Goal: Check status: Check status

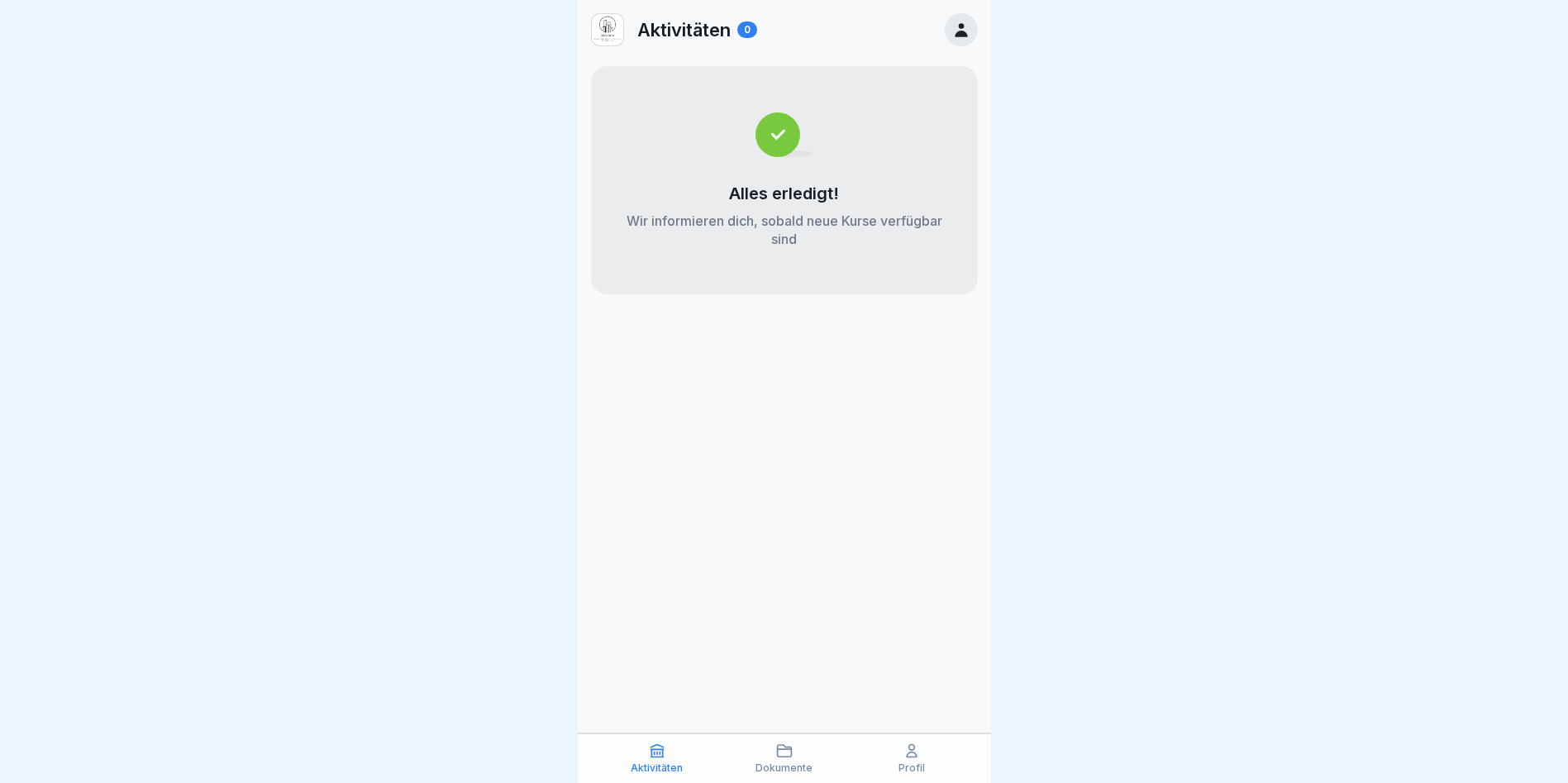
scroll to position [13, 0]
click at [918, 762] on p "Profil" at bounding box center [911, 768] width 26 height 12
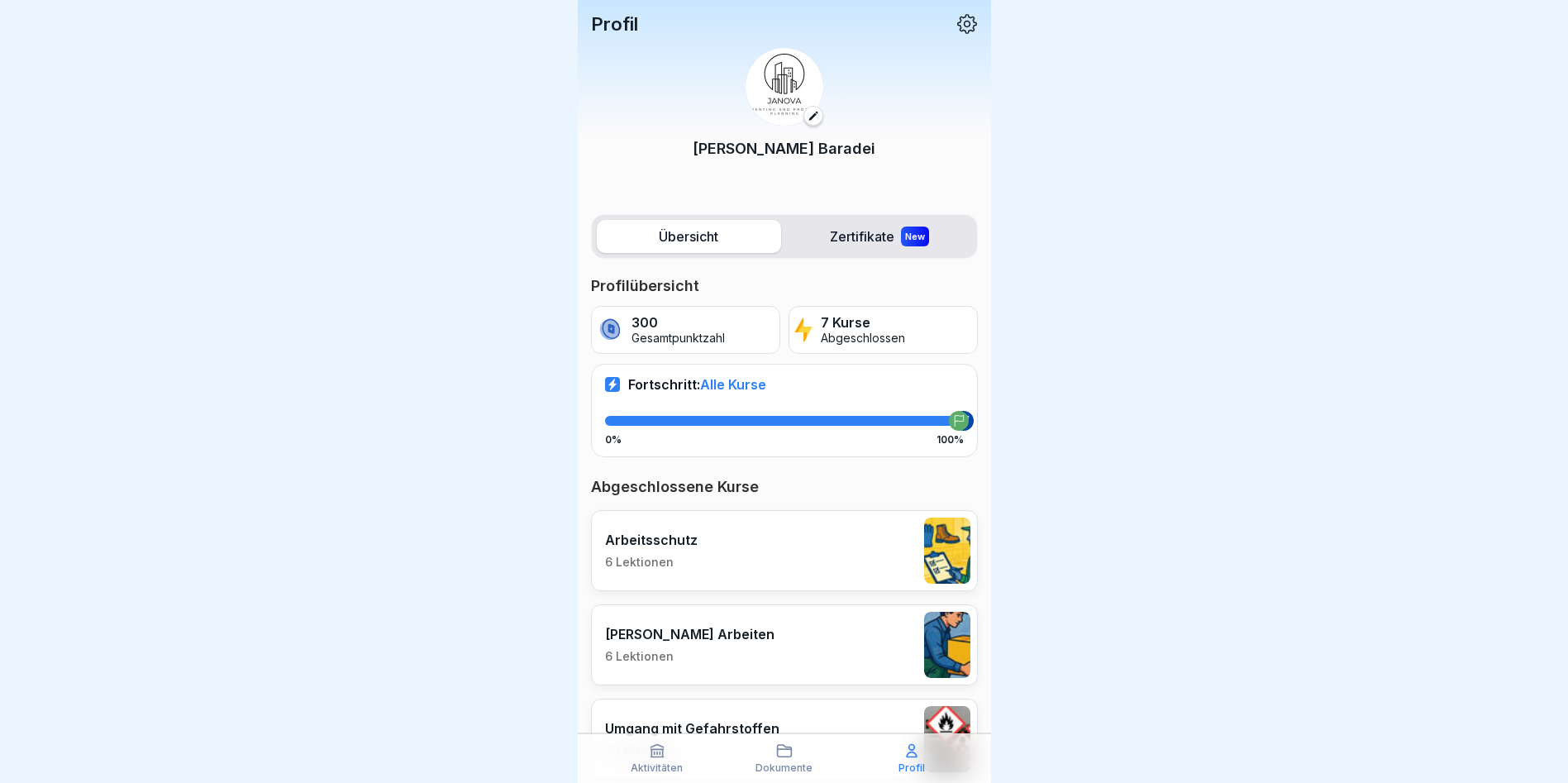
click at [1161, 241] on div at bounding box center [784, 392] width 1568 height 783
click at [636, 759] on div "Aktivitäten" at bounding box center [657, 758] width 119 height 32
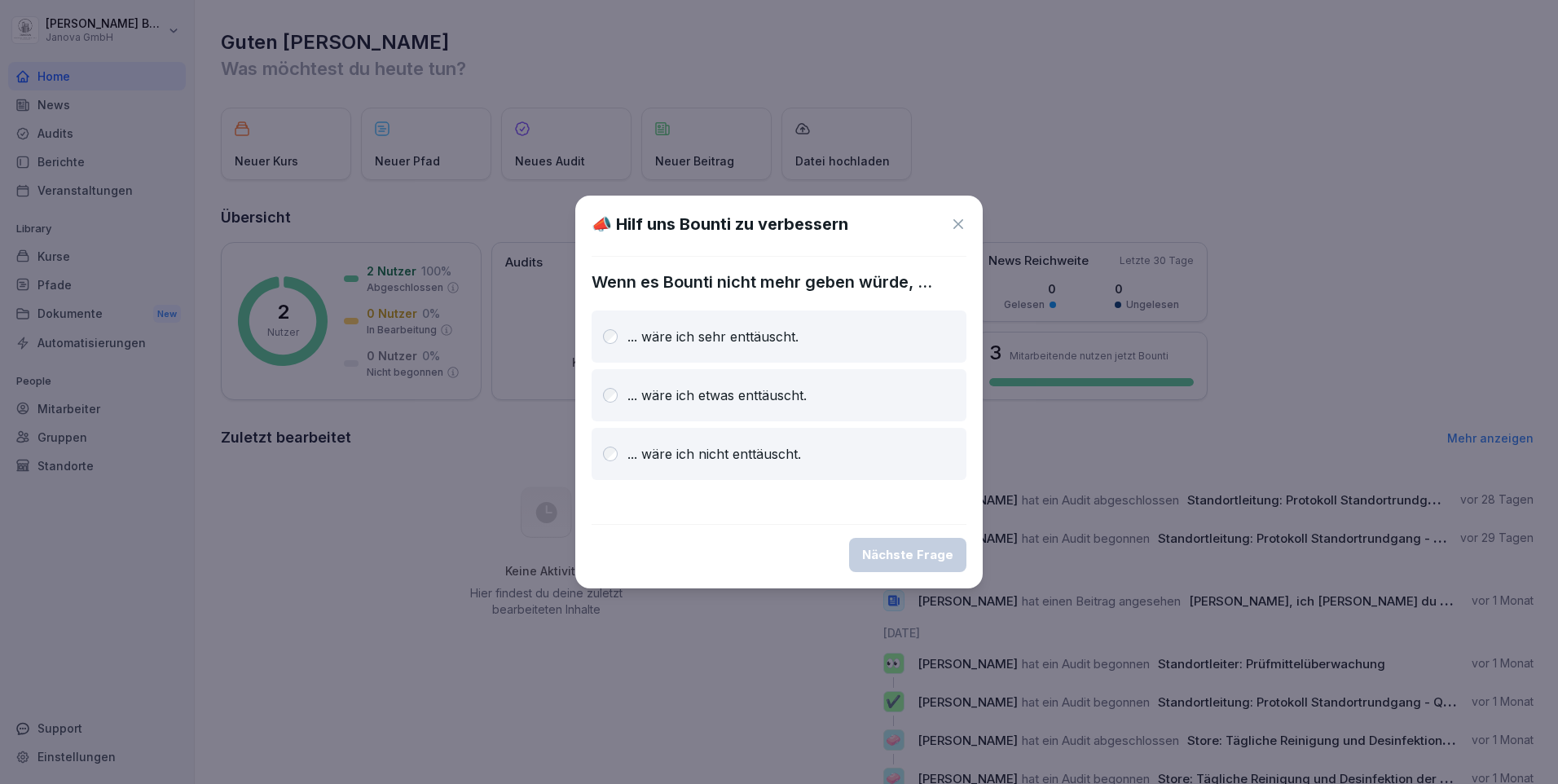
drag, startPoint x: 956, startPoint y: 224, endPoint x: 966, endPoint y: 218, distance: 11.7
click at [956, 224] on icon at bounding box center [958, 224] width 16 height 16
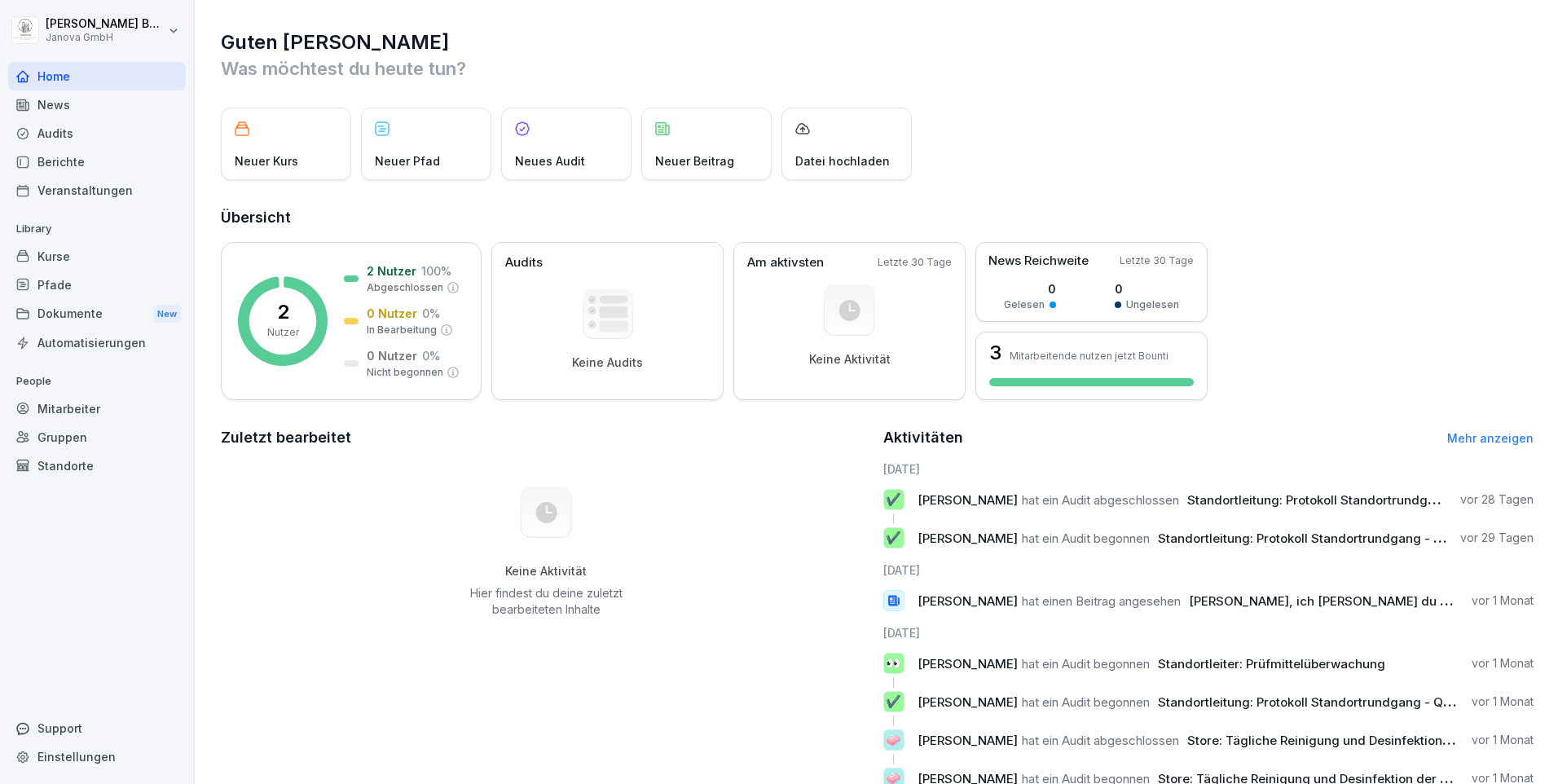
click at [47, 411] on div "Mitarbeiter" at bounding box center [96, 409] width 177 height 29
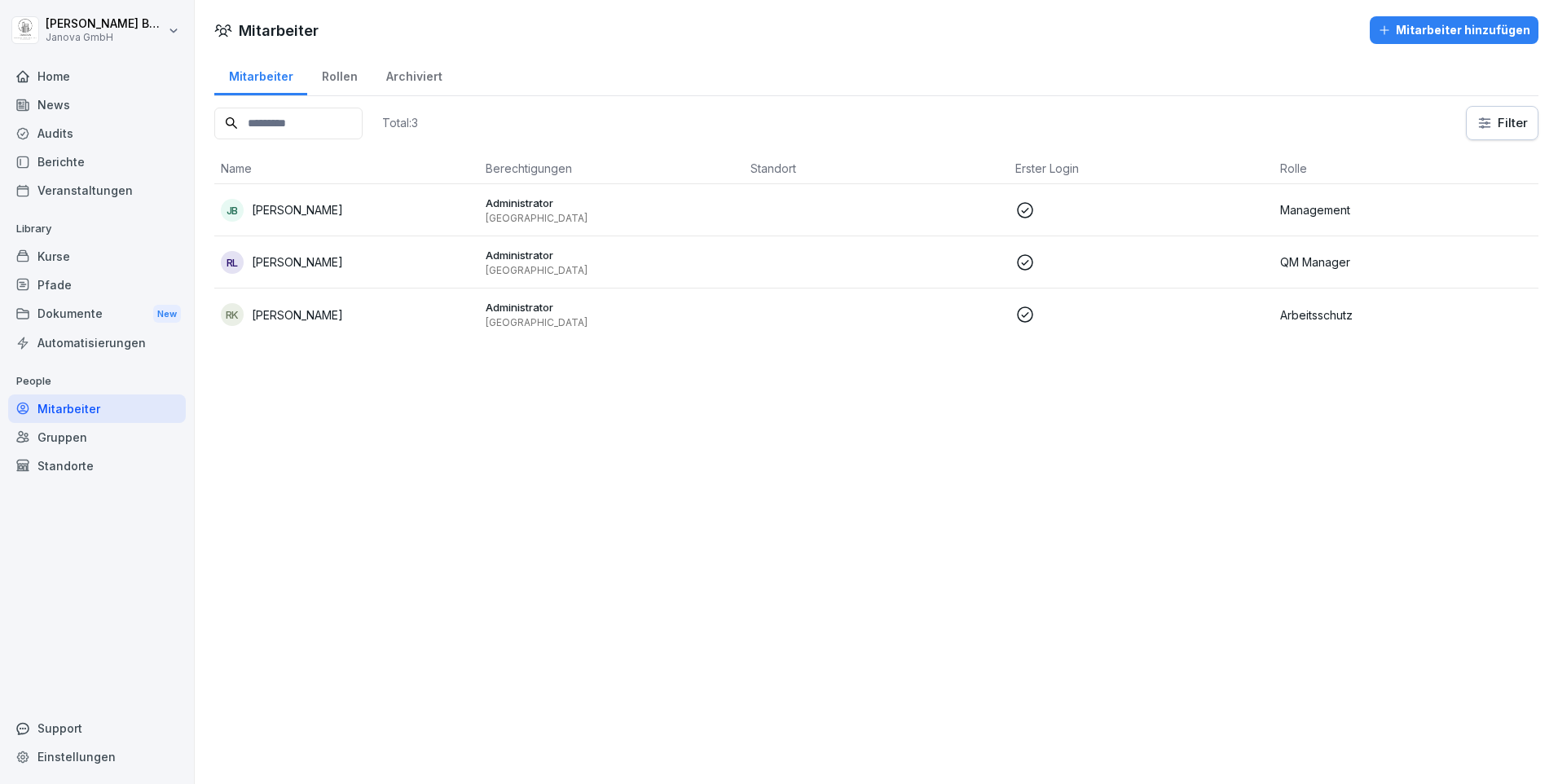
click at [51, 79] on div "Home" at bounding box center [96, 76] width 177 height 29
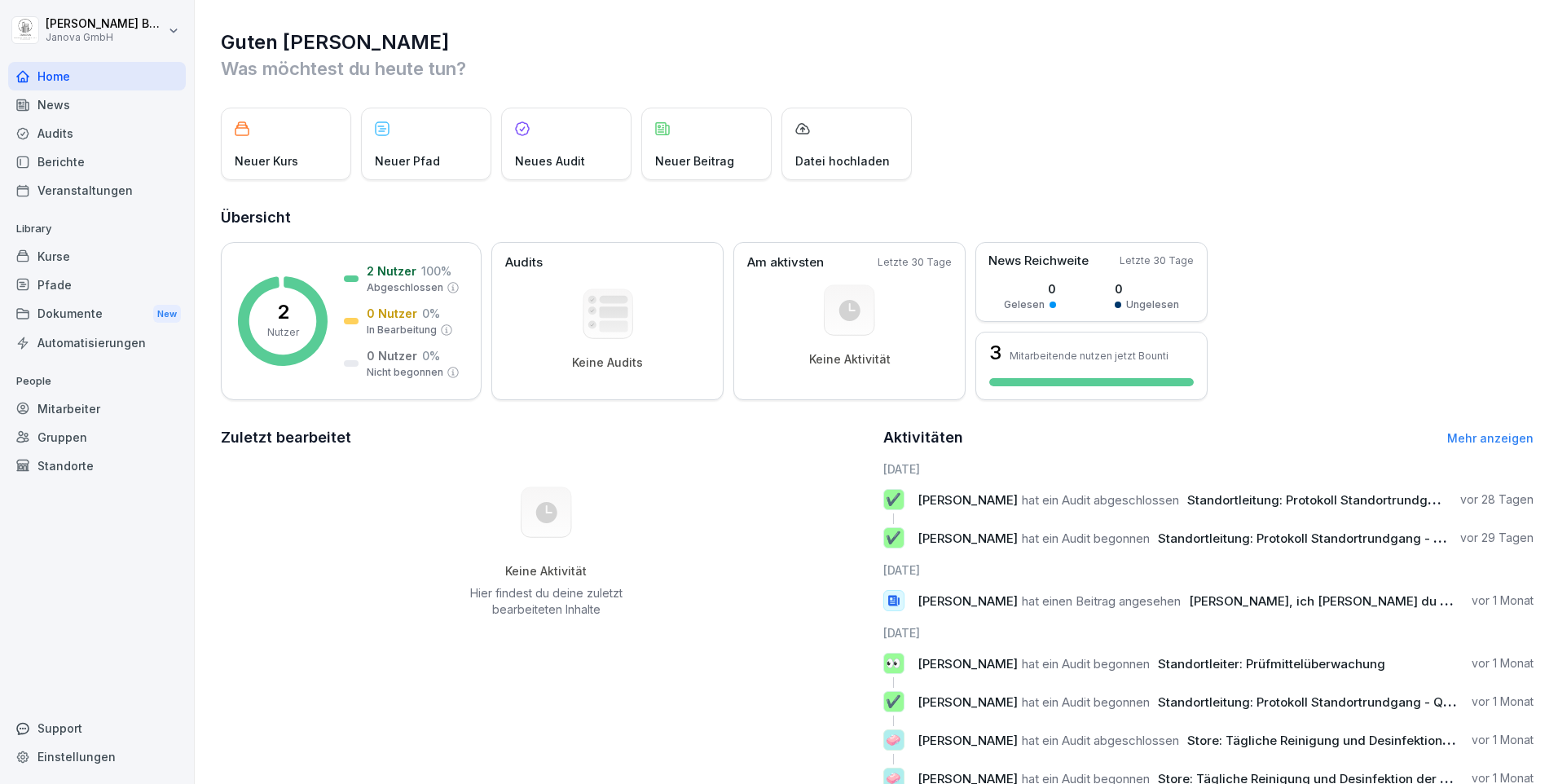
click at [38, 319] on div "Dokumente New" at bounding box center [96, 314] width 177 height 30
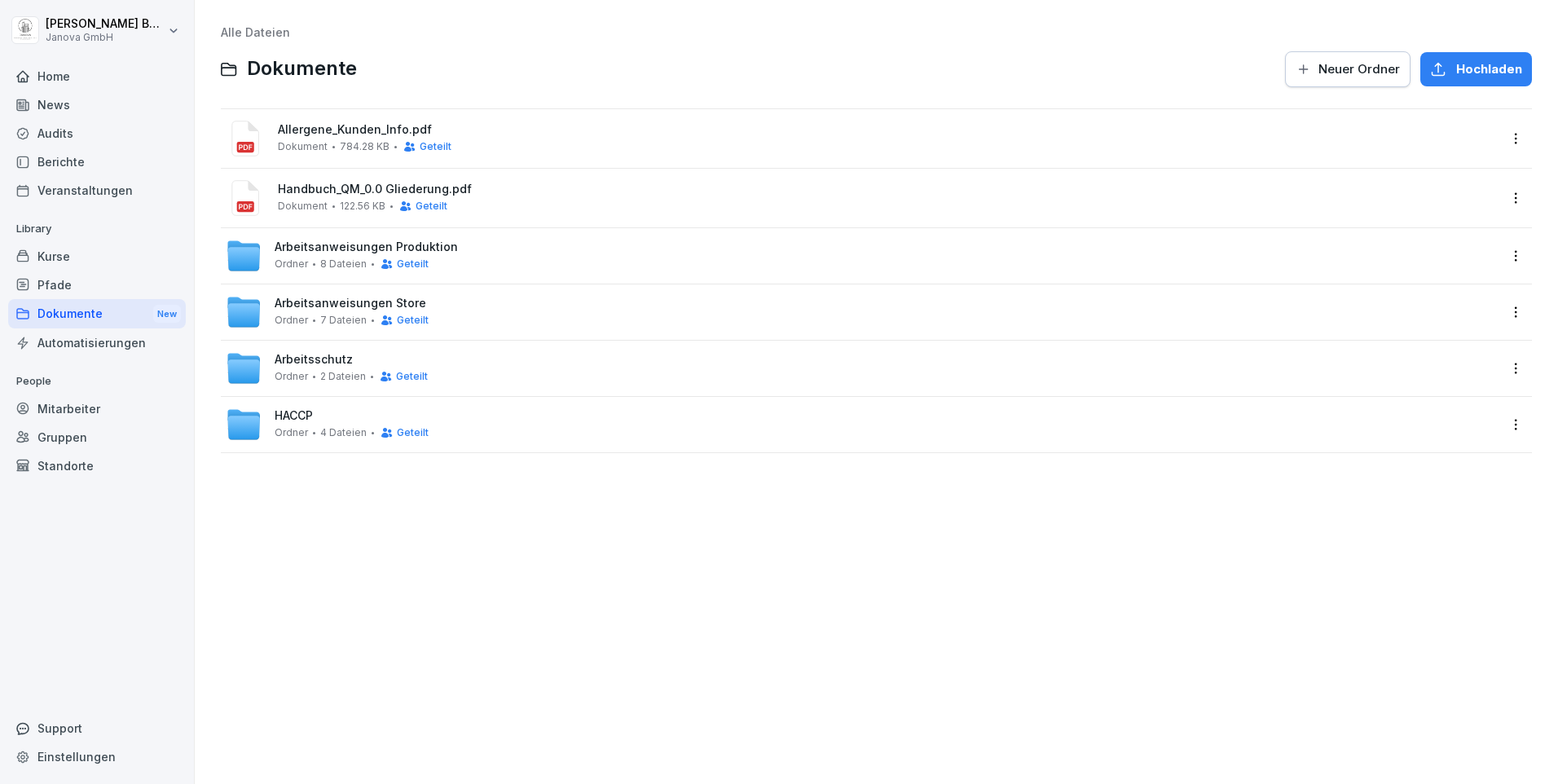
click at [365, 200] on span "122.56 KB" at bounding box center [362, 206] width 45 height 12
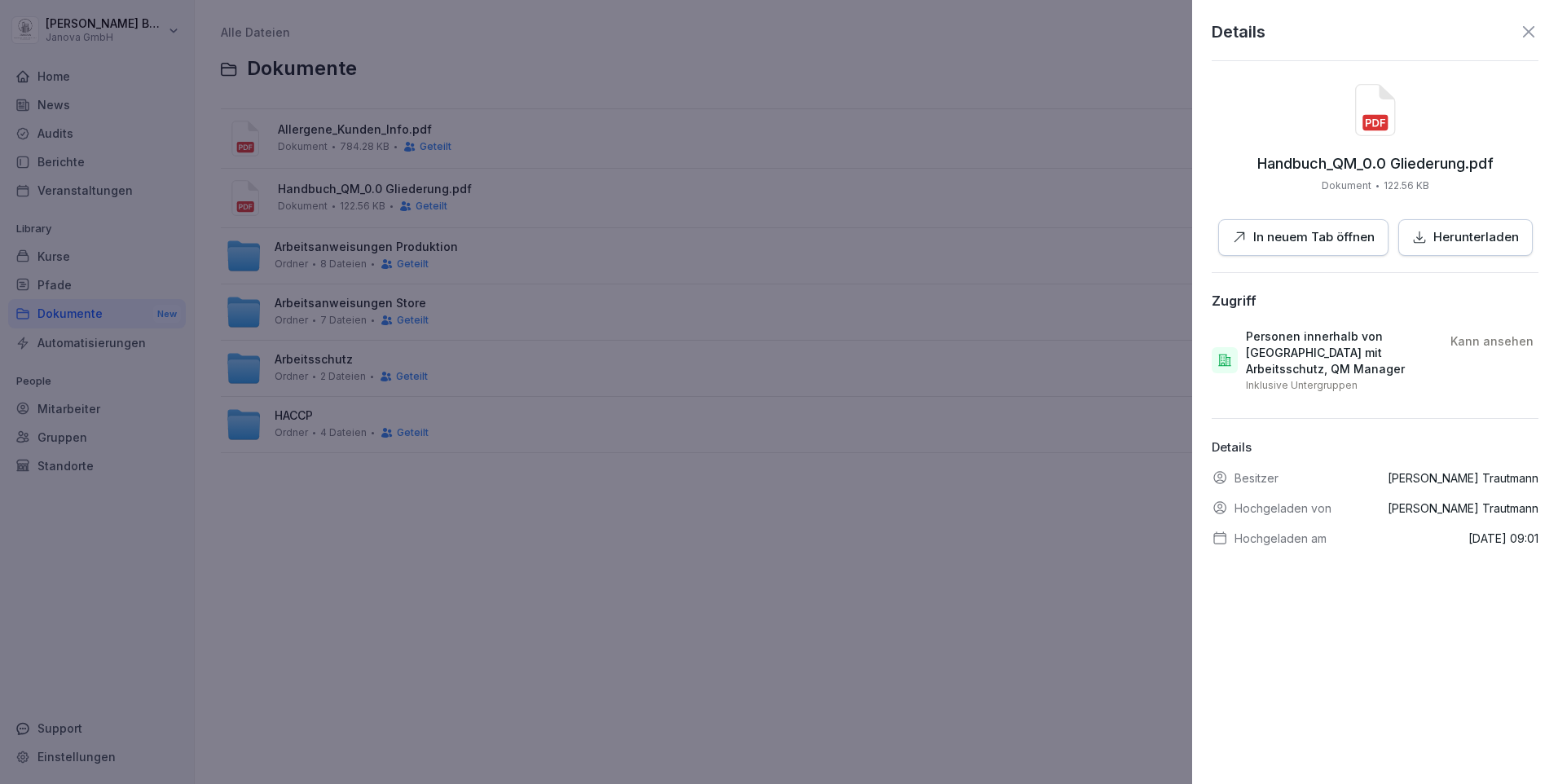
click at [666, 56] on div at bounding box center [779, 392] width 1558 height 784
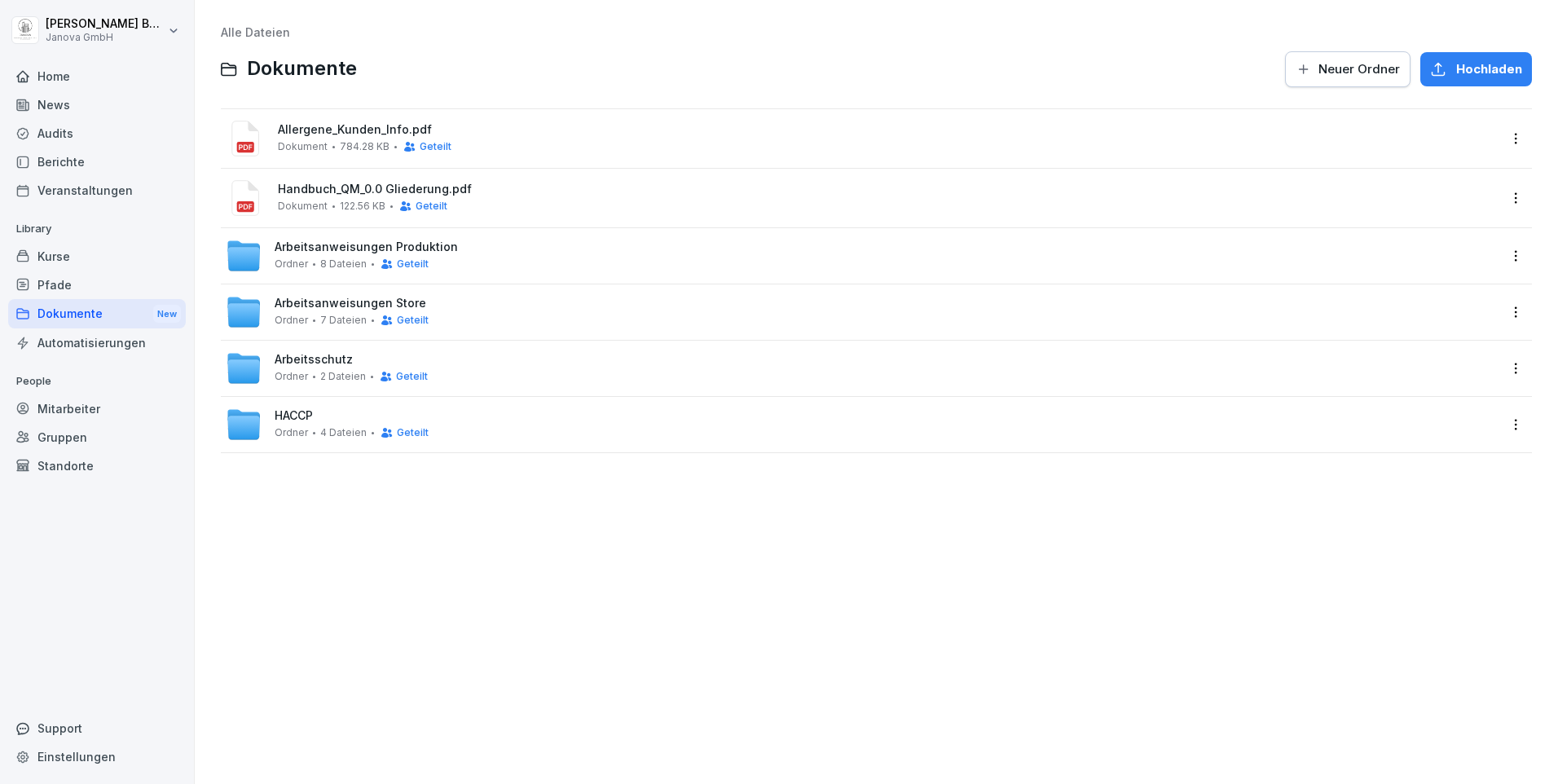
click at [302, 130] on span "Allergene_Kunden_Info.pdf" at bounding box center [888, 130] width 1220 height 14
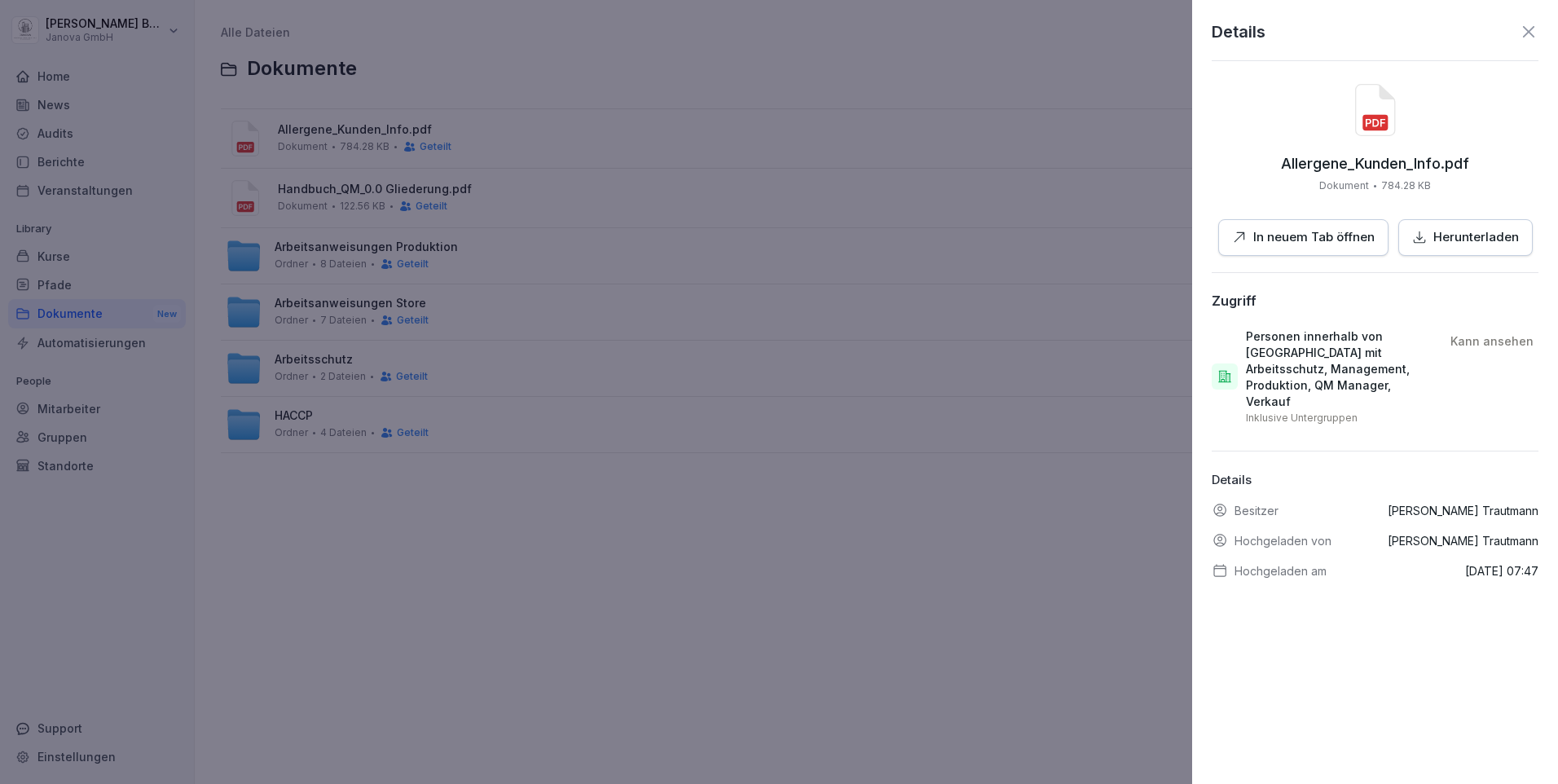
click at [1312, 233] on p "In neuem Tab öffnen" at bounding box center [1314, 237] width 121 height 19
click at [1520, 31] on icon at bounding box center [1529, 32] width 20 height 20
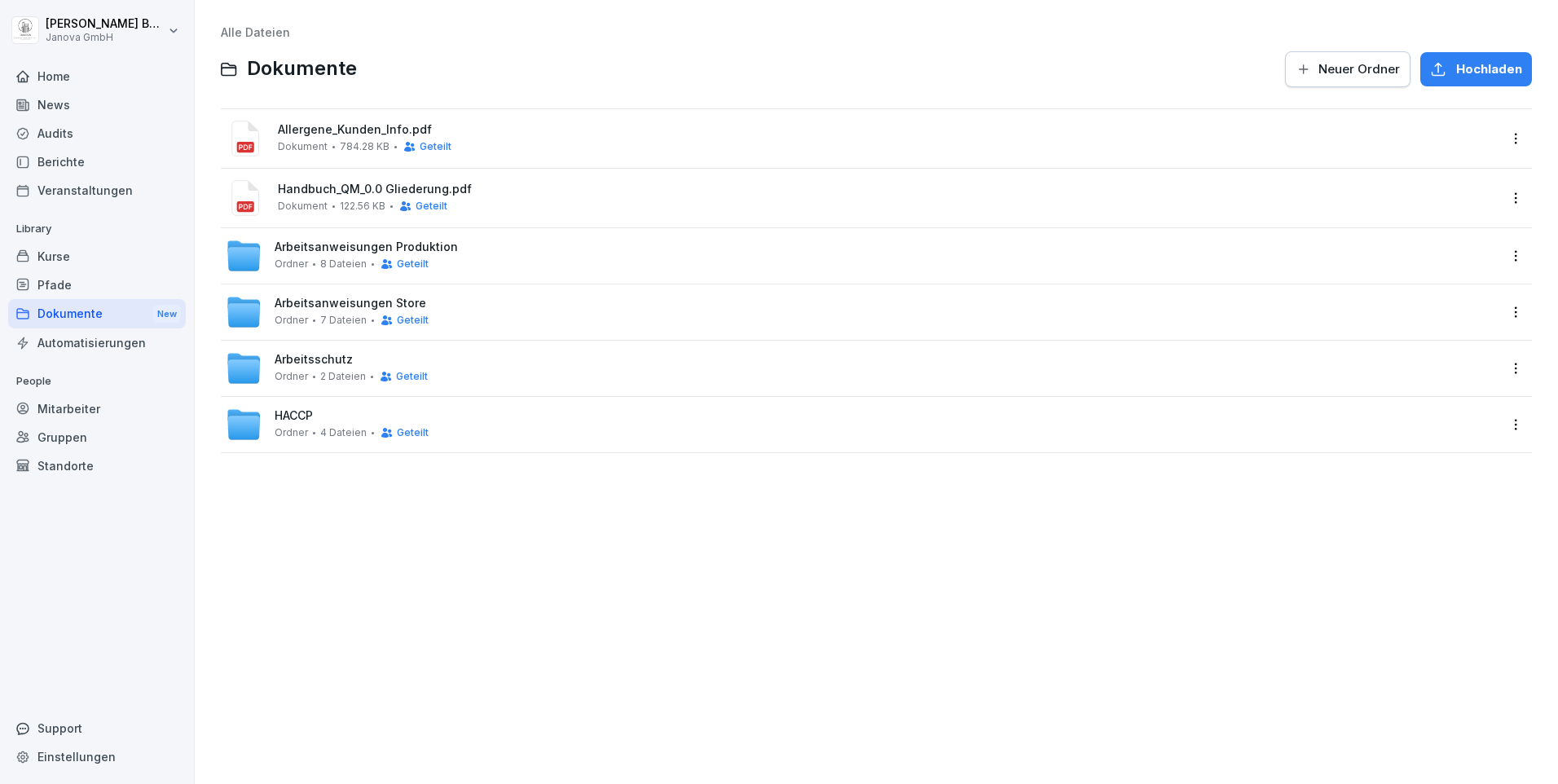
click at [357, 214] on div "Handbuch_QM_0.0 Gliederung.pdf Dokument 122.56 KB Geteilt" at bounding box center [861, 198] width 1272 height 39
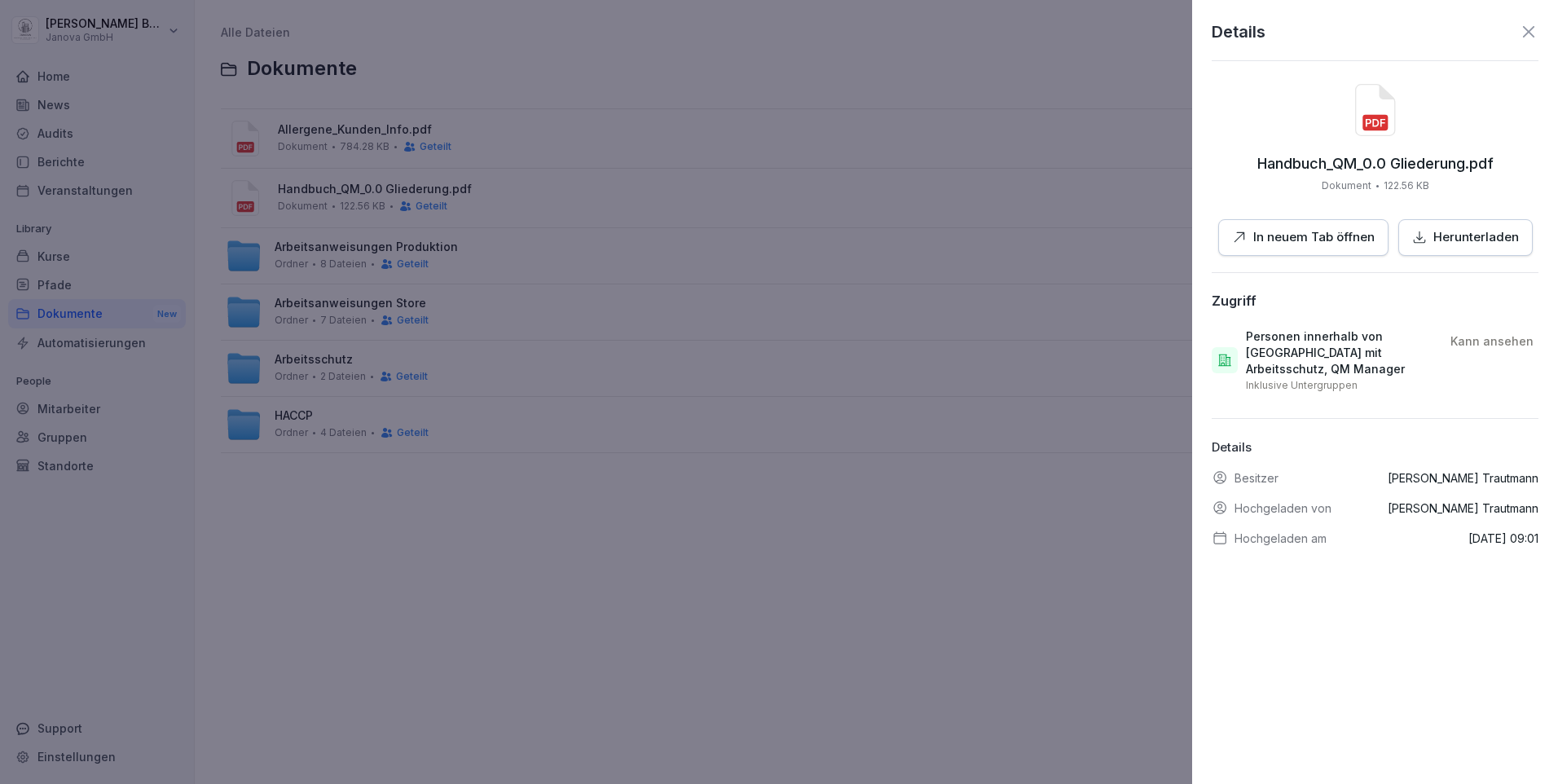
click at [1274, 229] on p "In neuem Tab öffnen" at bounding box center [1314, 237] width 121 height 19
click at [624, 567] on div at bounding box center [779, 392] width 1558 height 784
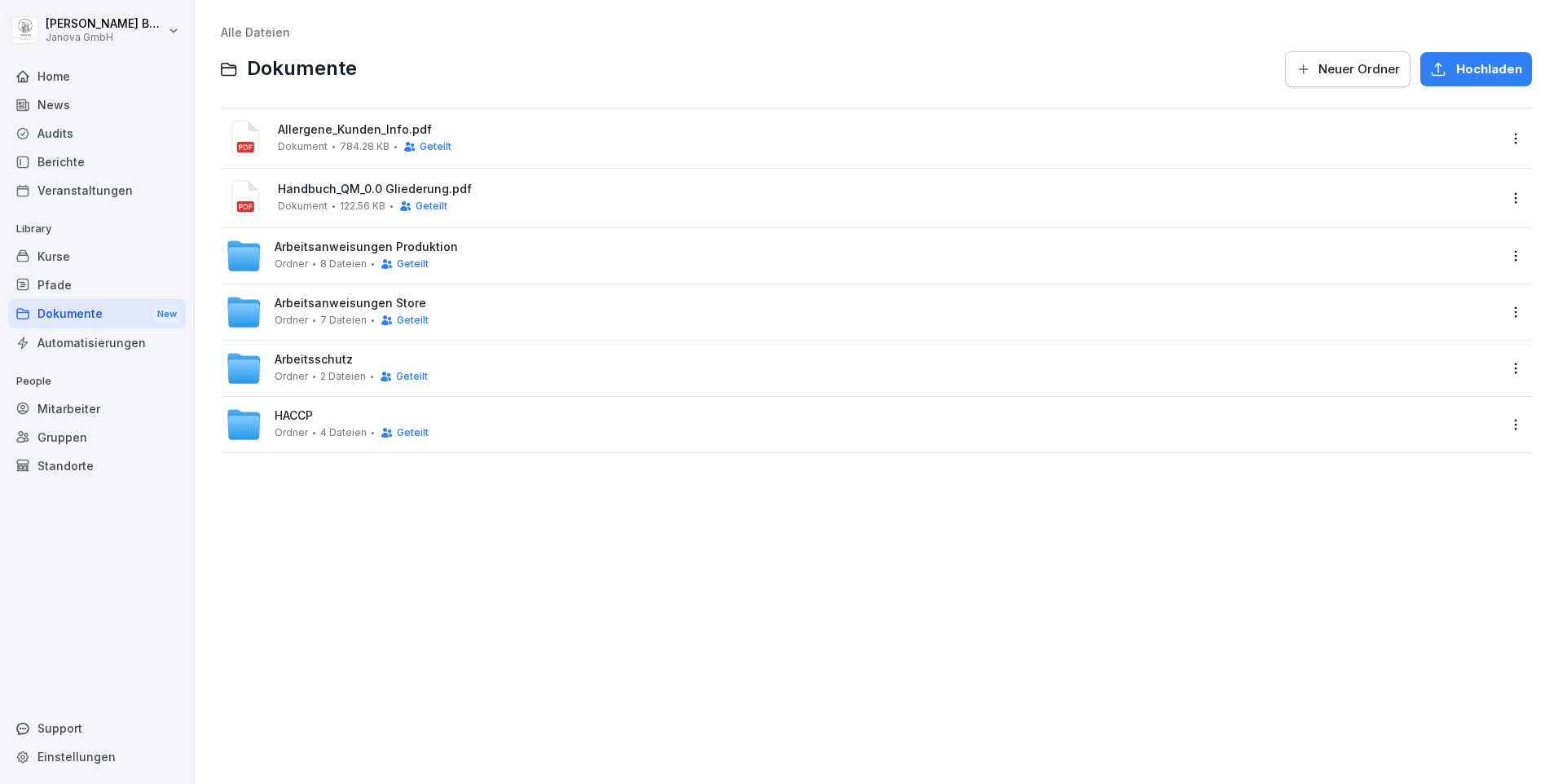
drag, startPoint x: 368, startPoint y: 252, endPoint x: 383, endPoint y: 252, distance: 15.0
click at [368, 252] on span "Arbeitsanweisungen Produktion" at bounding box center [366, 248] width 184 height 14
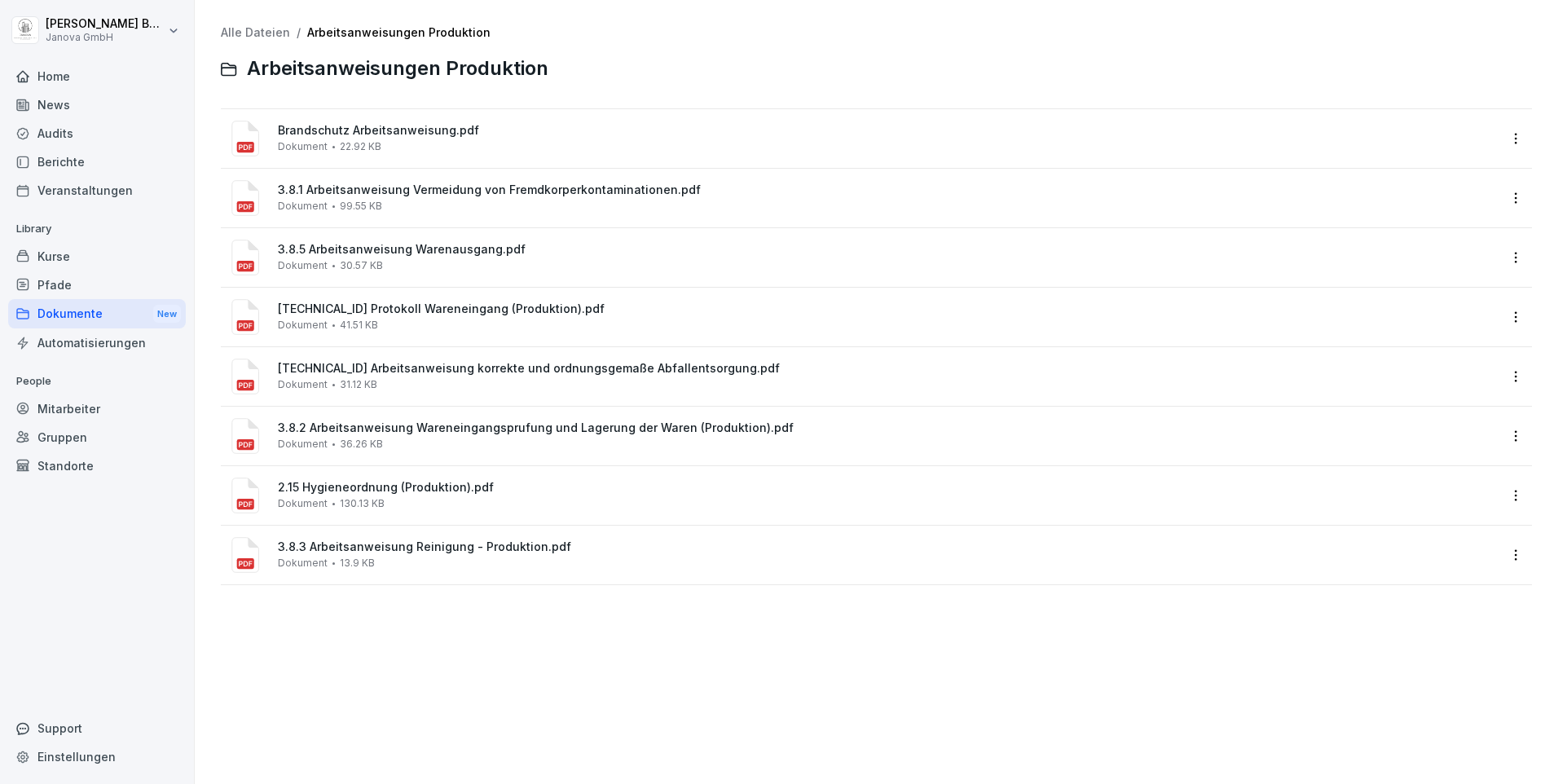
click at [103, 314] on div "Dokumente New" at bounding box center [96, 314] width 177 height 30
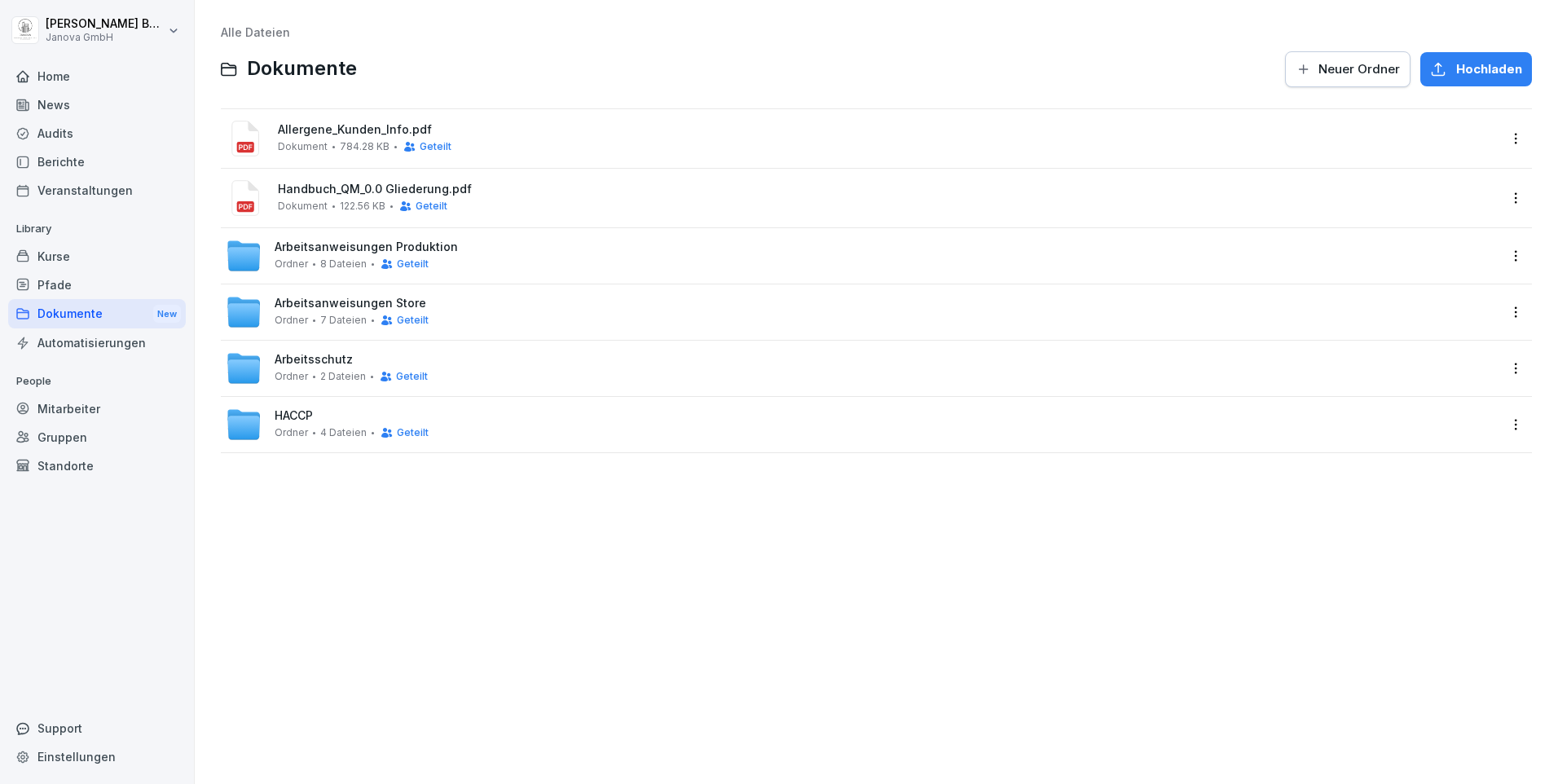
click at [303, 355] on span "Arbeitsschutz" at bounding box center [314, 360] width 78 height 14
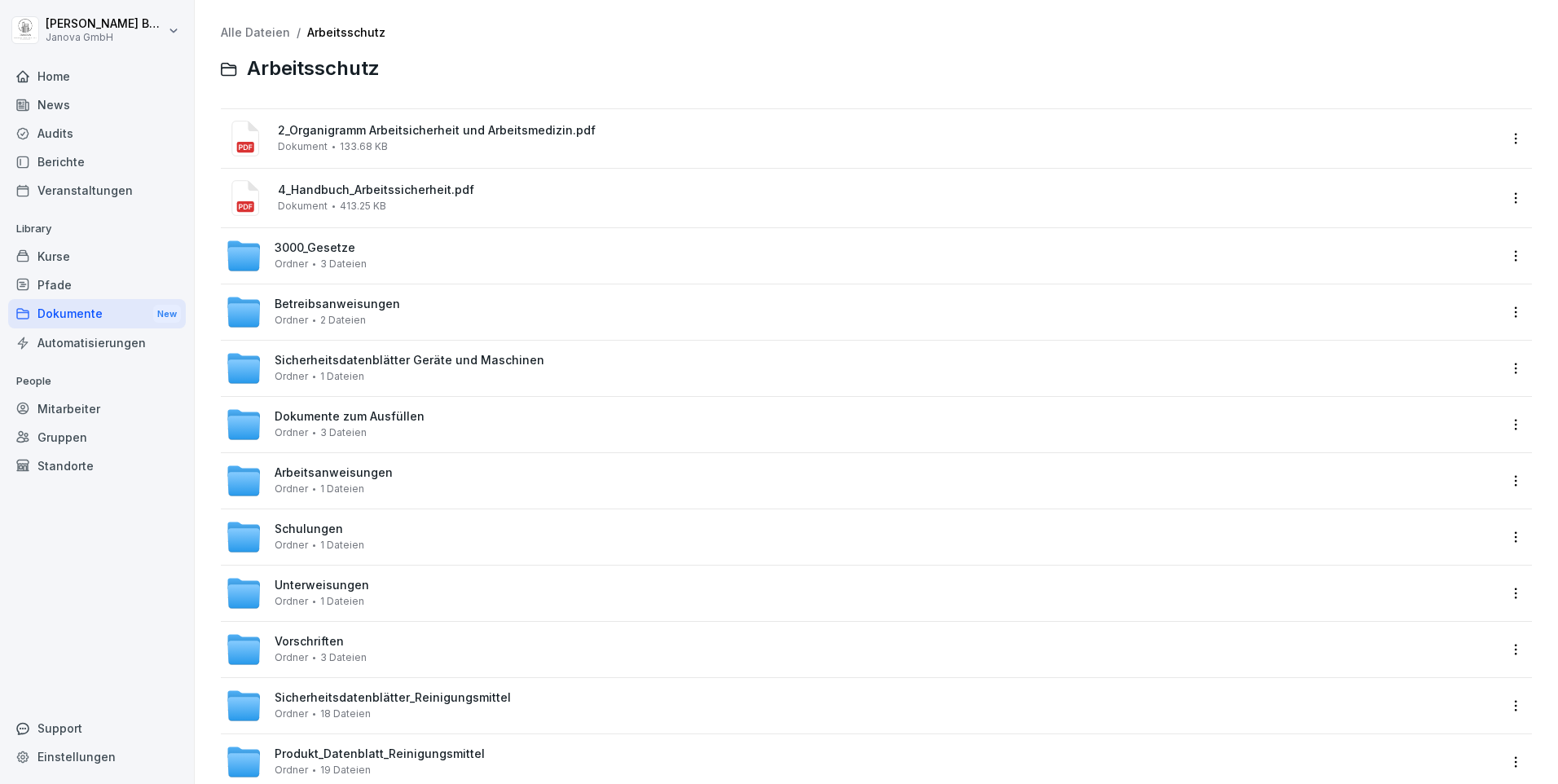
click at [125, 309] on div "Dokumente New" at bounding box center [96, 314] width 177 height 30
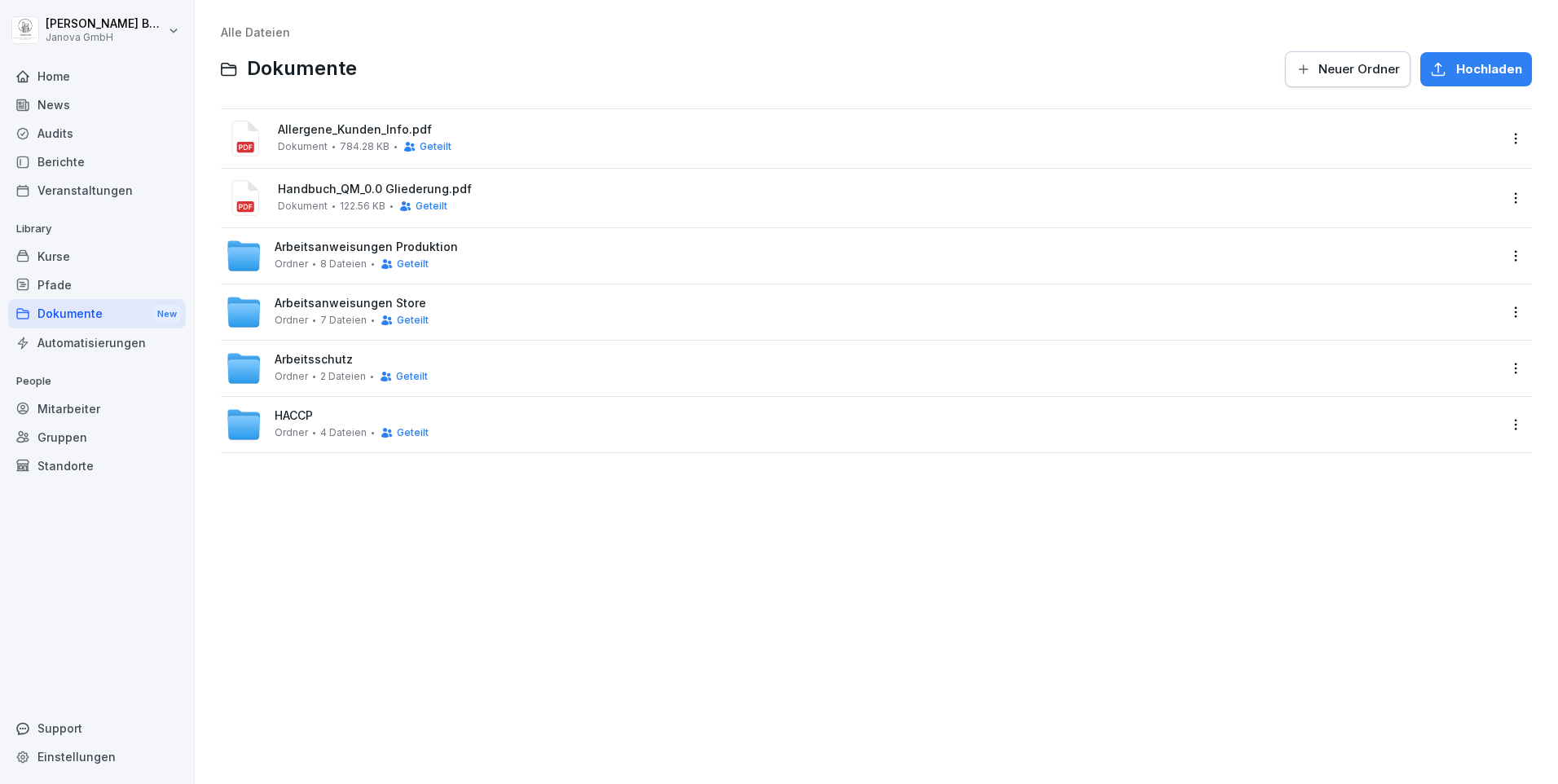
drag, startPoint x: 274, startPoint y: 431, endPoint x: 299, endPoint y: 432, distance: 25.0
click at [274, 432] on div "HACCP Ordner 4 Dateien Geteilt" at bounding box center [861, 424] width 1272 height 36
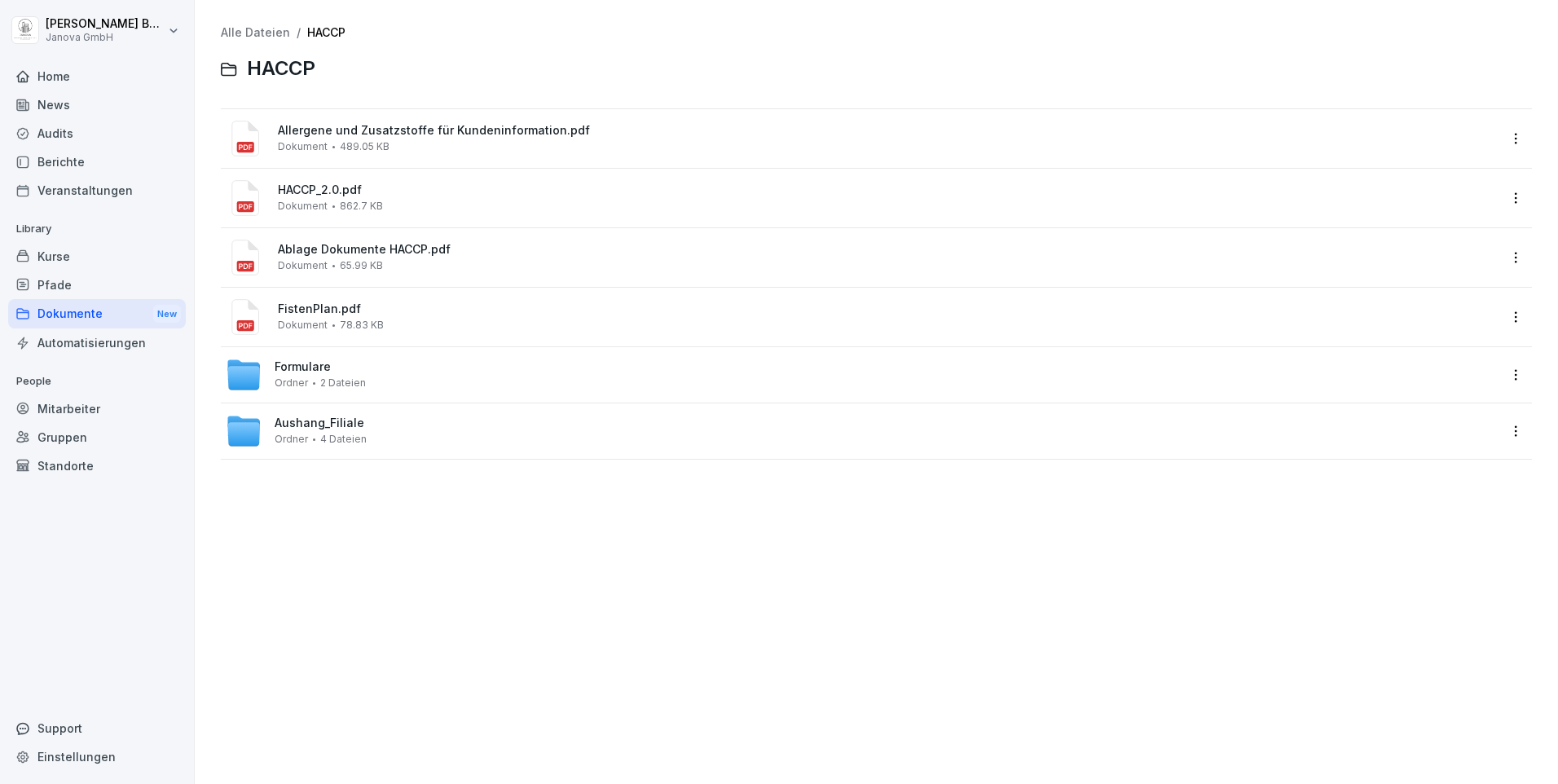
click at [309, 376] on div "Formulare Ordner 2 Dateien" at bounding box center [320, 374] width 91 height 29
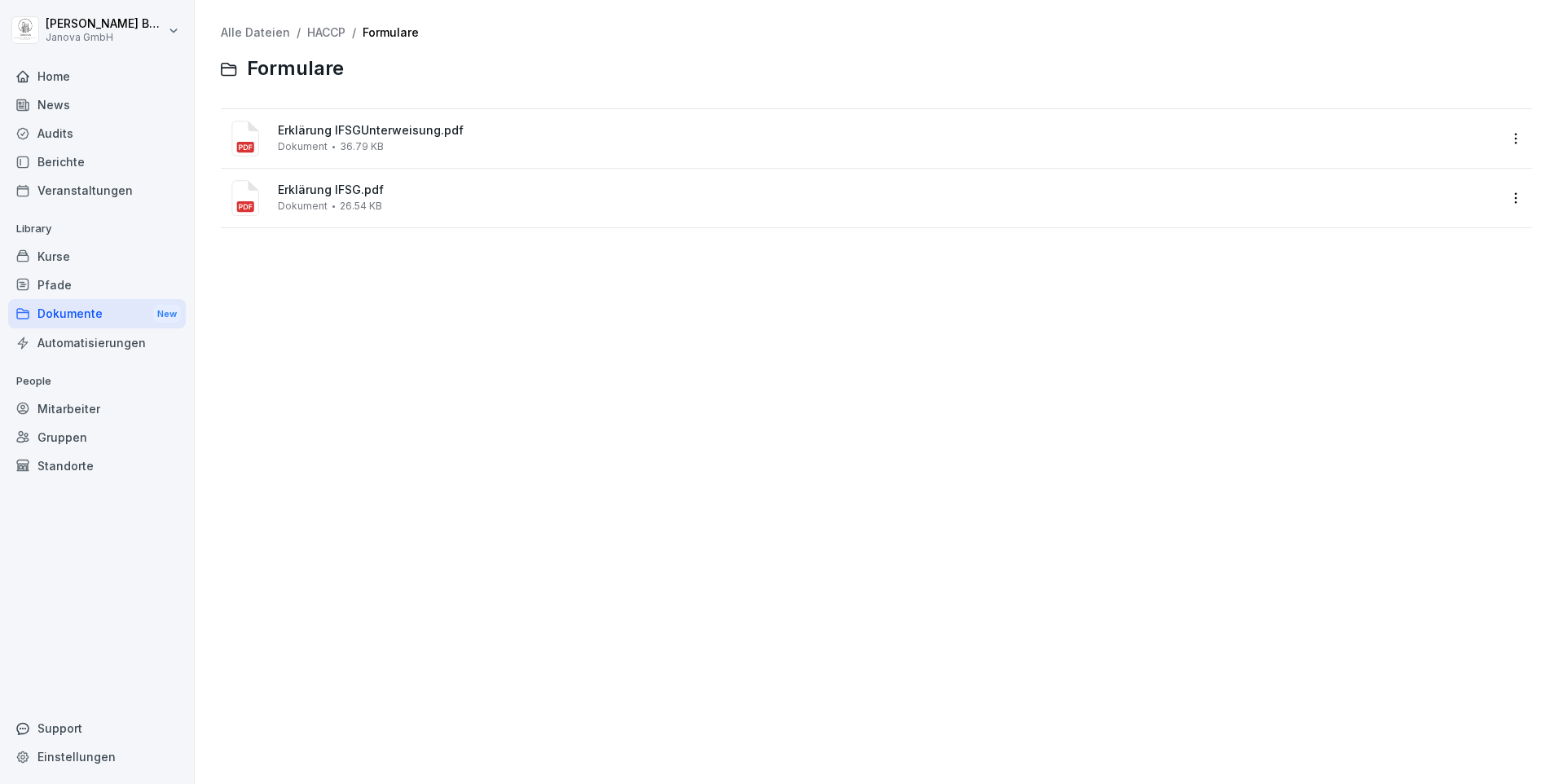
click at [62, 318] on div "Dokumente New" at bounding box center [96, 314] width 177 height 30
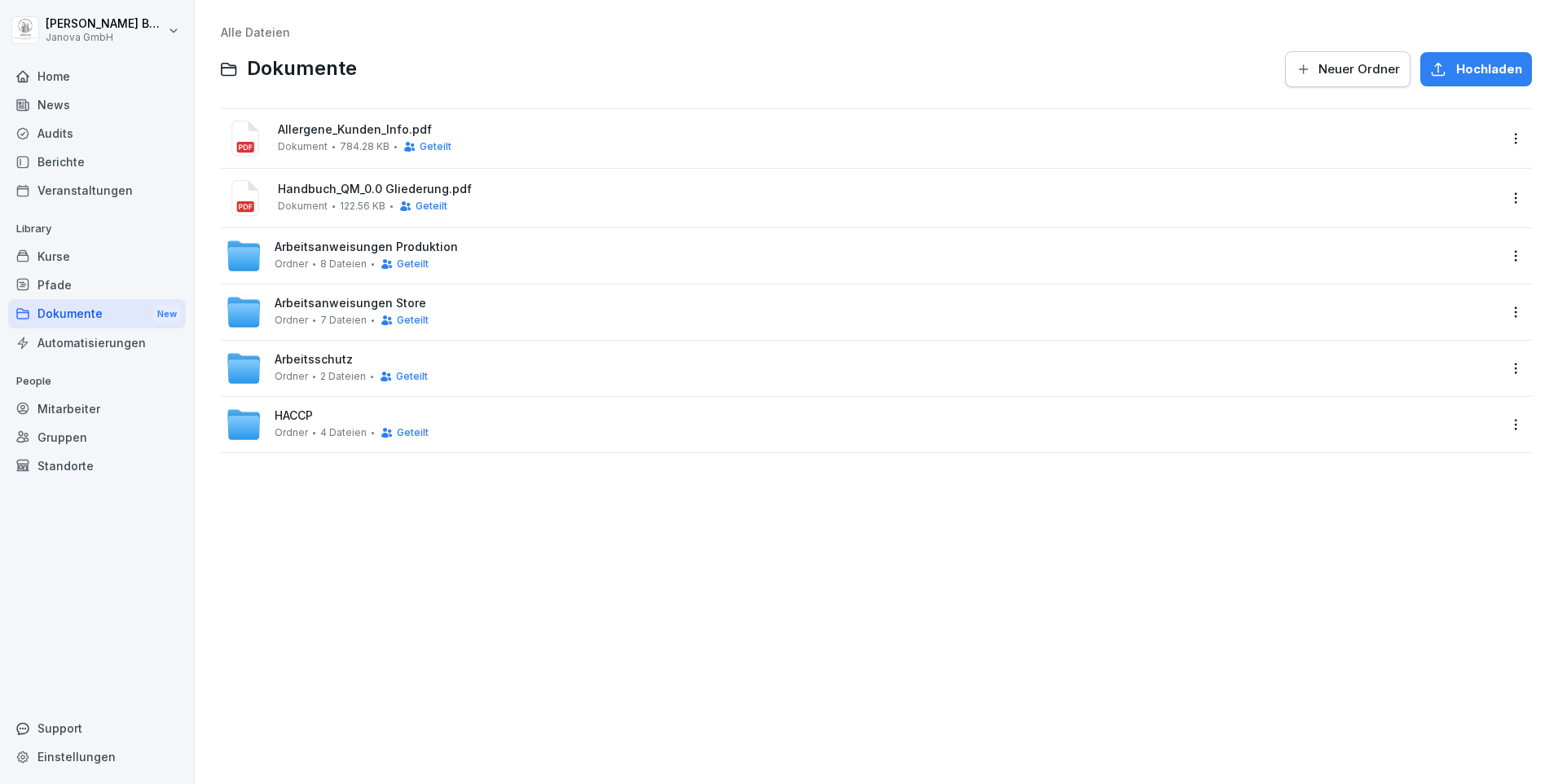
click at [1310, 78] on button "Neuer Ordner" at bounding box center [1348, 69] width 126 height 36
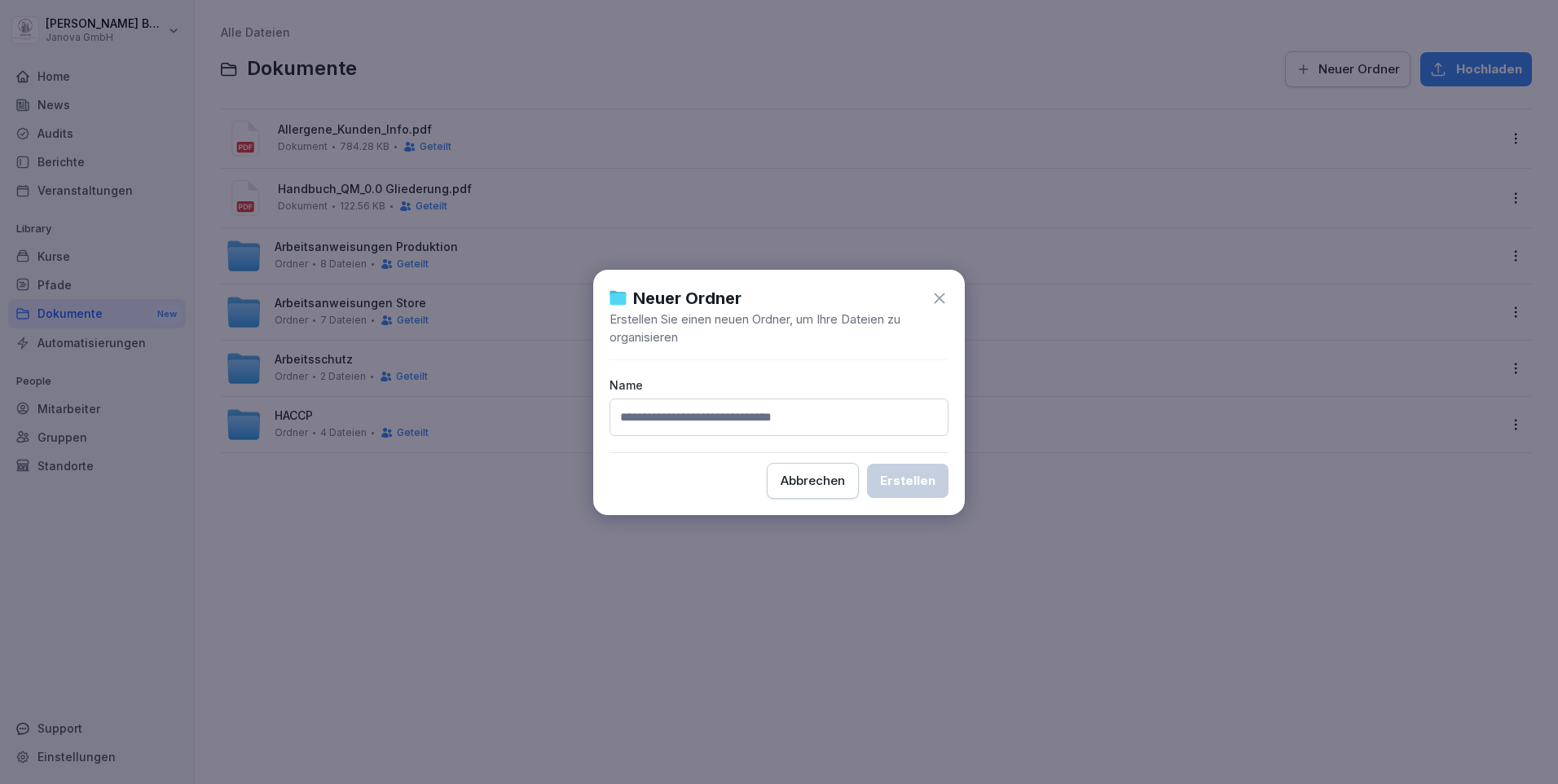
click at [943, 290] on icon at bounding box center [939, 298] width 18 height 18
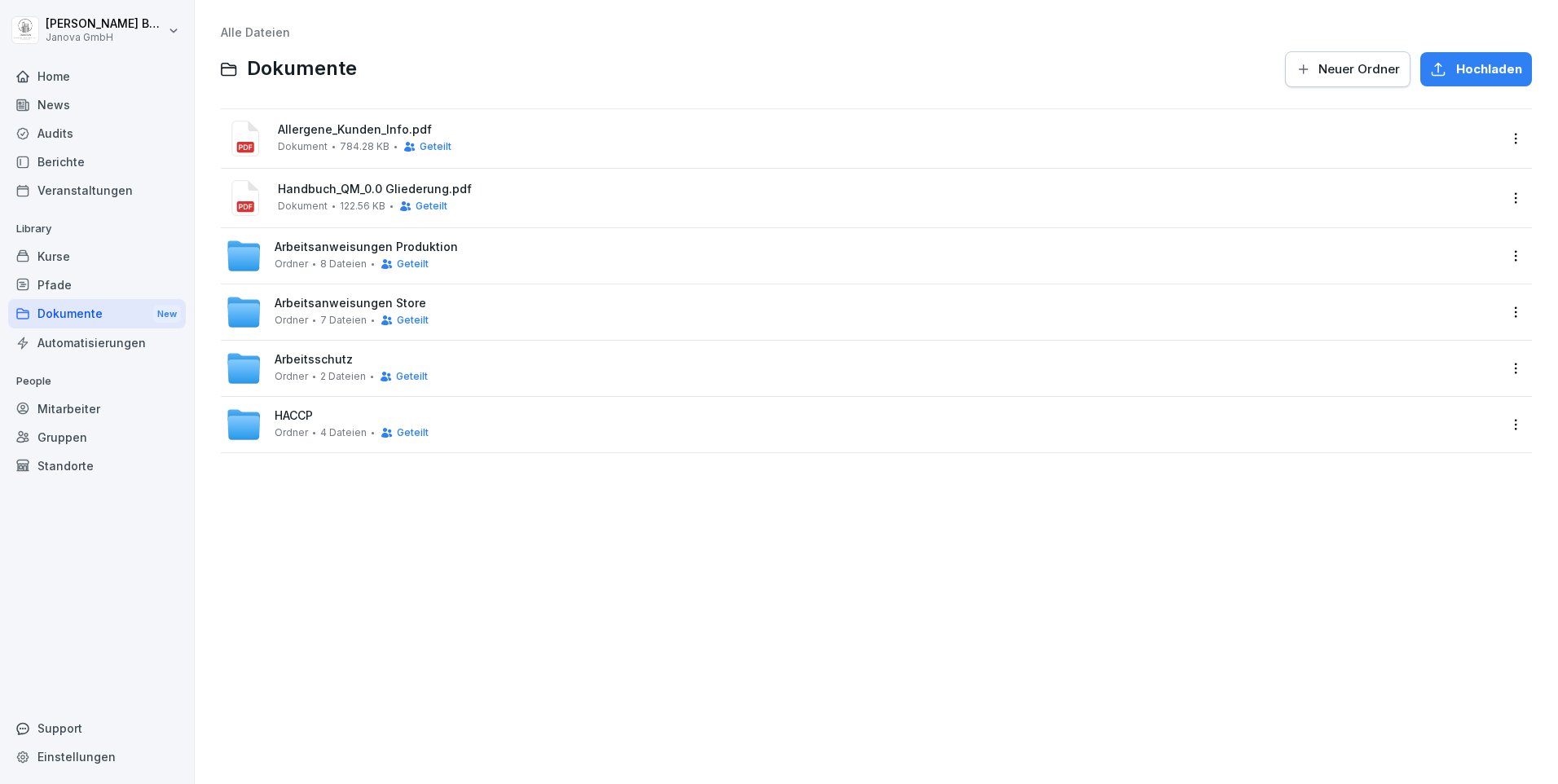
click at [1332, 71] on span "Neuer Ordner" at bounding box center [1359, 69] width 81 height 18
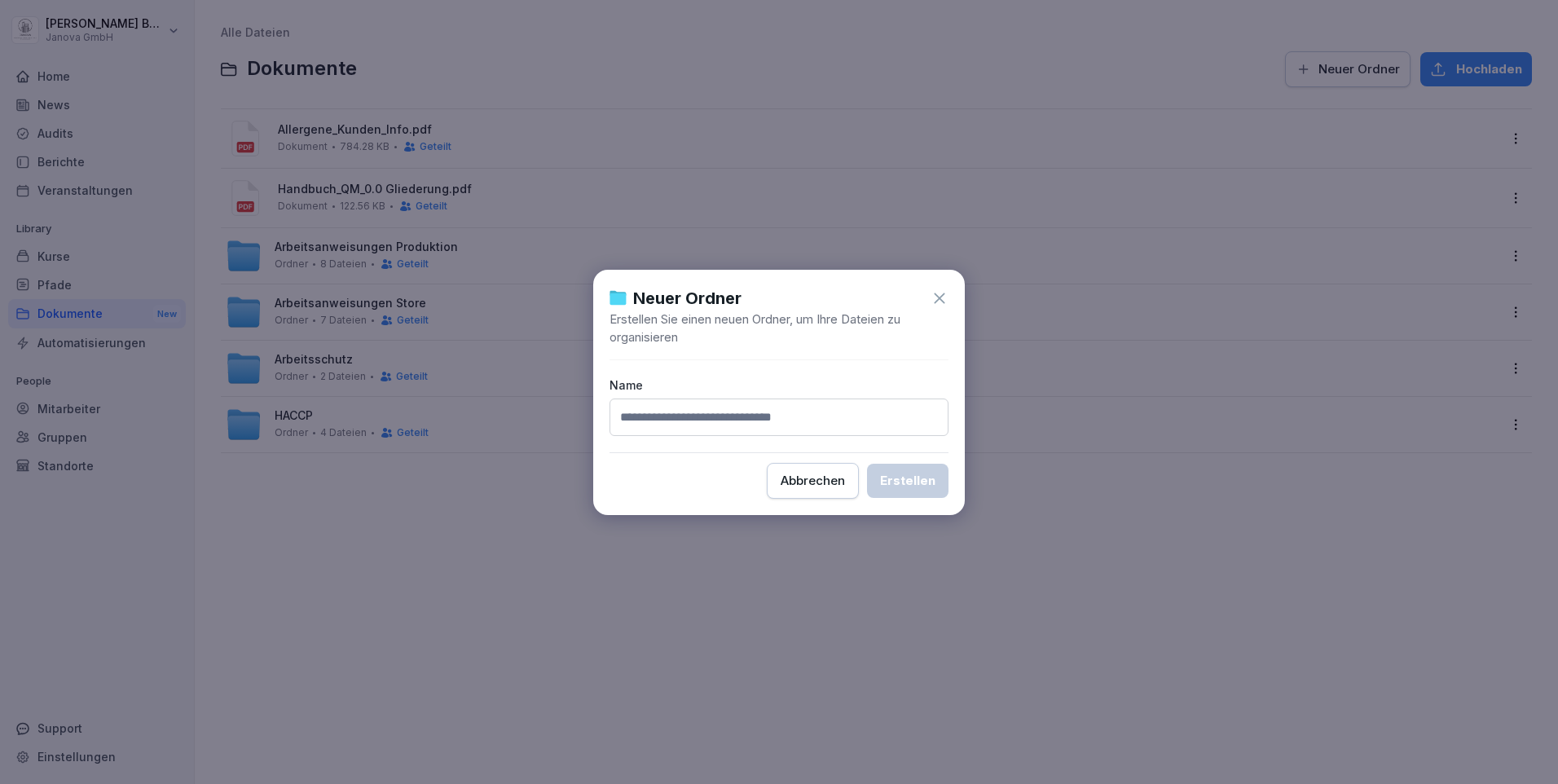
click at [939, 296] on icon at bounding box center [939, 298] width 11 height 11
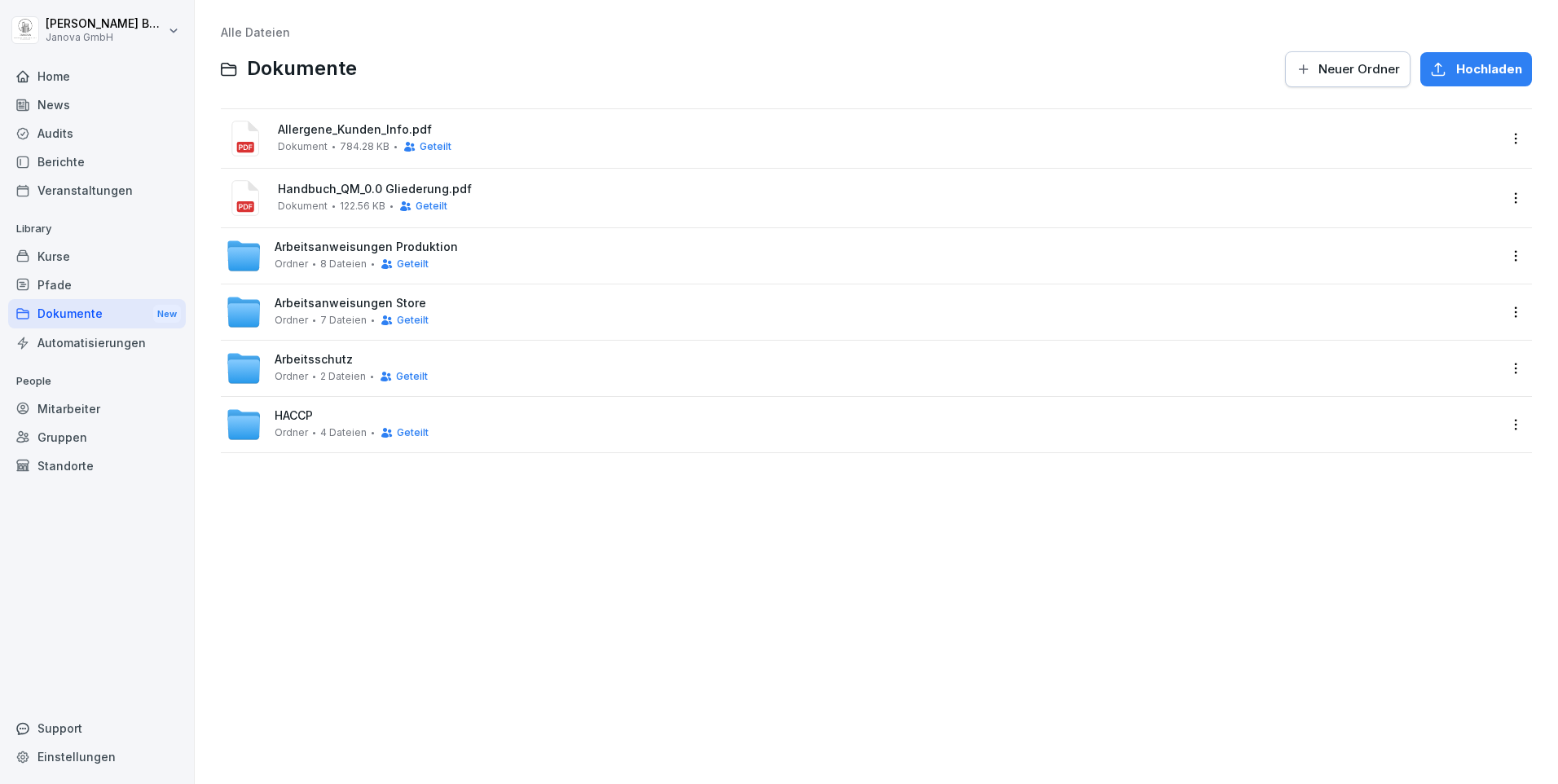
click at [58, 304] on div "Dokumente New" at bounding box center [96, 314] width 177 height 30
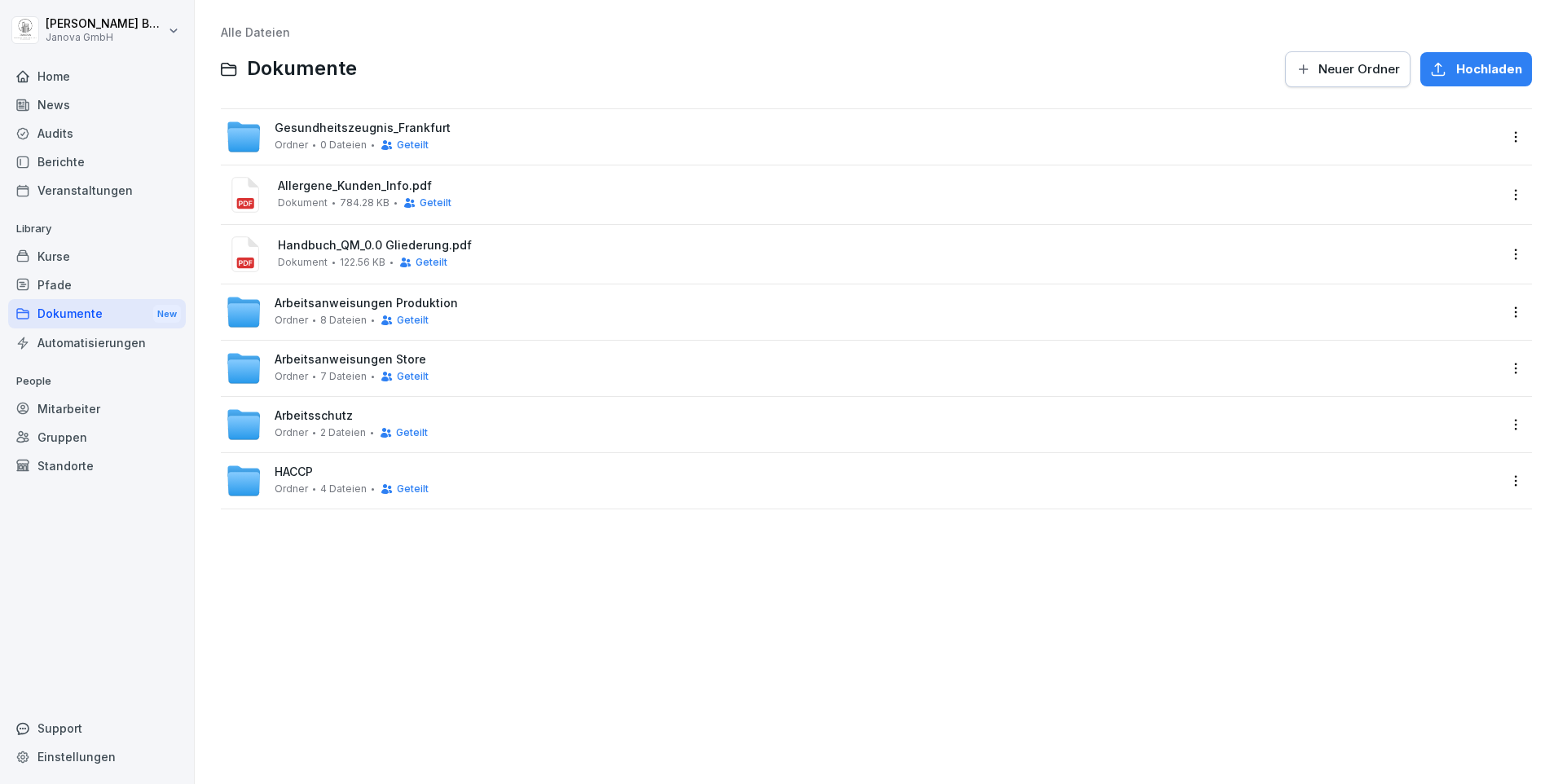
click at [1352, 64] on span "Neuer Ordner" at bounding box center [1359, 69] width 81 height 18
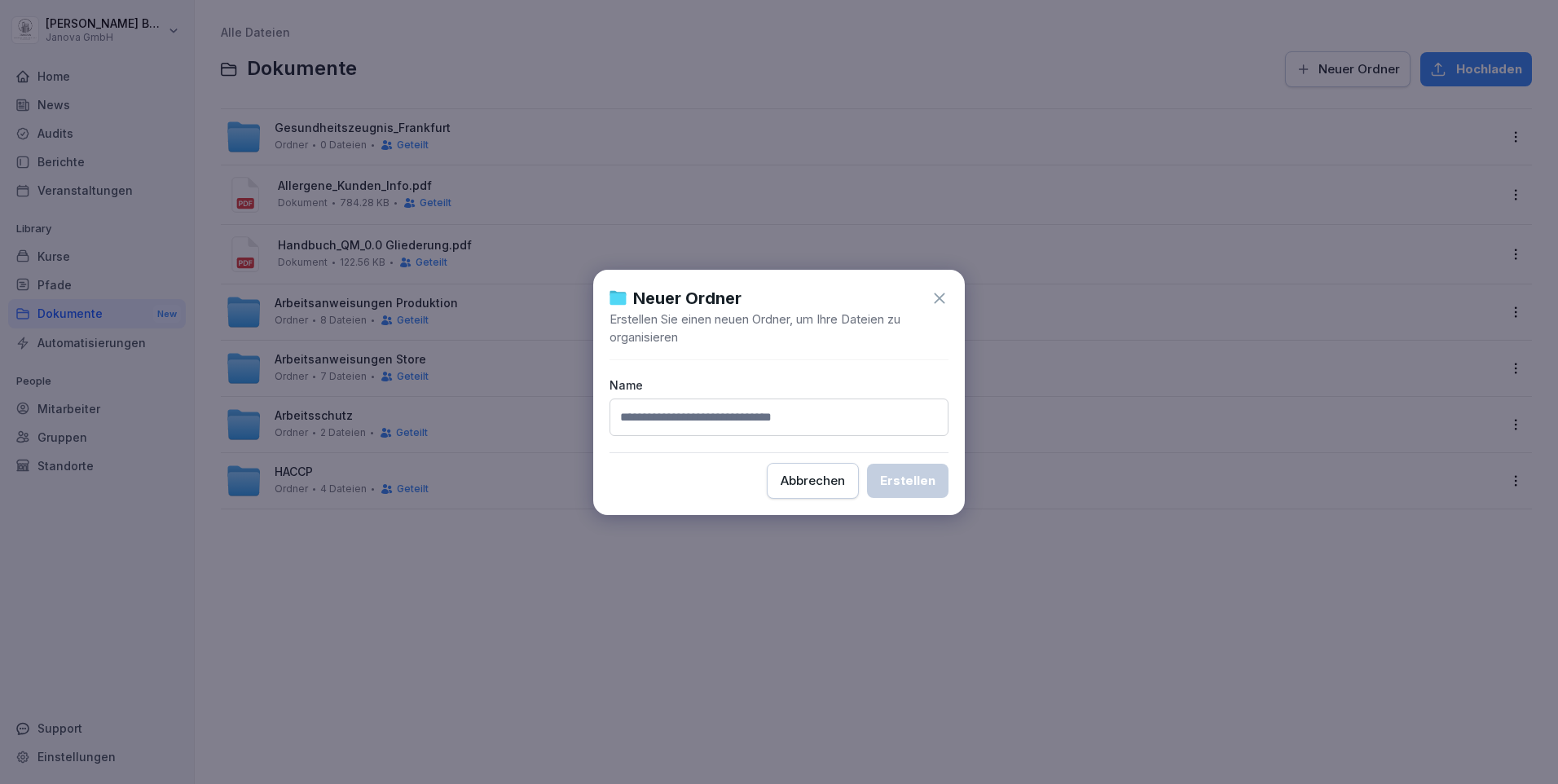
click at [945, 296] on icon at bounding box center [939, 298] width 18 height 18
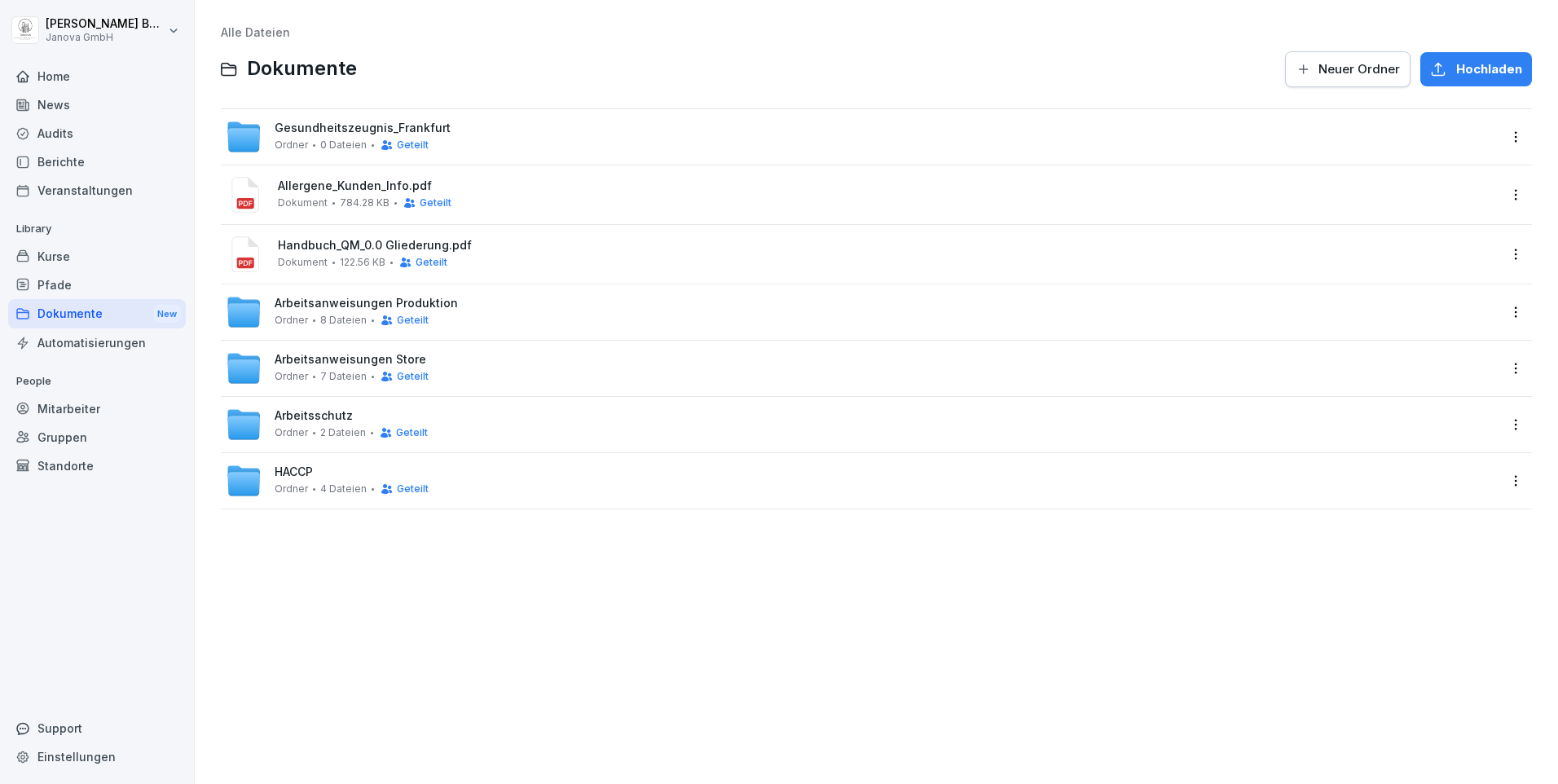
click at [302, 128] on span "Gesundheitszeugnis_Frankfurt" at bounding box center [363, 128] width 176 height 14
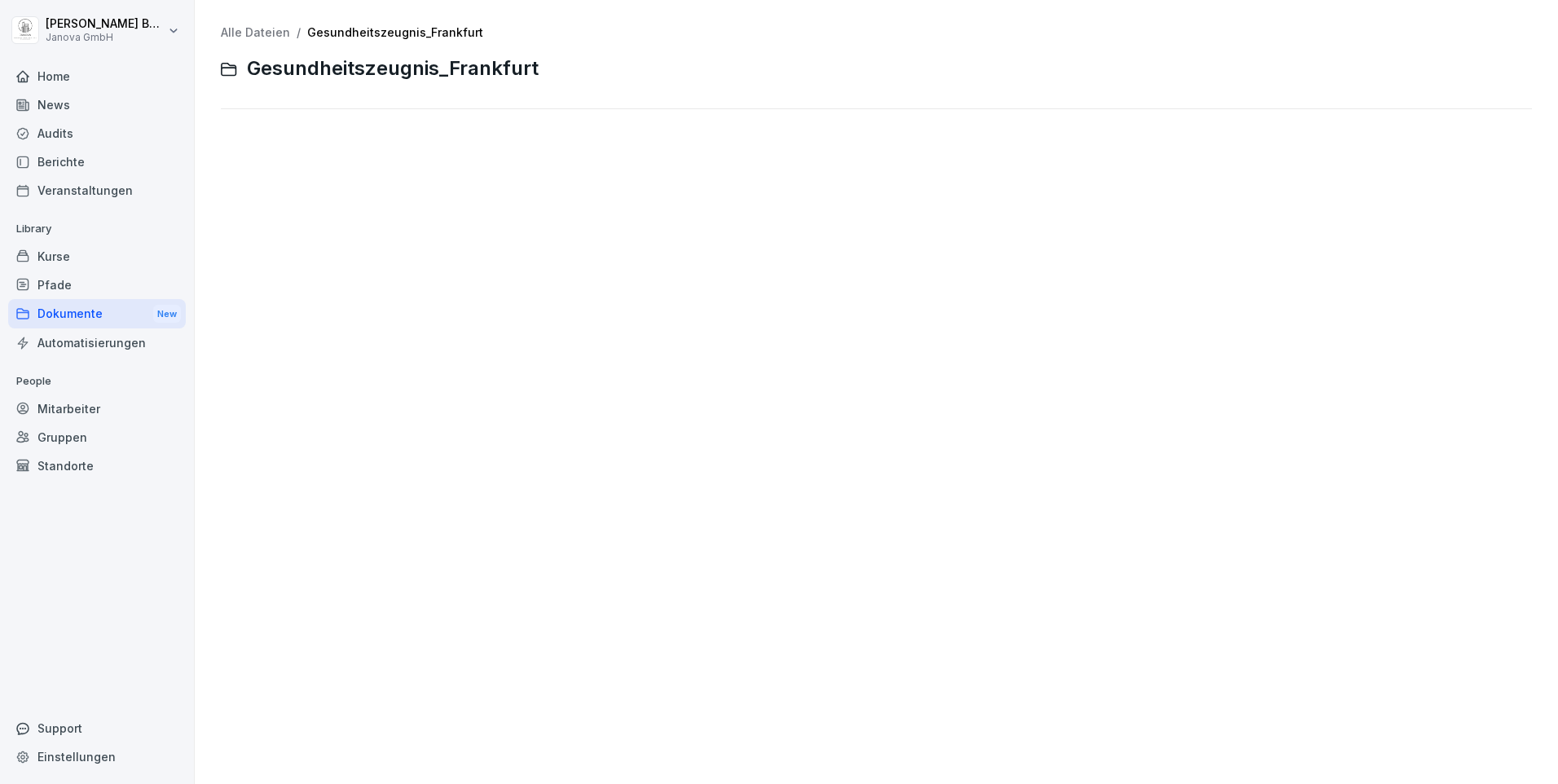
click at [257, 71] on span "Gesundheitszeugnis_Frankfurt" at bounding box center [392, 69] width 291 height 24
click at [115, 319] on div "Dokumente New" at bounding box center [96, 314] width 177 height 30
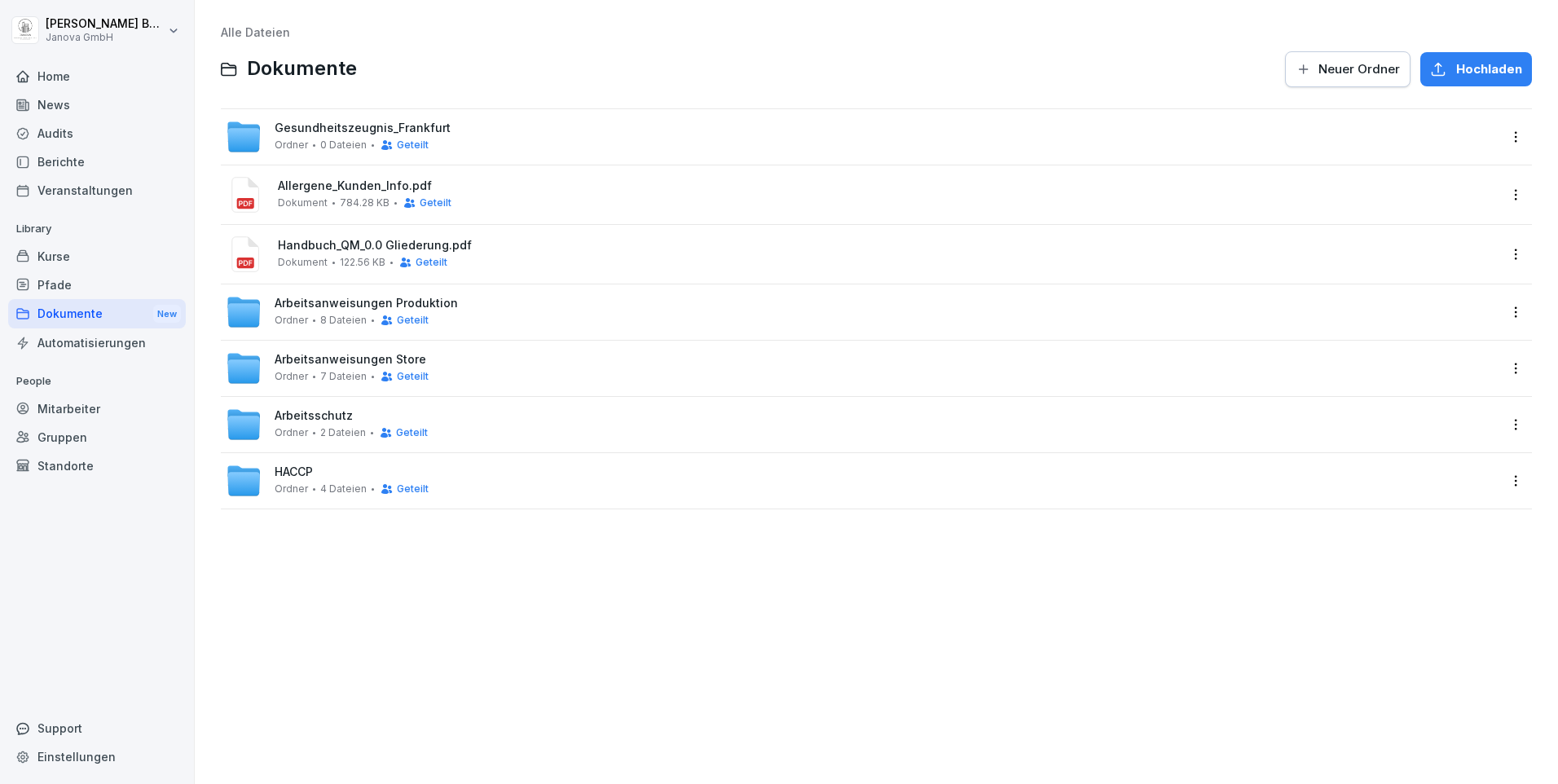
click at [529, 706] on div "Alle Dateien Dokumente Neuer Ordner Hochladen Gesundheitszeugnis_Frankfurt Ordn…" at bounding box center [876, 392] width 1339 height 759
click at [527, 140] on div "Gesundheitszeugnis_Frankfurt Ordner 0 Dateien Geteilt" at bounding box center [861, 137] width 1272 height 36
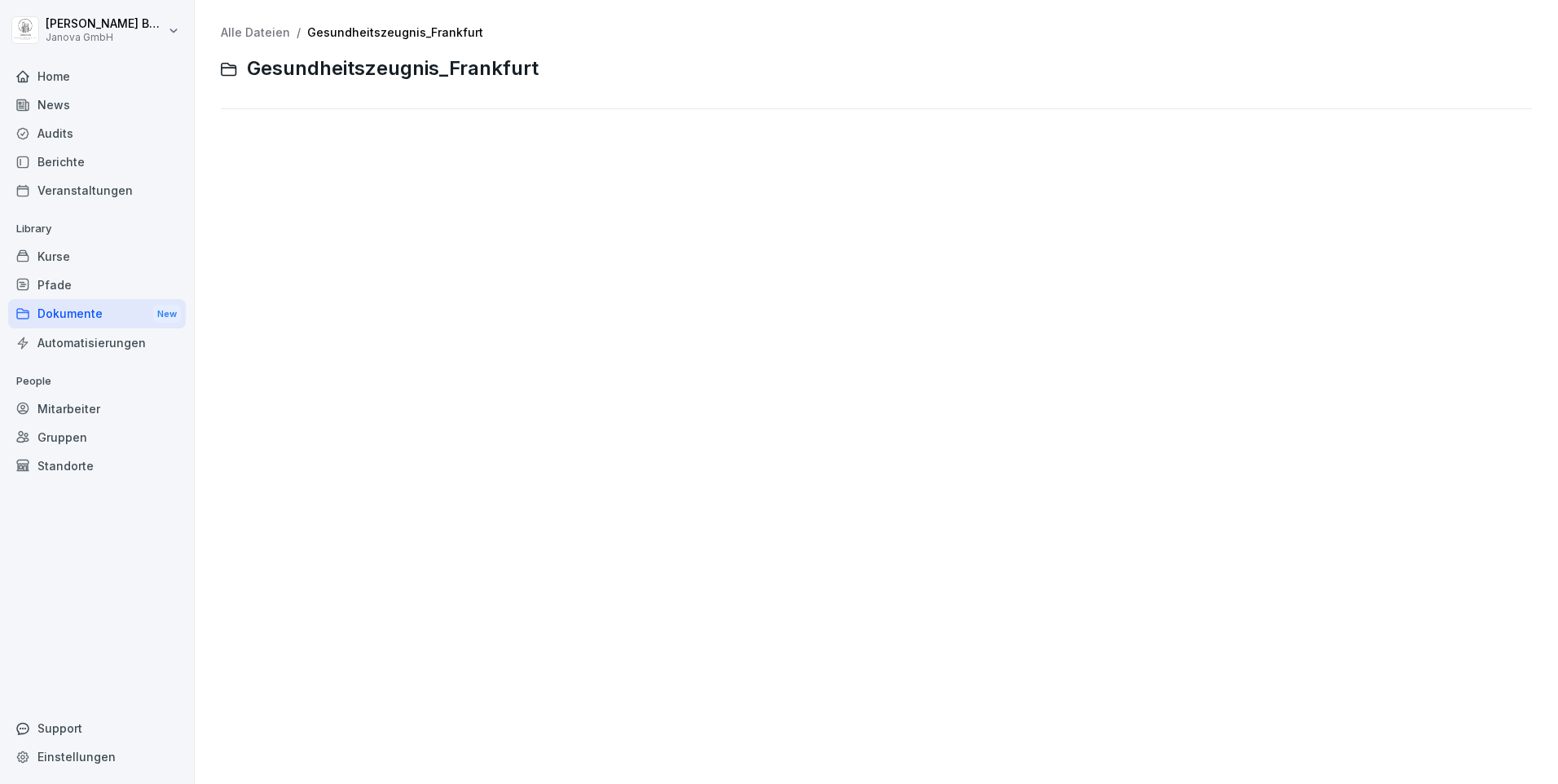
click at [84, 328] on div "Dokumente New" at bounding box center [96, 314] width 177 height 30
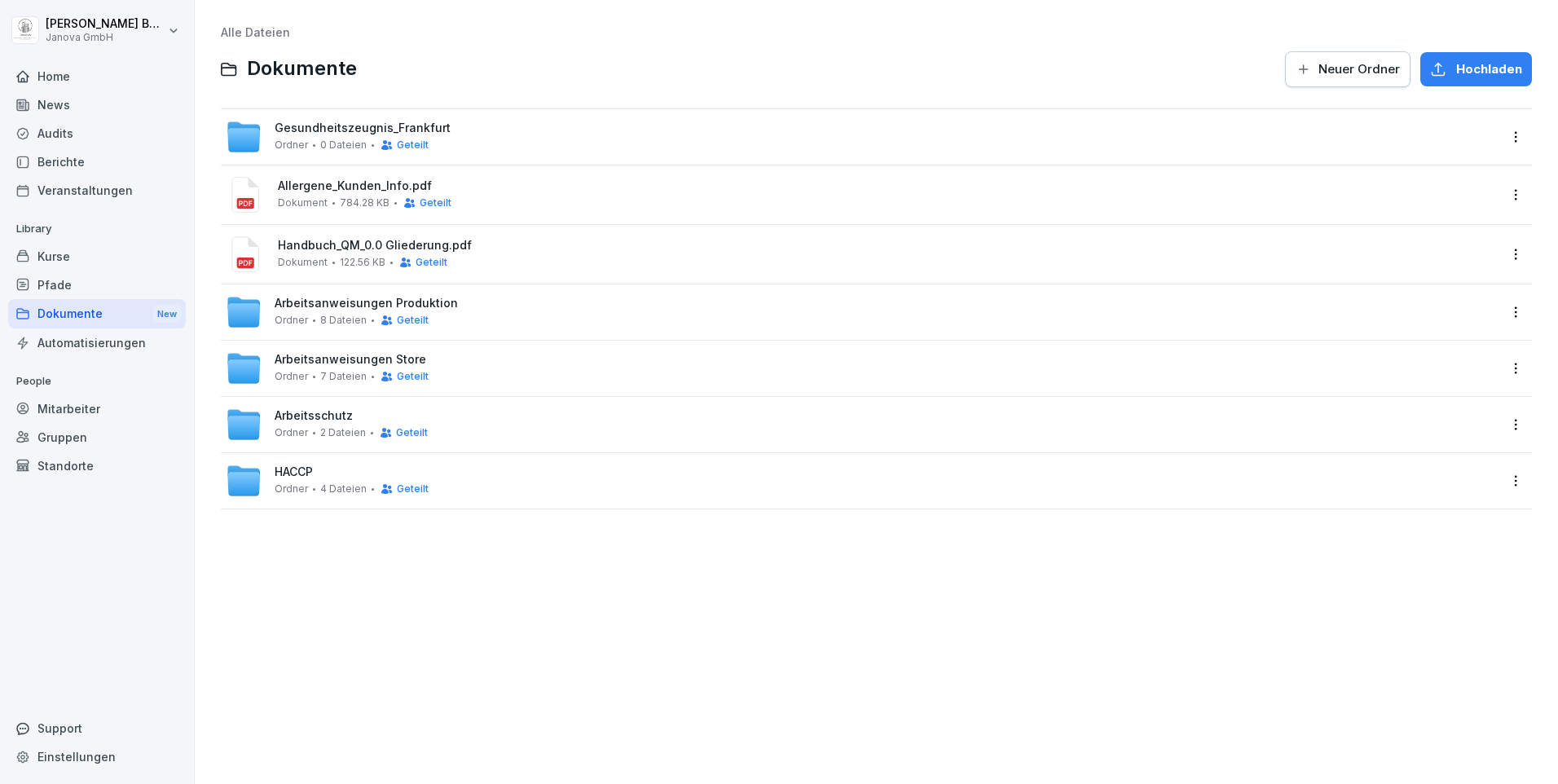
click at [311, 135] on span "Gesundheitszeugnis_Frankfurt" at bounding box center [363, 128] width 176 height 14
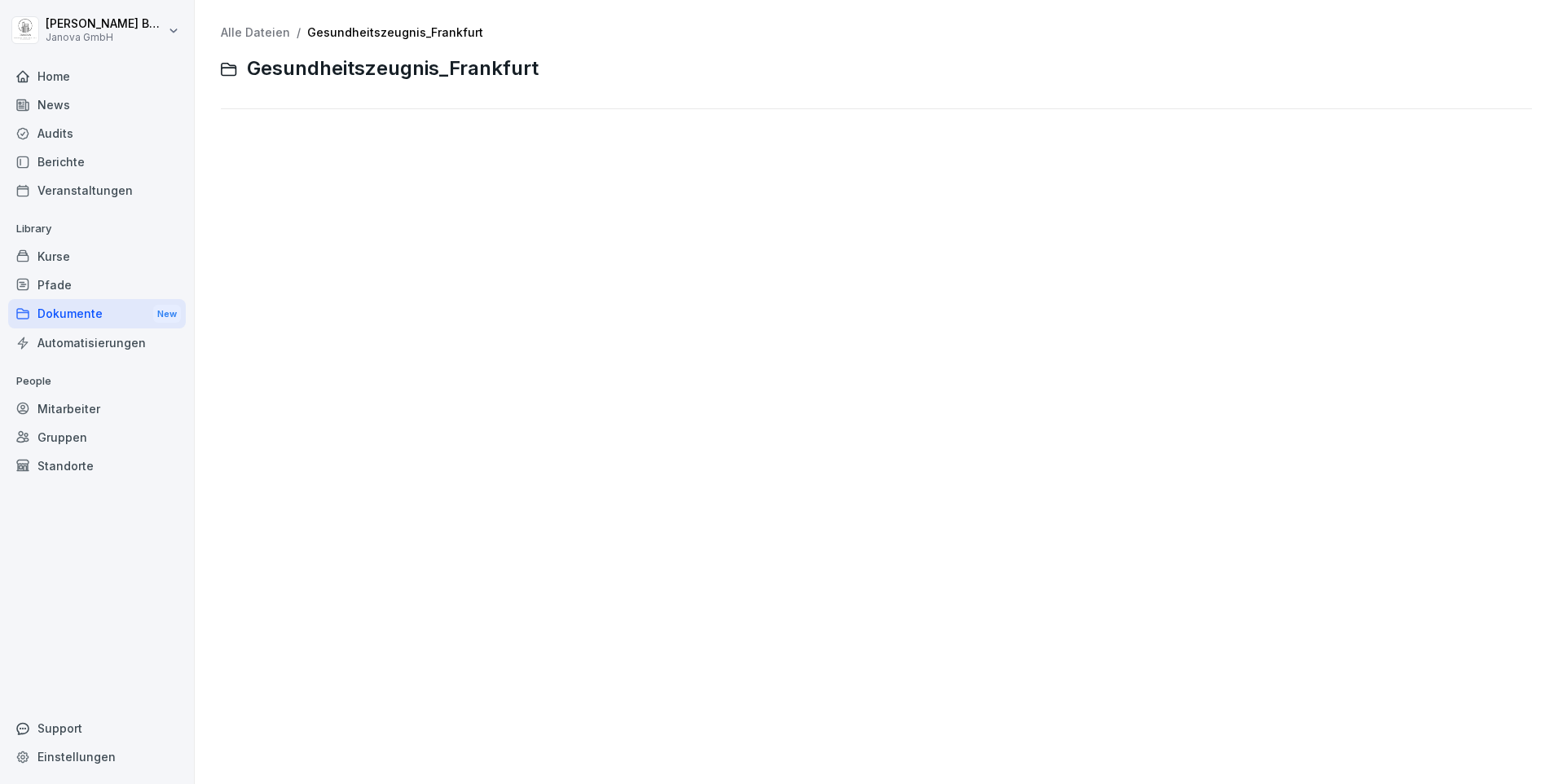
click at [160, 313] on div "New" at bounding box center [167, 314] width 28 height 19
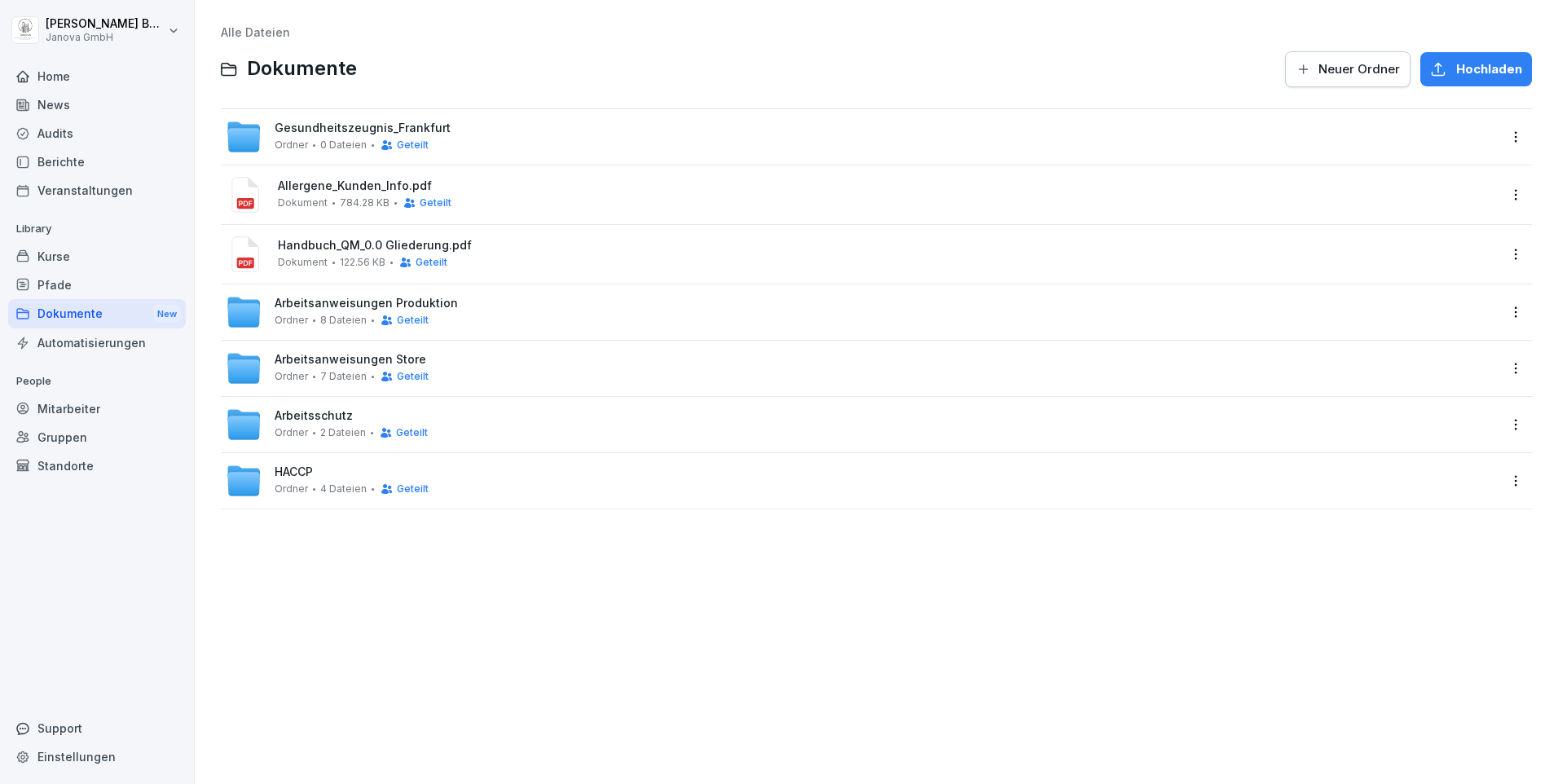
click at [378, 130] on span "Gesundheitszeugnis_Frankfurt" at bounding box center [363, 128] width 176 height 14
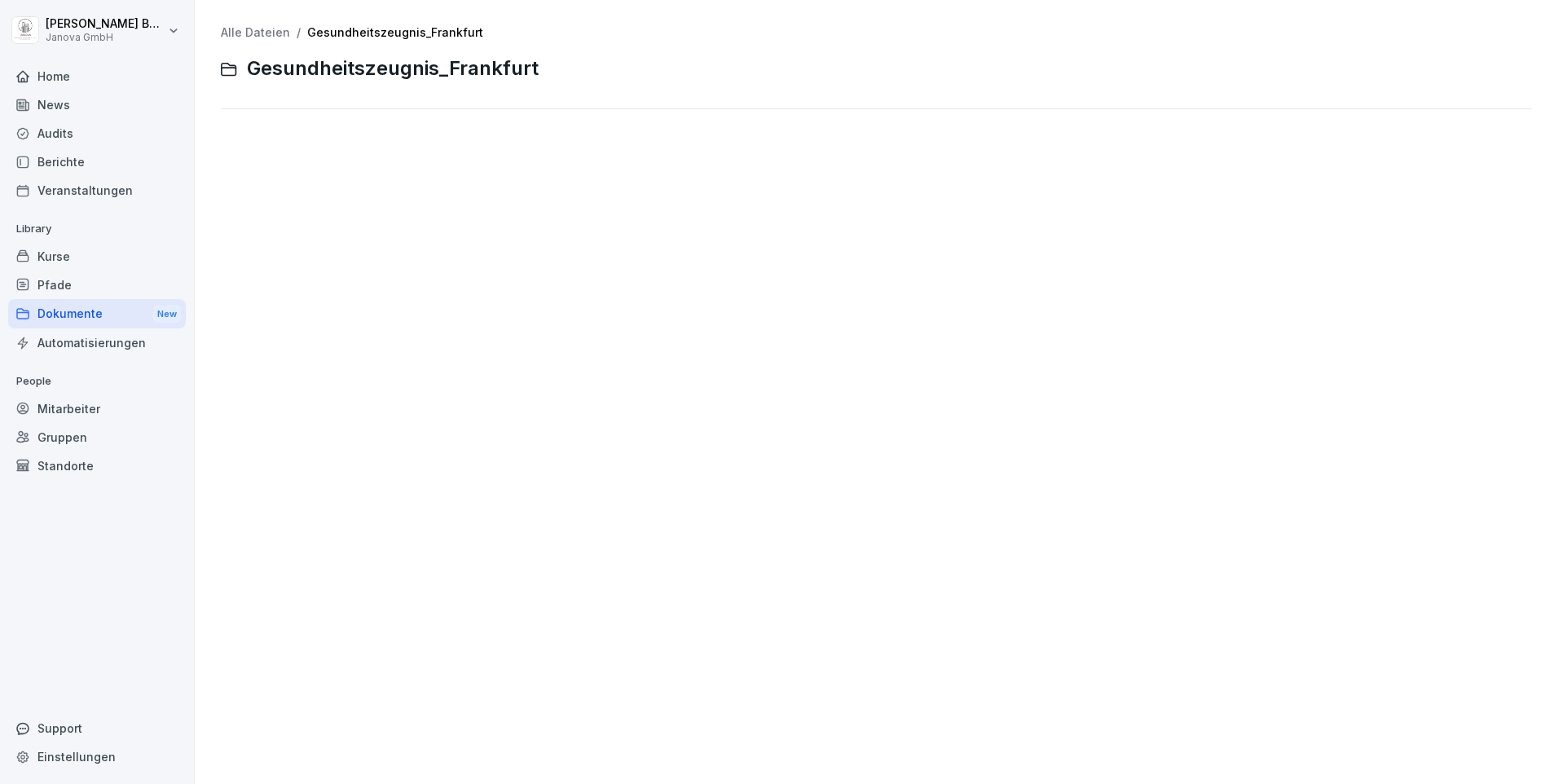
click at [102, 316] on div "Dokumente New" at bounding box center [96, 314] width 177 height 30
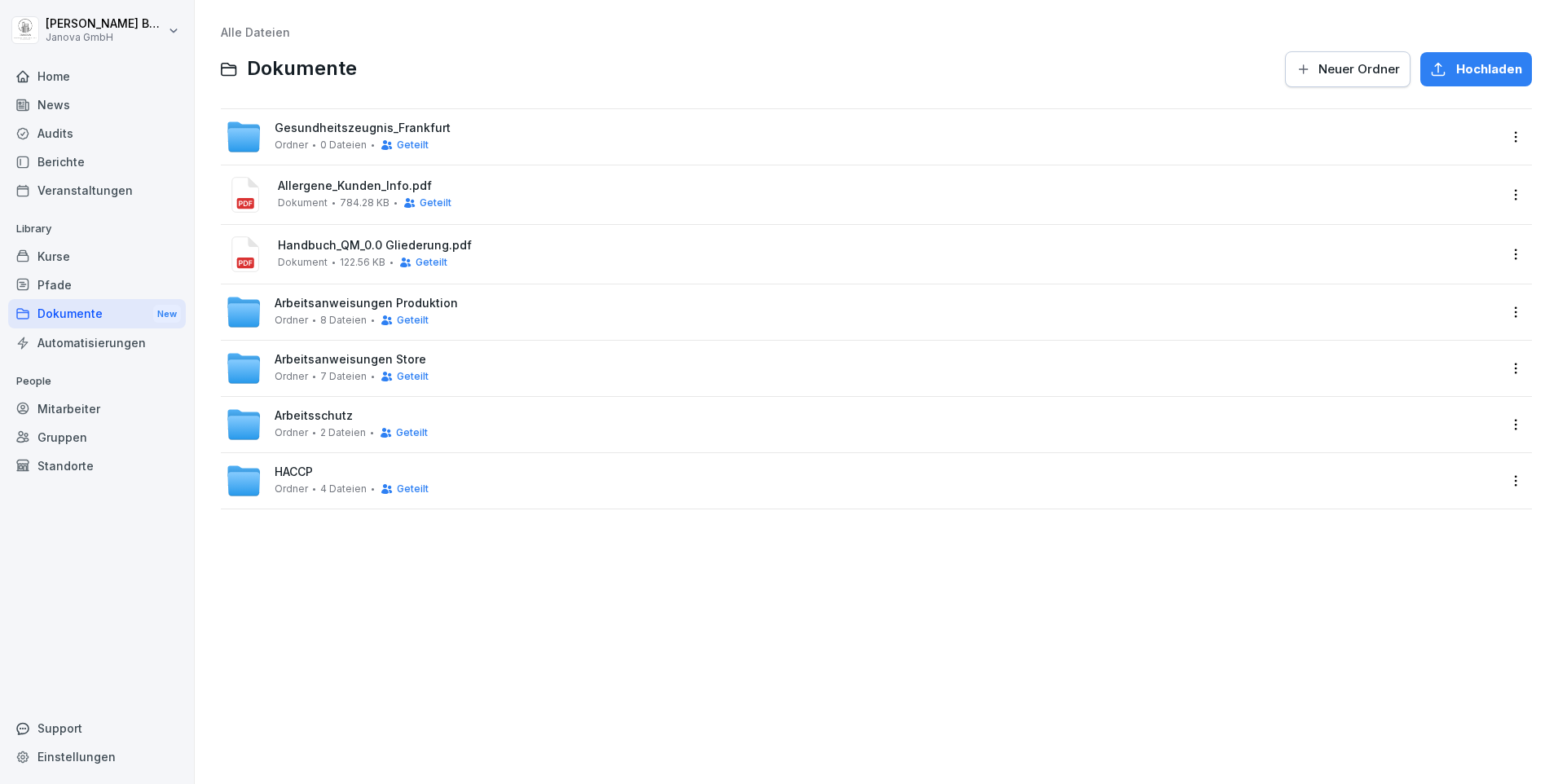
click at [321, 121] on span "Gesundheitszeugnis_Frankfurt" at bounding box center [363, 128] width 176 height 14
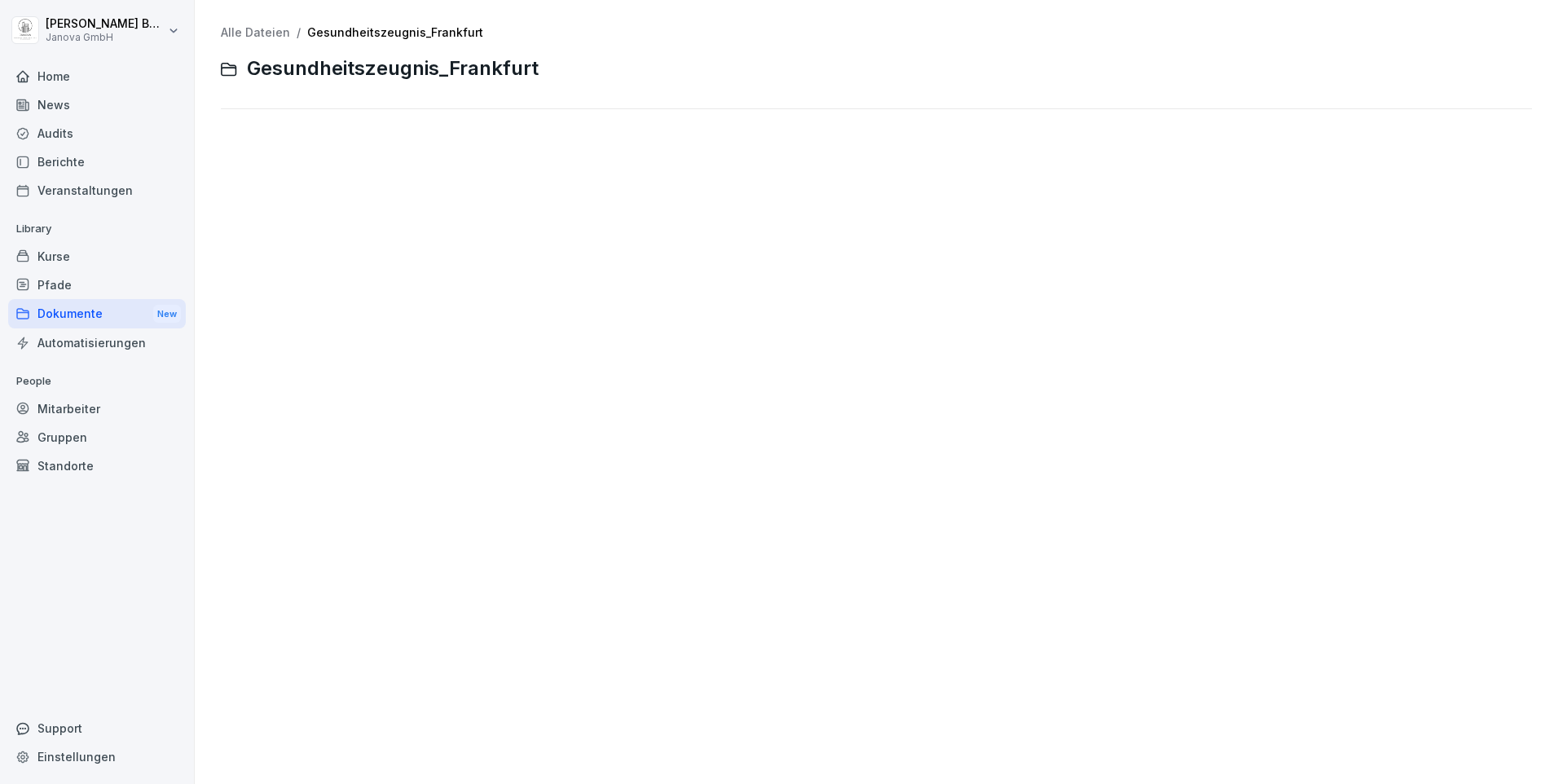
click at [307, 79] on span "Gesundheitszeugnis_Frankfurt" at bounding box center [392, 69] width 291 height 24
click at [427, 510] on div "Alle Dateien / Gesundheitszeugnis_Frankfurt Gesundheitszeugnis_Frankfurt" at bounding box center [876, 392] width 1339 height 759
click at [45, 312] on div "Dokumente New" at bounding box center [96, 314] width 177 height 30
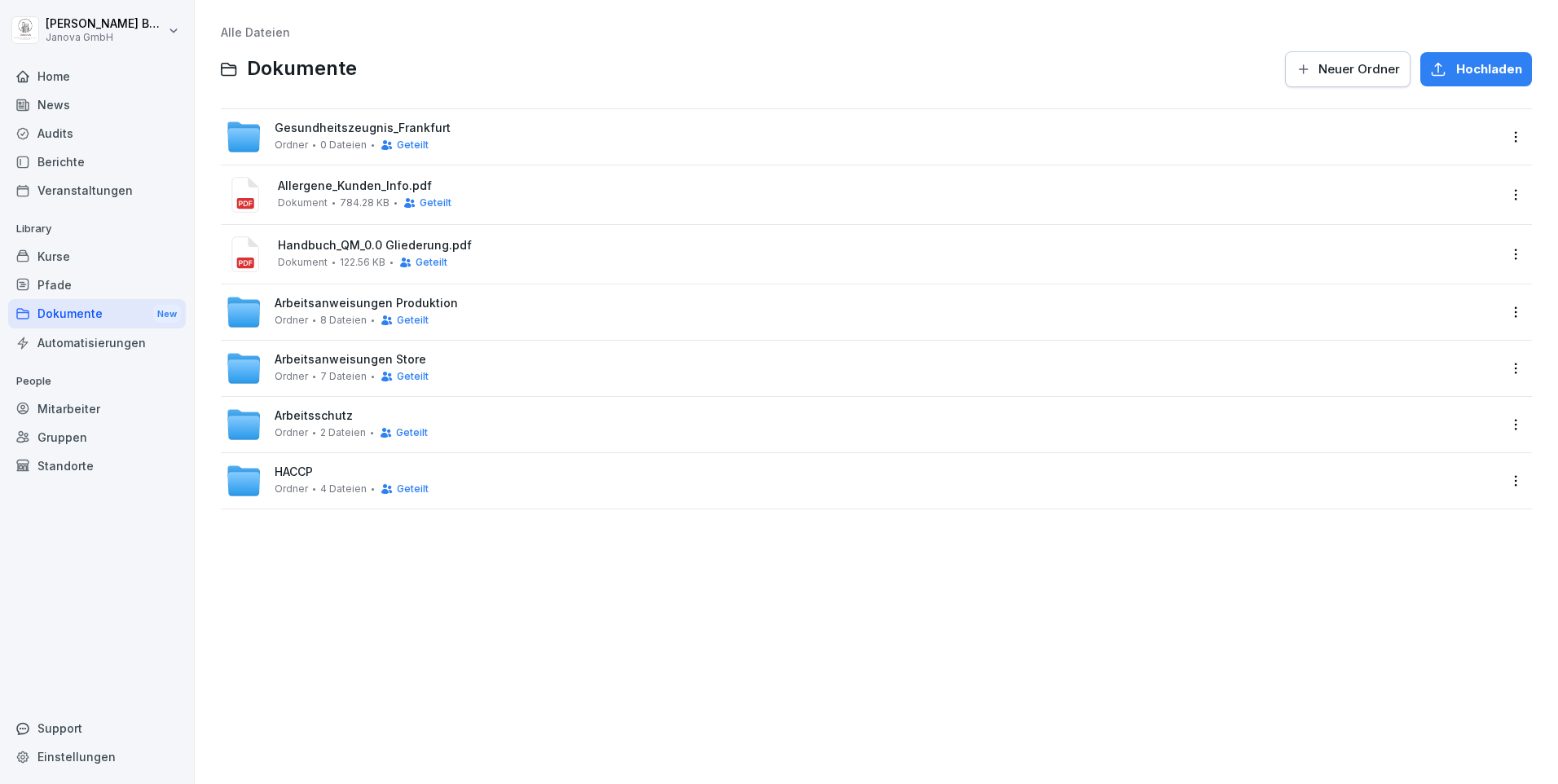
click at [1498, 76] on span "Hochladen" at bounding box center [1489, 69] width 66 height 18
click at [356, 127] on span "Gesundheitszeugnis_Frankfurt" at bounding box center [363, 128] width 176 height 14
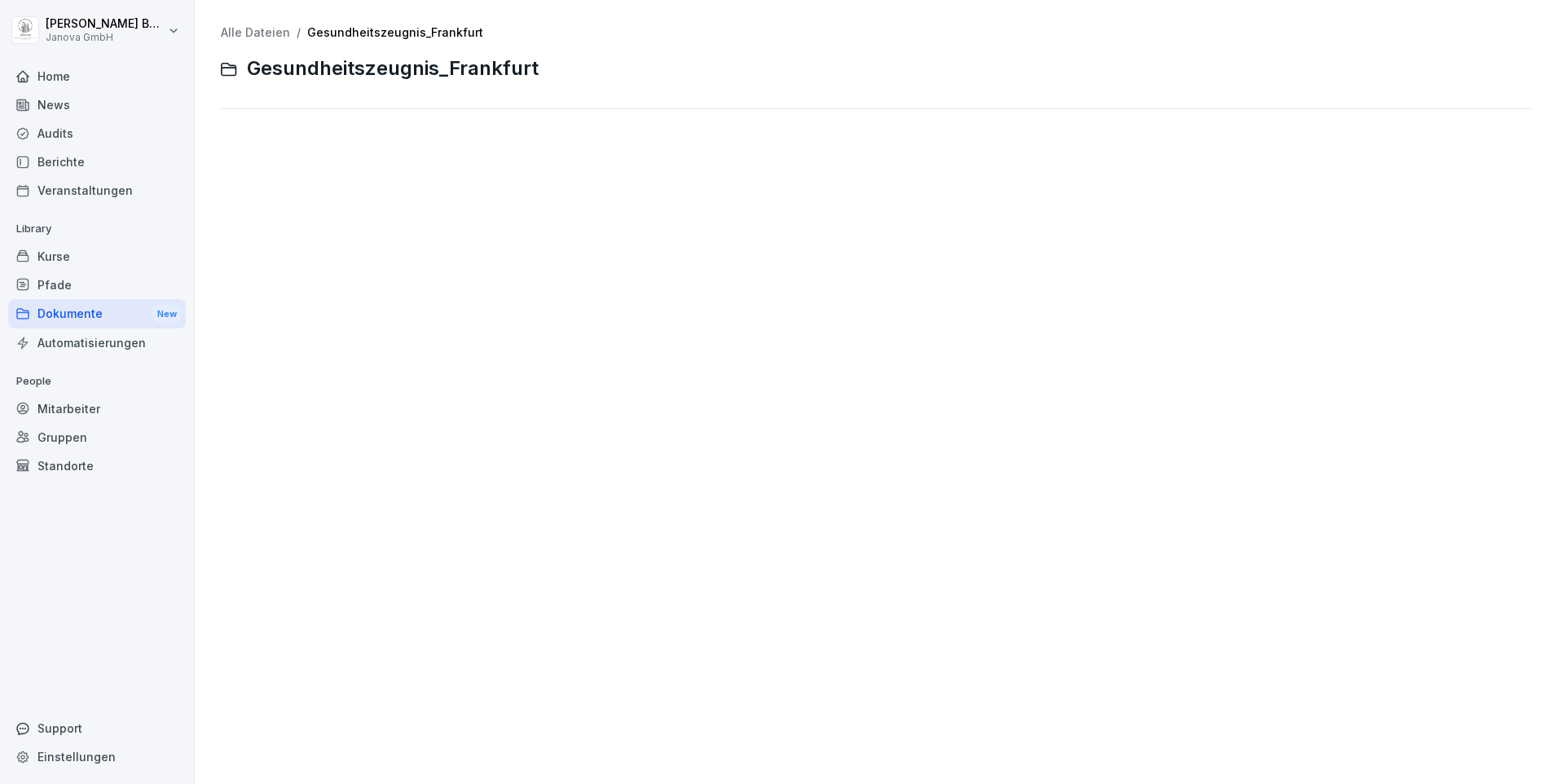
click at [64, 323] on div "Dokumente New" at bounding box center [96, 314] width 177 height 30
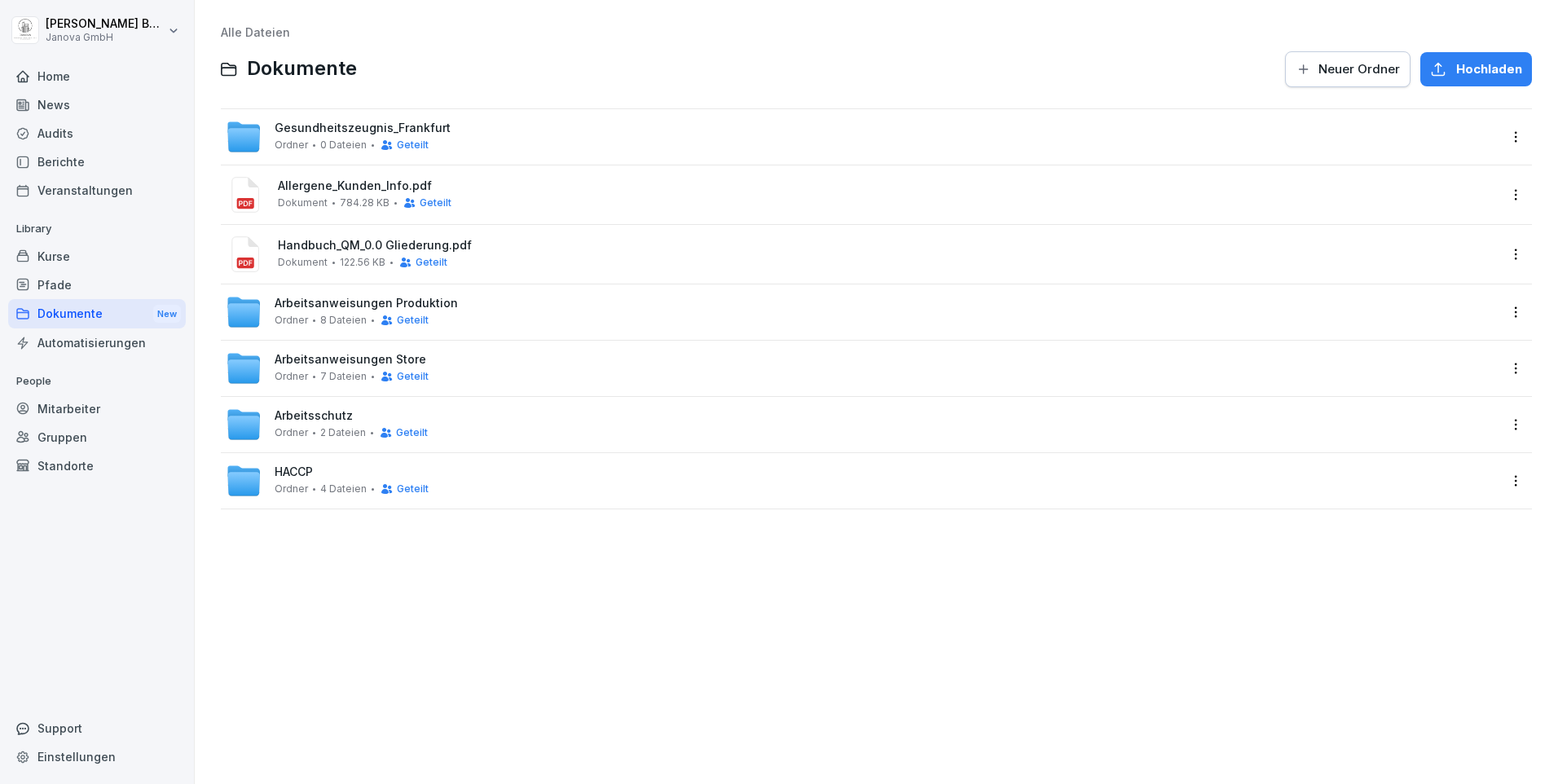
click at [303, 125] on span "Gesundheitszeugnis_Frankfurt" at bounding box center [363, 128] width 176 height 14
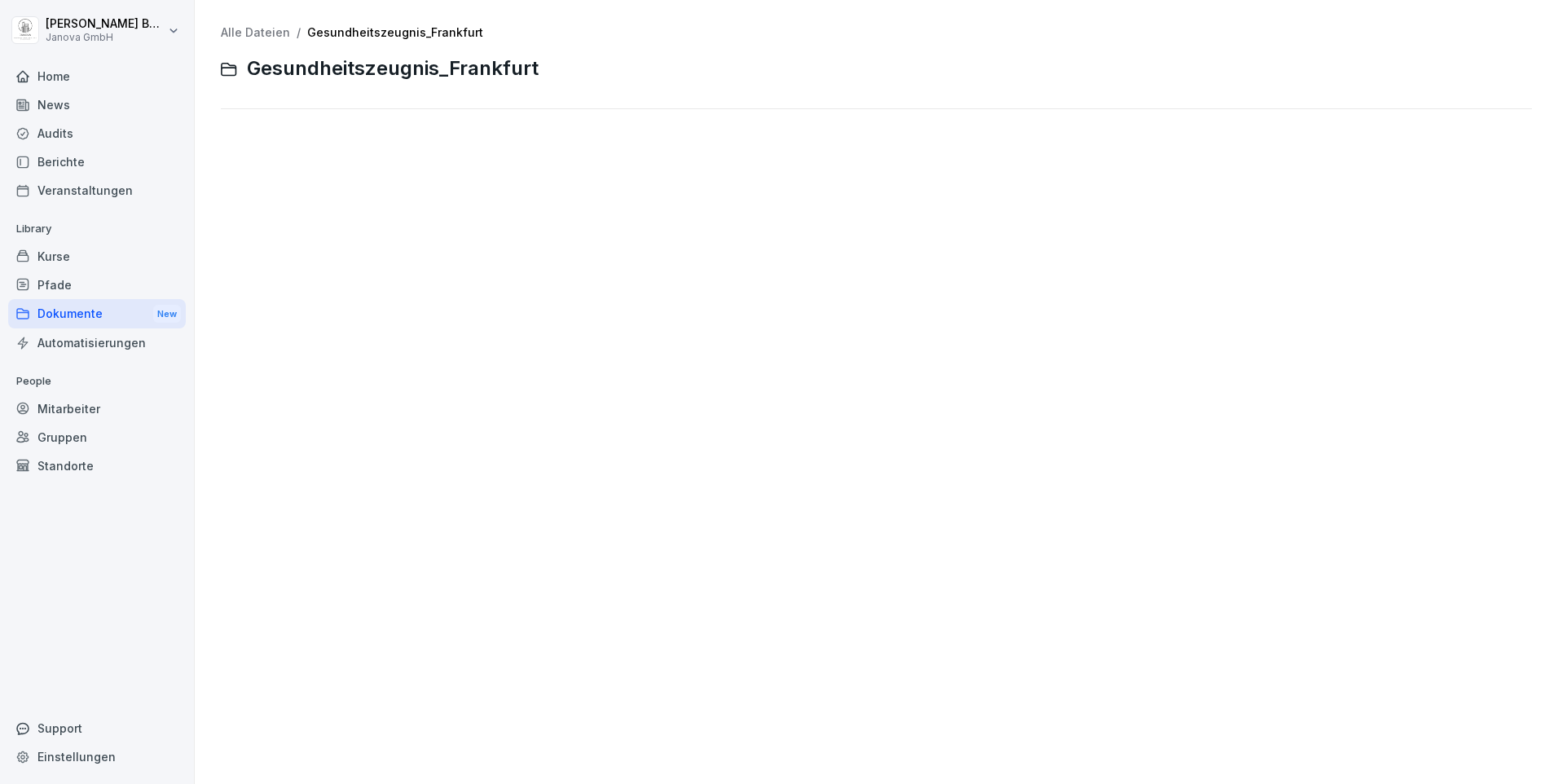
click at [83, 321] on div "Dokumente New" at bounding box center [96, 314] width 177 height 30
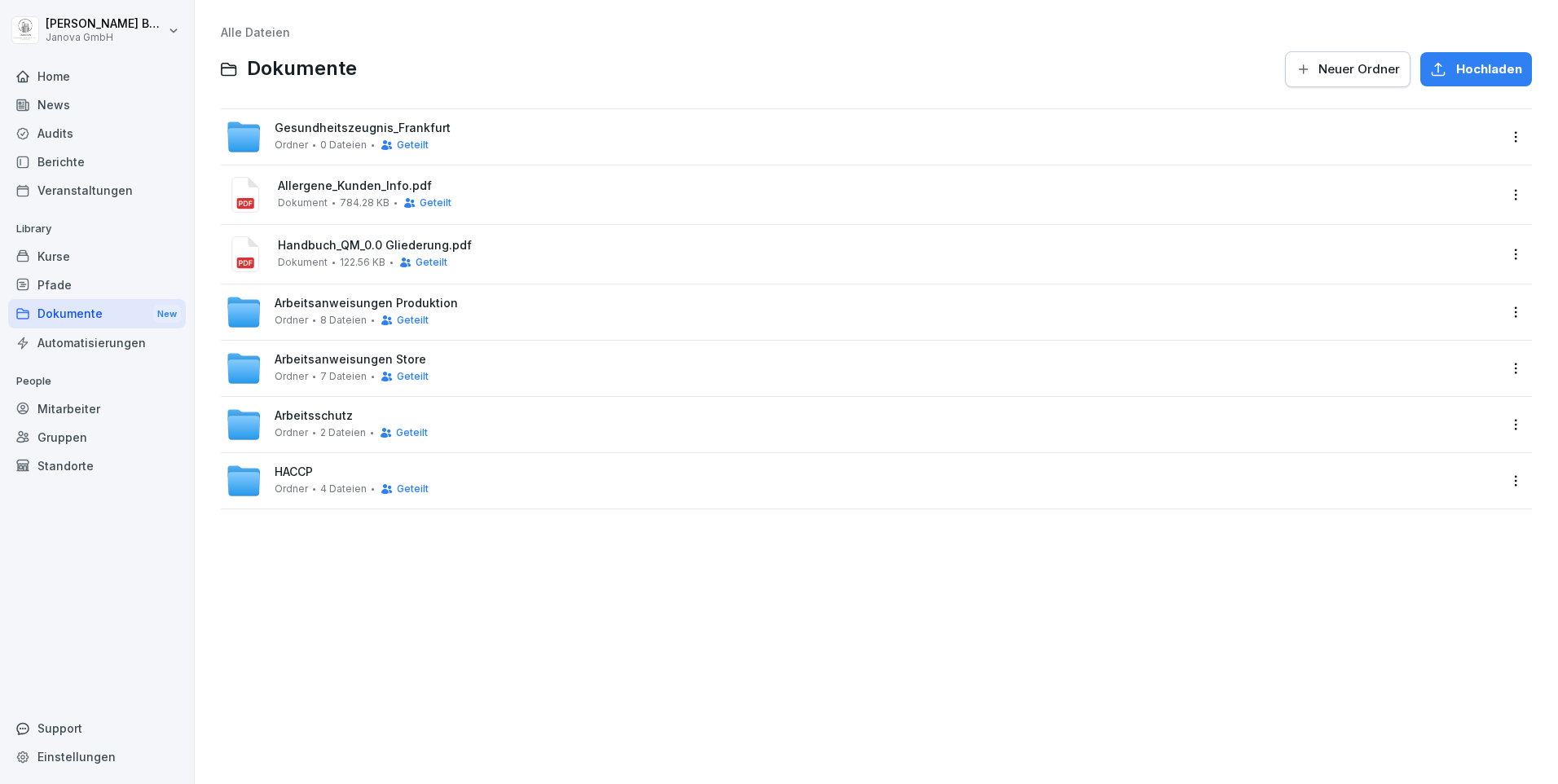
click at [326, 125] on span "Gesundheitszeugnis_Frankfurt" at bounding box center [363, 128] width 176 height 14
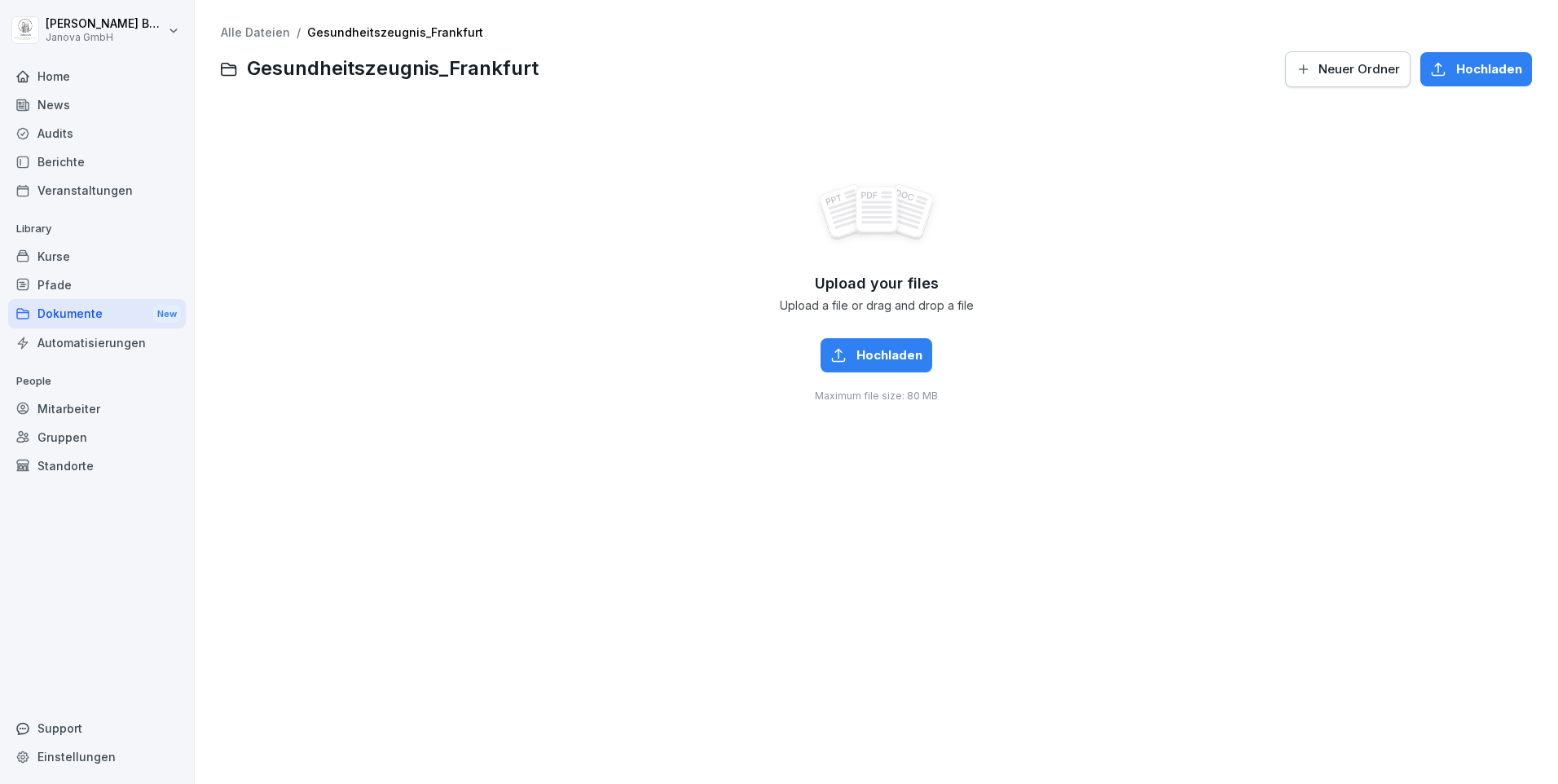
click at [857, 349] on span "Hochladen" at bounding box center [890, 355] width 66 height 18
click at [69, 318] on div "Dokumente New" at bounding box center [96, 314] width 177 height 30
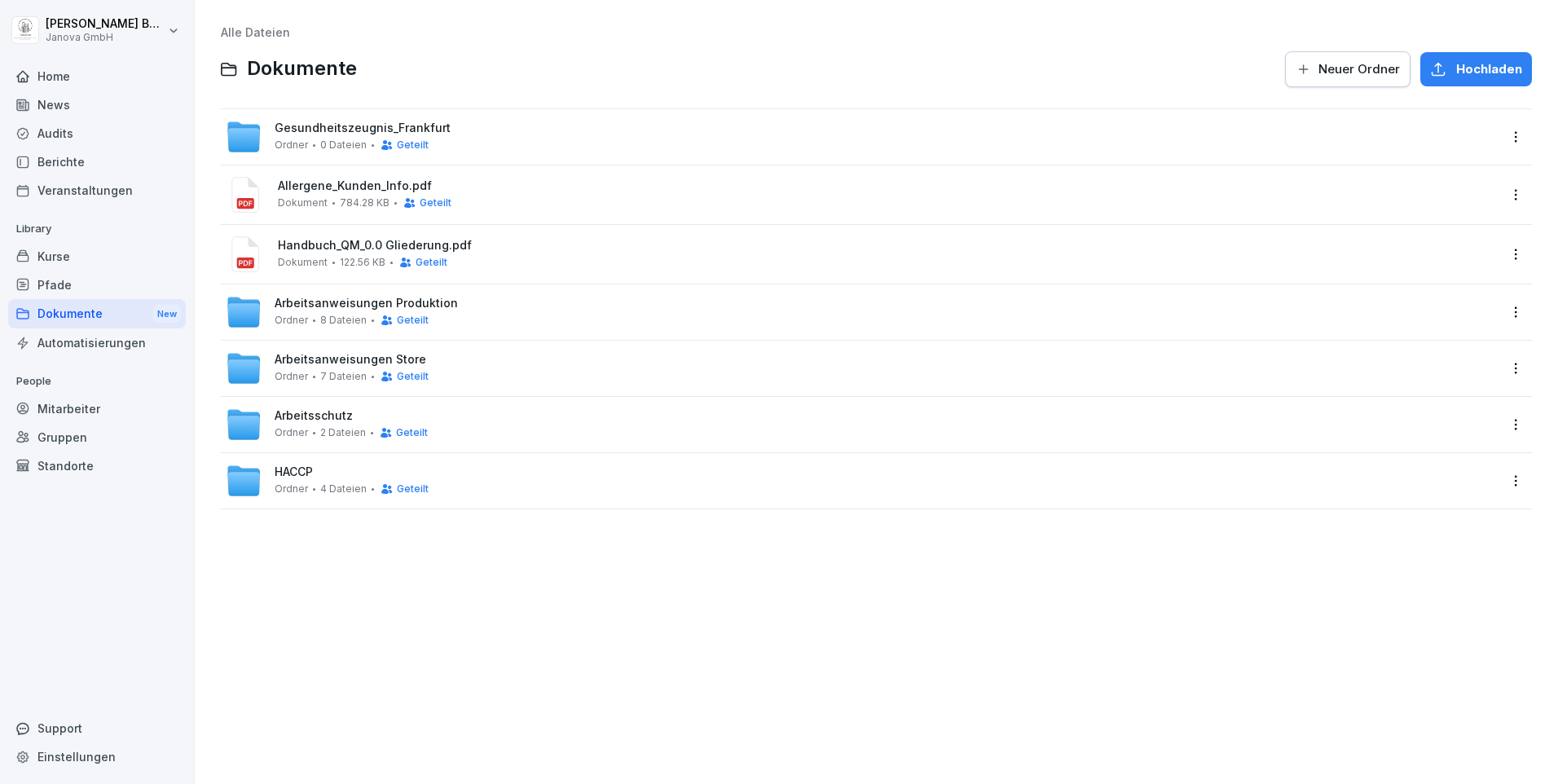
drag, startPoint x: 53, startPoint y: 85, endPoint x: 210, endPoint y: 86, distance: 157.0
click at [53, 86] on div "Home" at bounding box center [96, 76] width 177 height 29
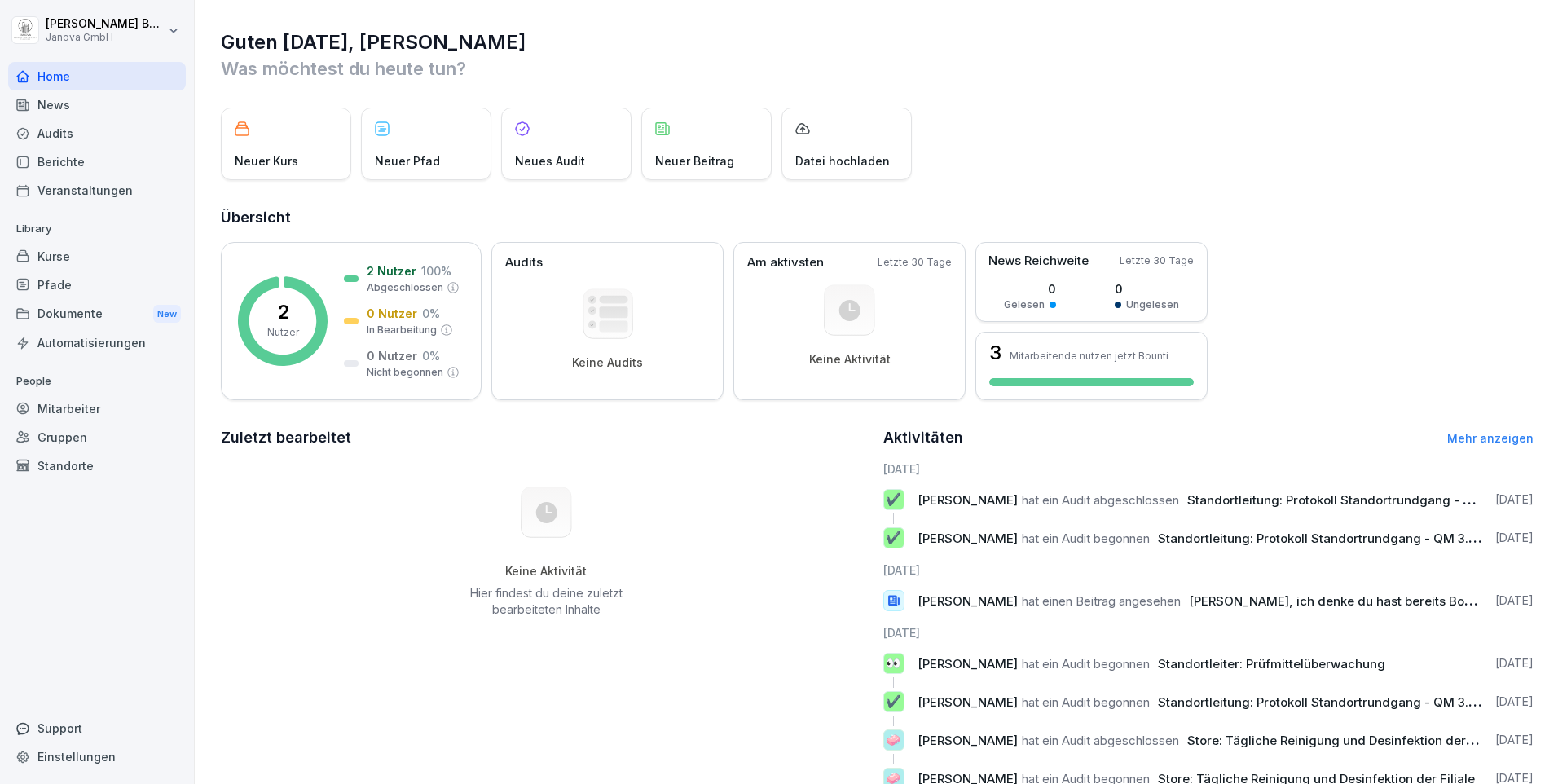
drag, startPoint x: 895, startPoint y: 216, endPoint x: 1081, endPoint y: 69, distance: 237.1
click at [1081, 69] on p "Was möchtest du heute tun?" at bounding box center [877, 68] width 1313 height 26
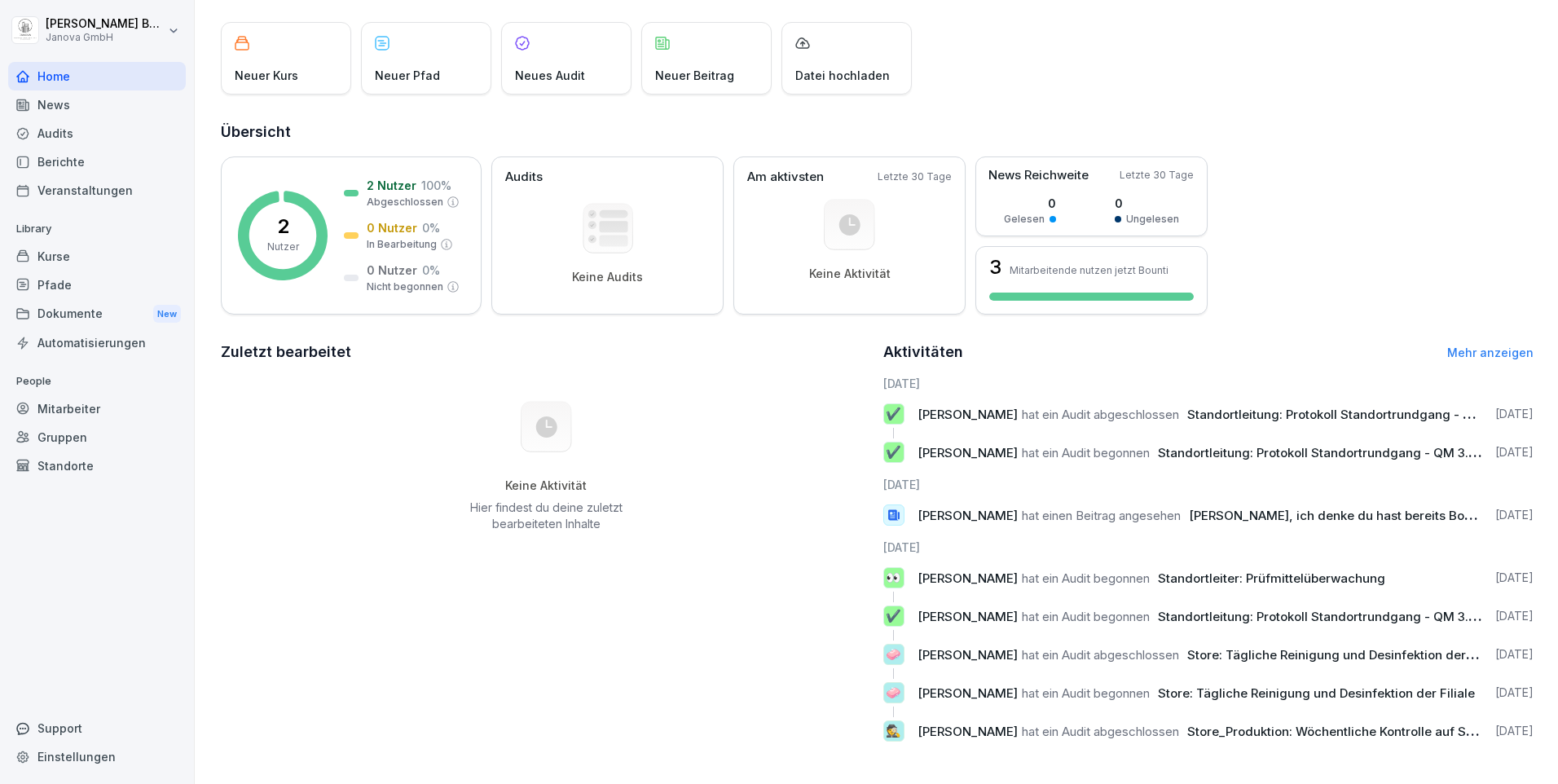
scroll to position [98, 0]
drag, startPoint x: 56, startPoint y: 256, endPoint x: 126, endPoint y: 205, distance: 86.6
click at [106, 238] on div "Library Kurse Pfade Dokumente New Automatisierungen" at bounding box center [96, 286] width 177 height 141
click at [51, 141] on div "Audits" at bounding box center [96, 134] width 177 height 29
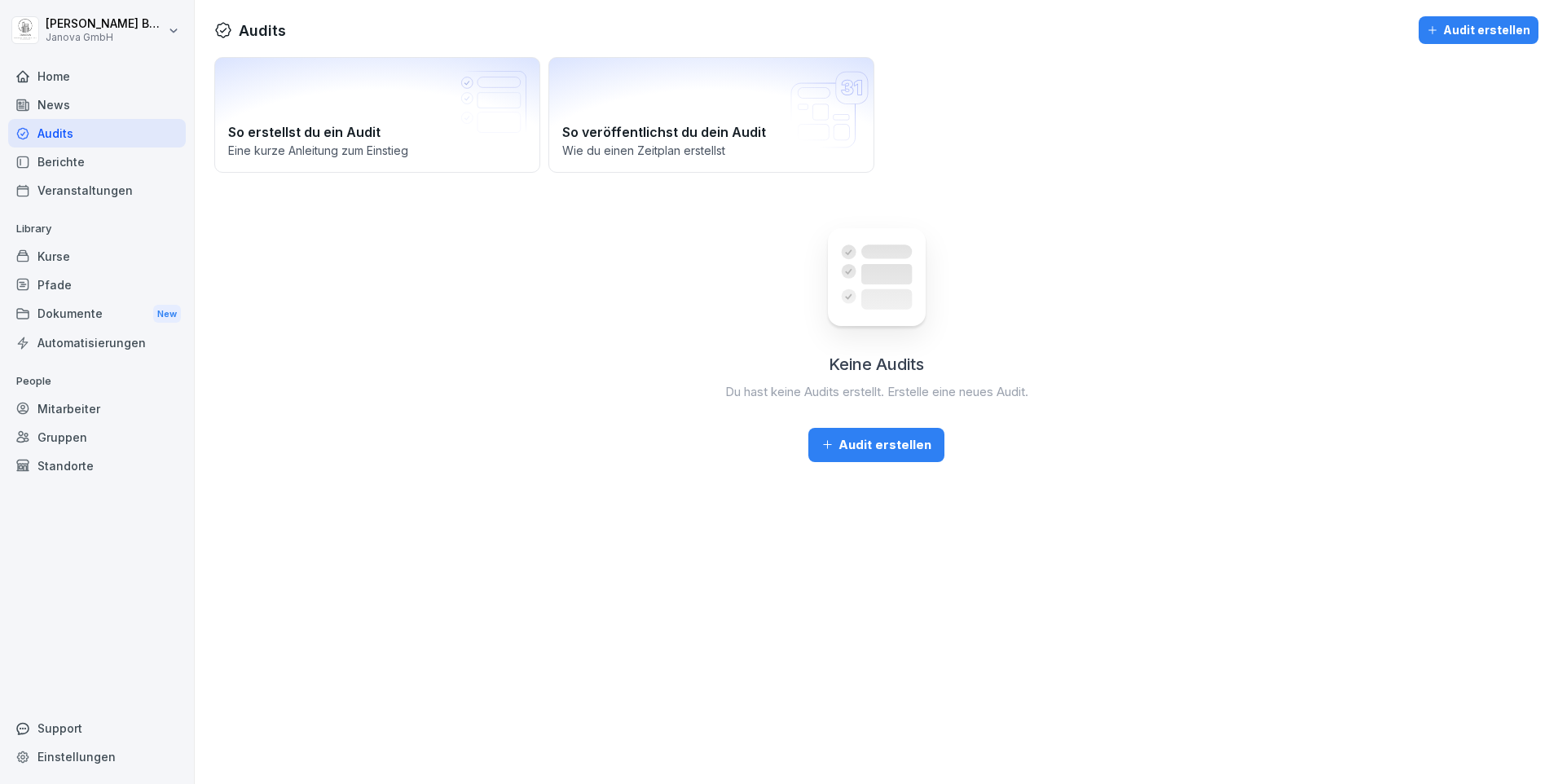
drag, startPoint x: 548, startPoint y: 258, endPoint x: 506, endPoint y: 259, distance: 42.0
click at [506, 259] on div "Keine Audits Du hast keine Audits erstellt. Erstelle eine neues Audit. Audit er…" at bounding box center [877, 332] width 1324 height 260
click at [59, 83] on div "Home" at bounding box center [96, 76] width 177 height 29
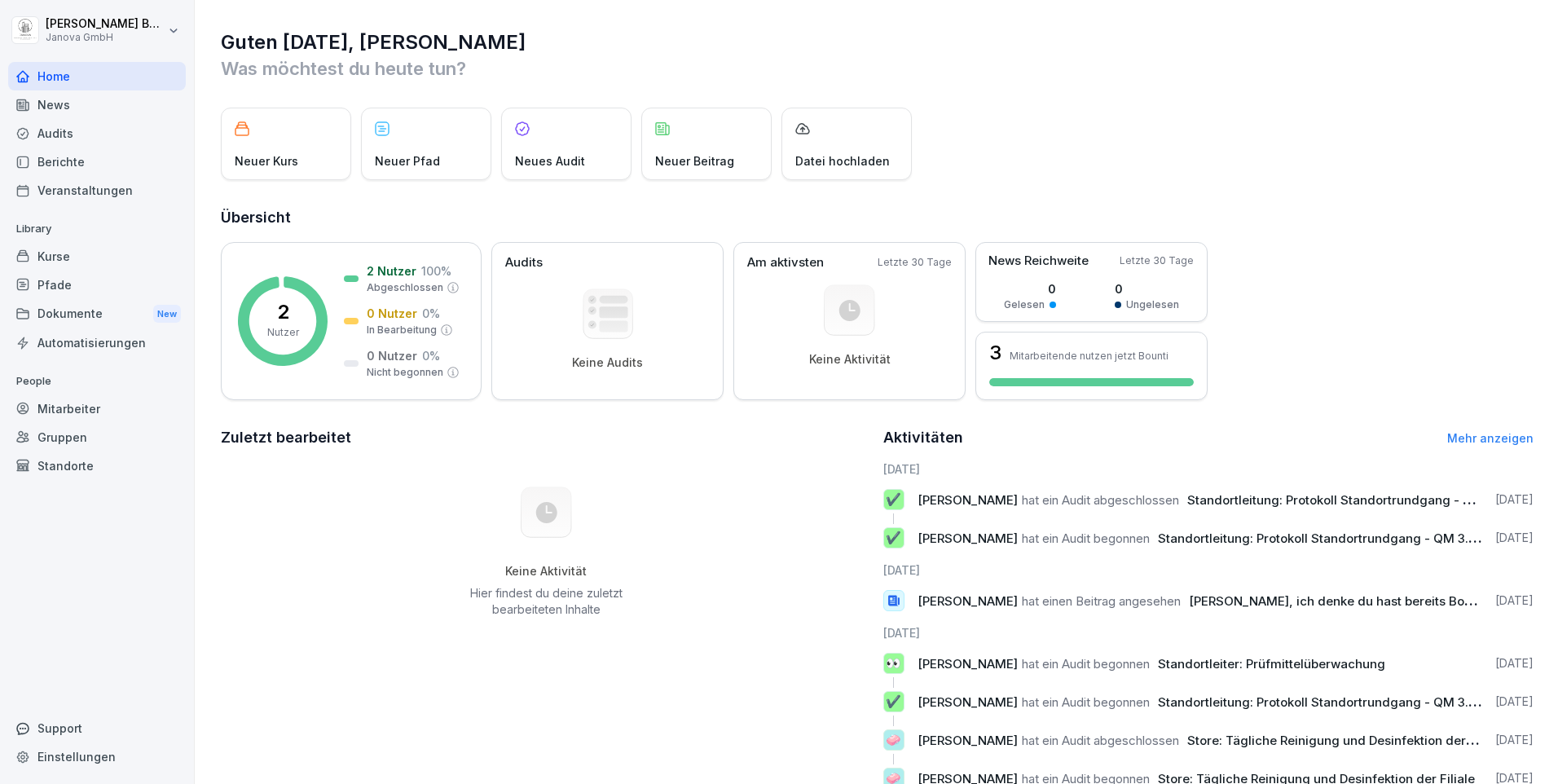
click at [59, 137] on div "Audits" at bounding box center [96, 134] width 177 height 29
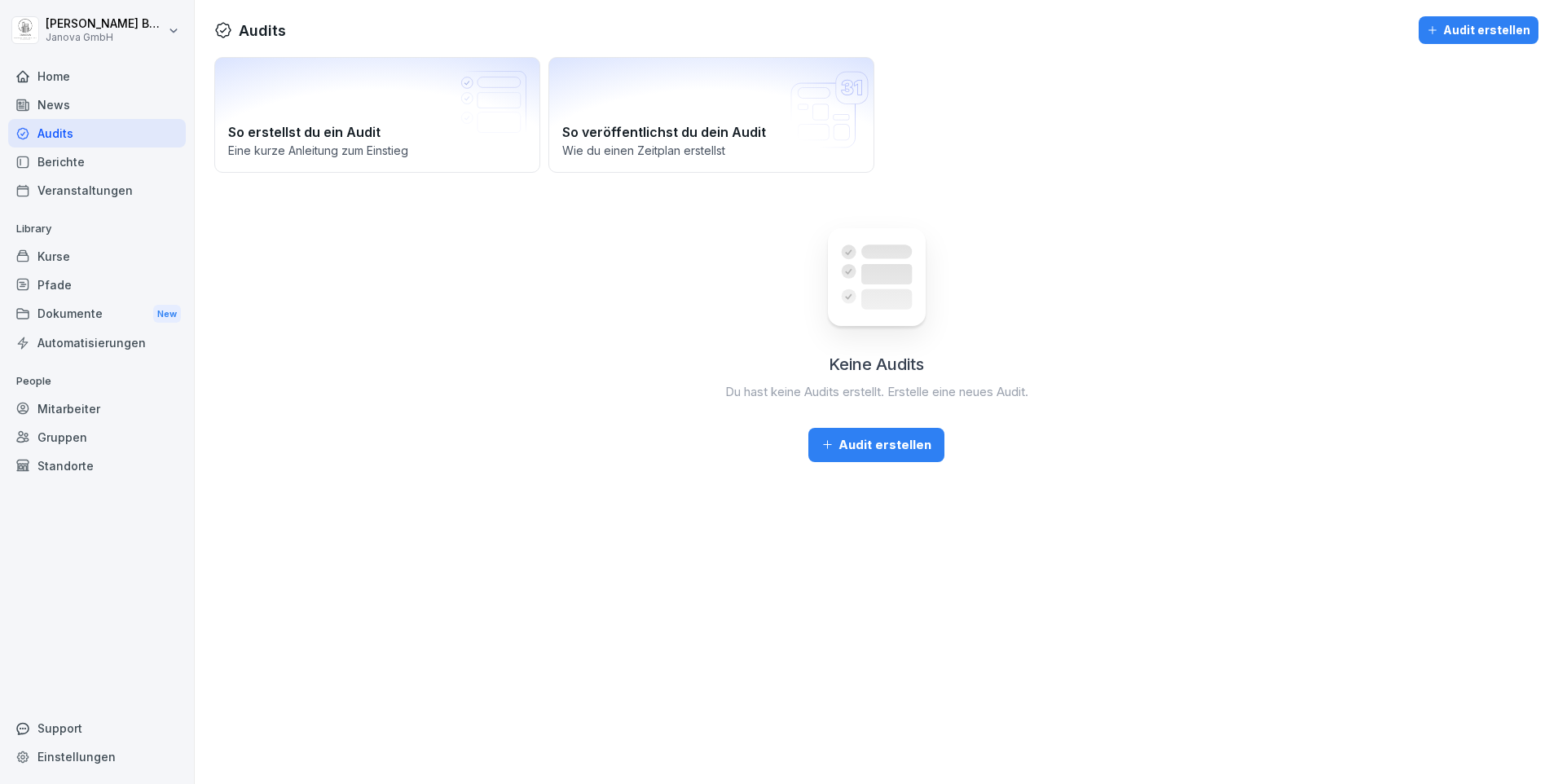
click at [113, 195] on div "Veranstaltungen" at bounding box center [96, 191] width 177 height 29
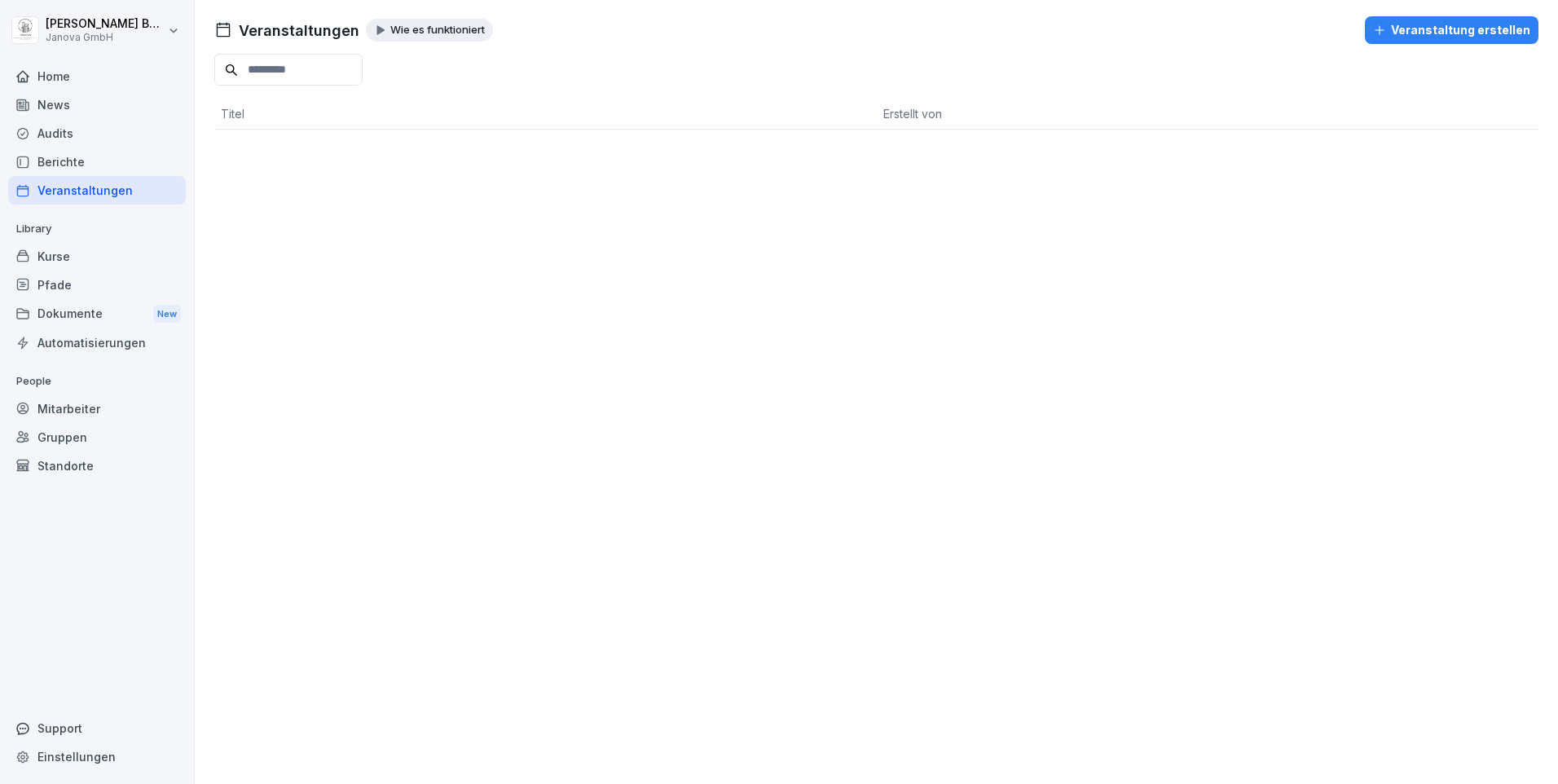
click at [65, 136] on div "Audits" at bounding box center [96, 134] width 177 height 29
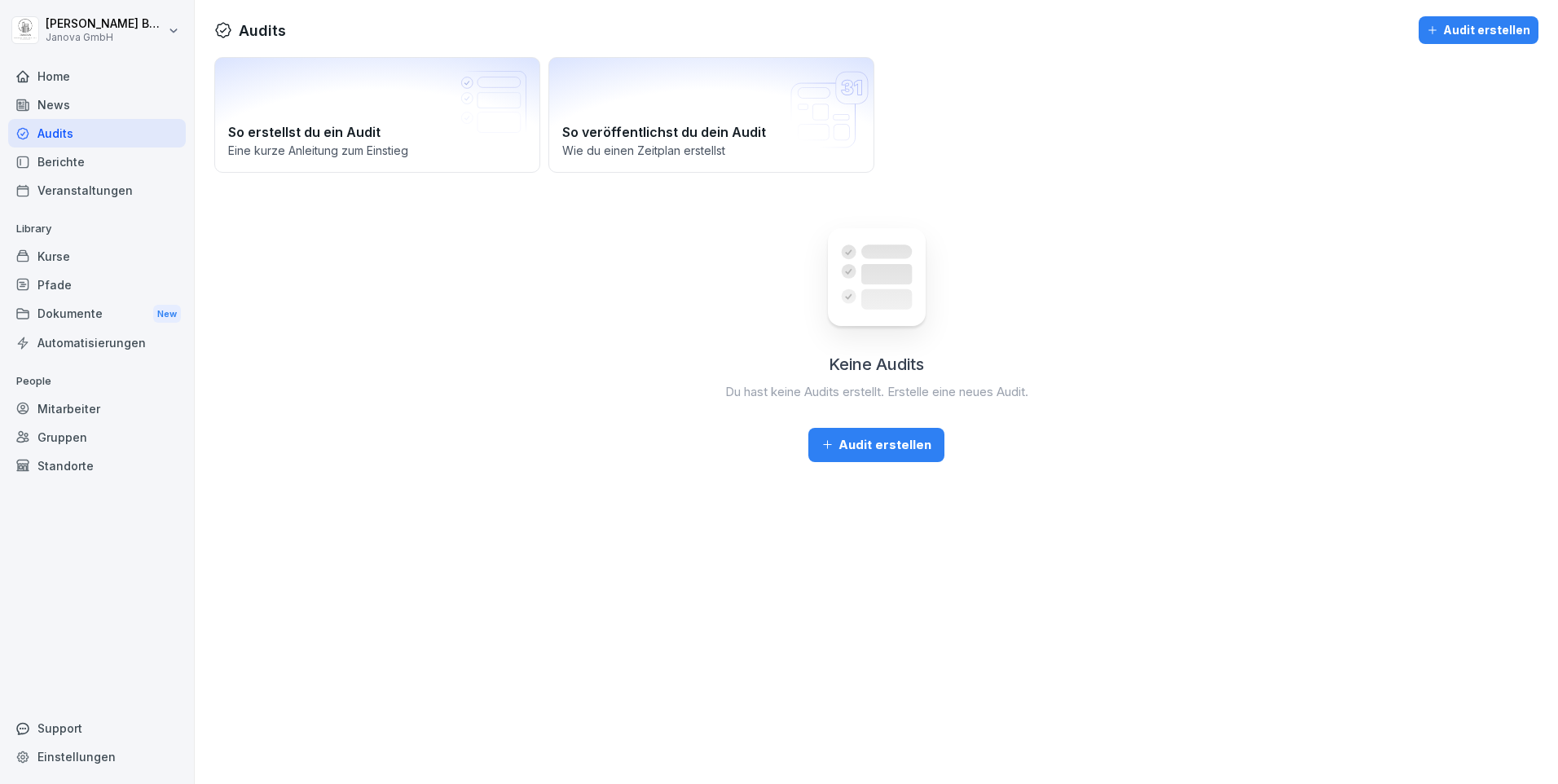
click at [65, 80] on div "Home" at bounding box center [96, 76] width 177 height 29
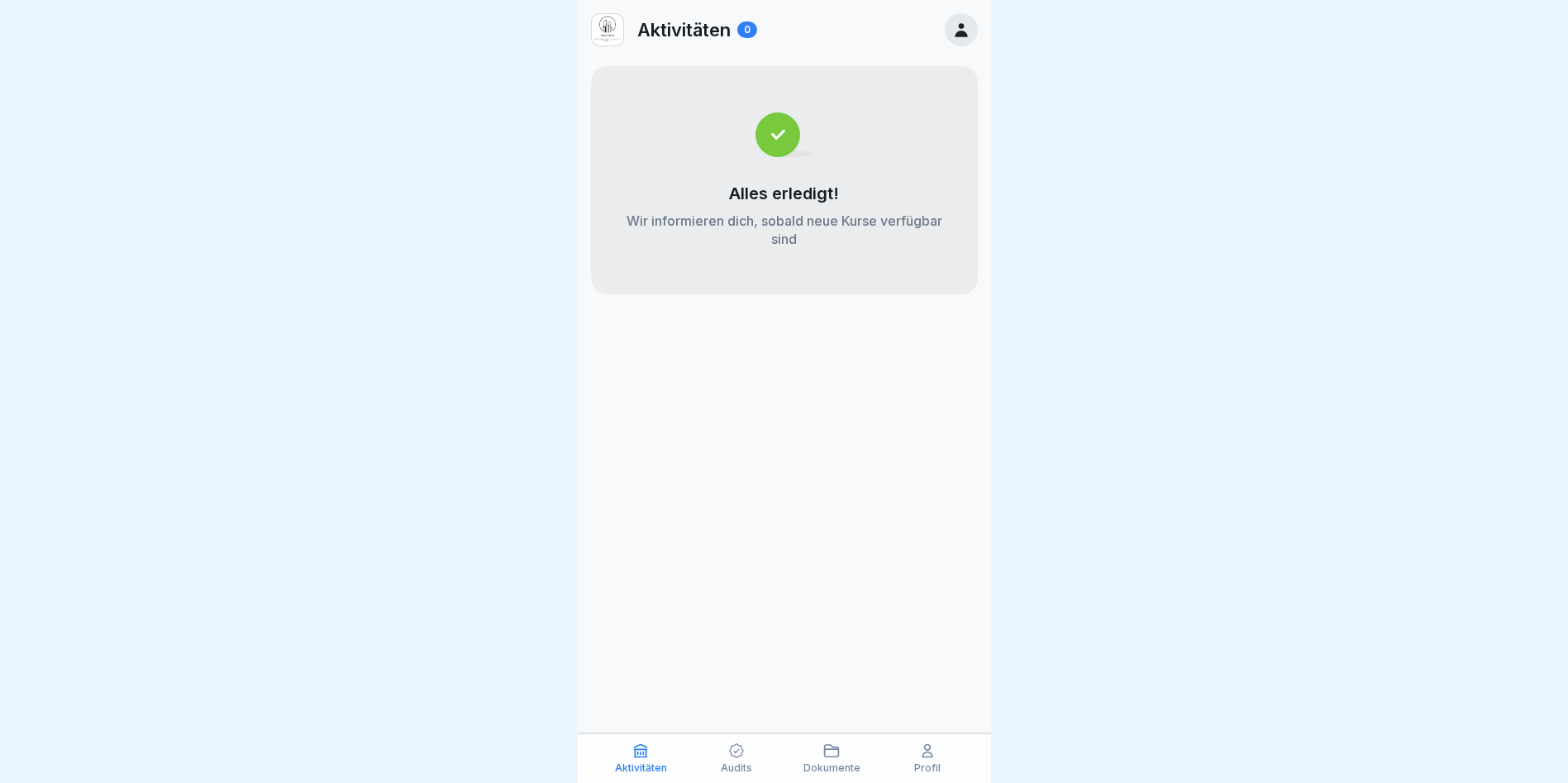
click at [629, 750] on div "Aktivitäten" at bounding box center [641, 758] width 88 height 32
click at [752, 758] on div "Audits" at bounding box center [736, 758] width 88 height 32
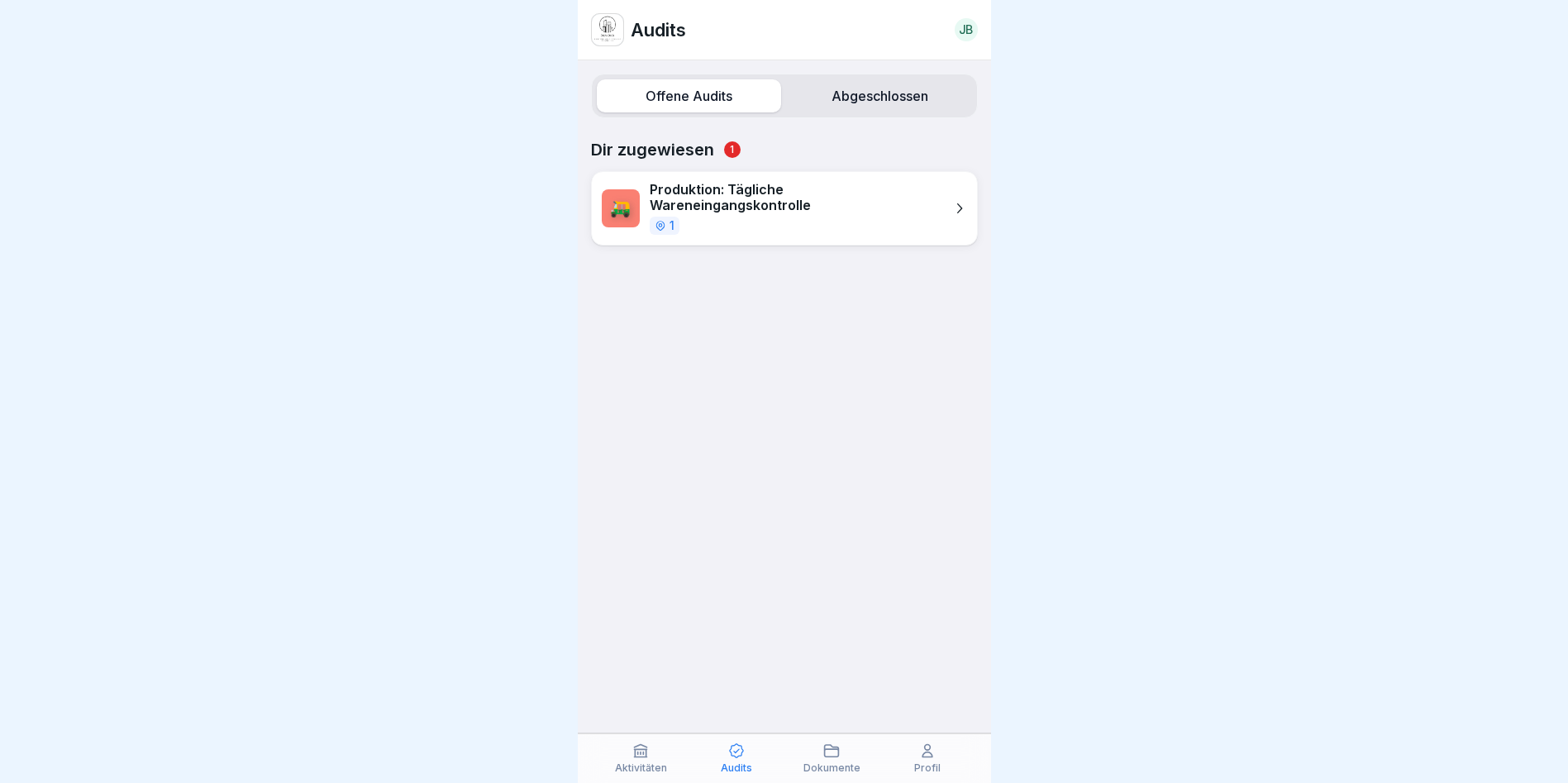
click at [722, 187] on p "Produktion: Tägliche Wareneingangskontrolle" at bounding box center [797, 197] width 295 height 32
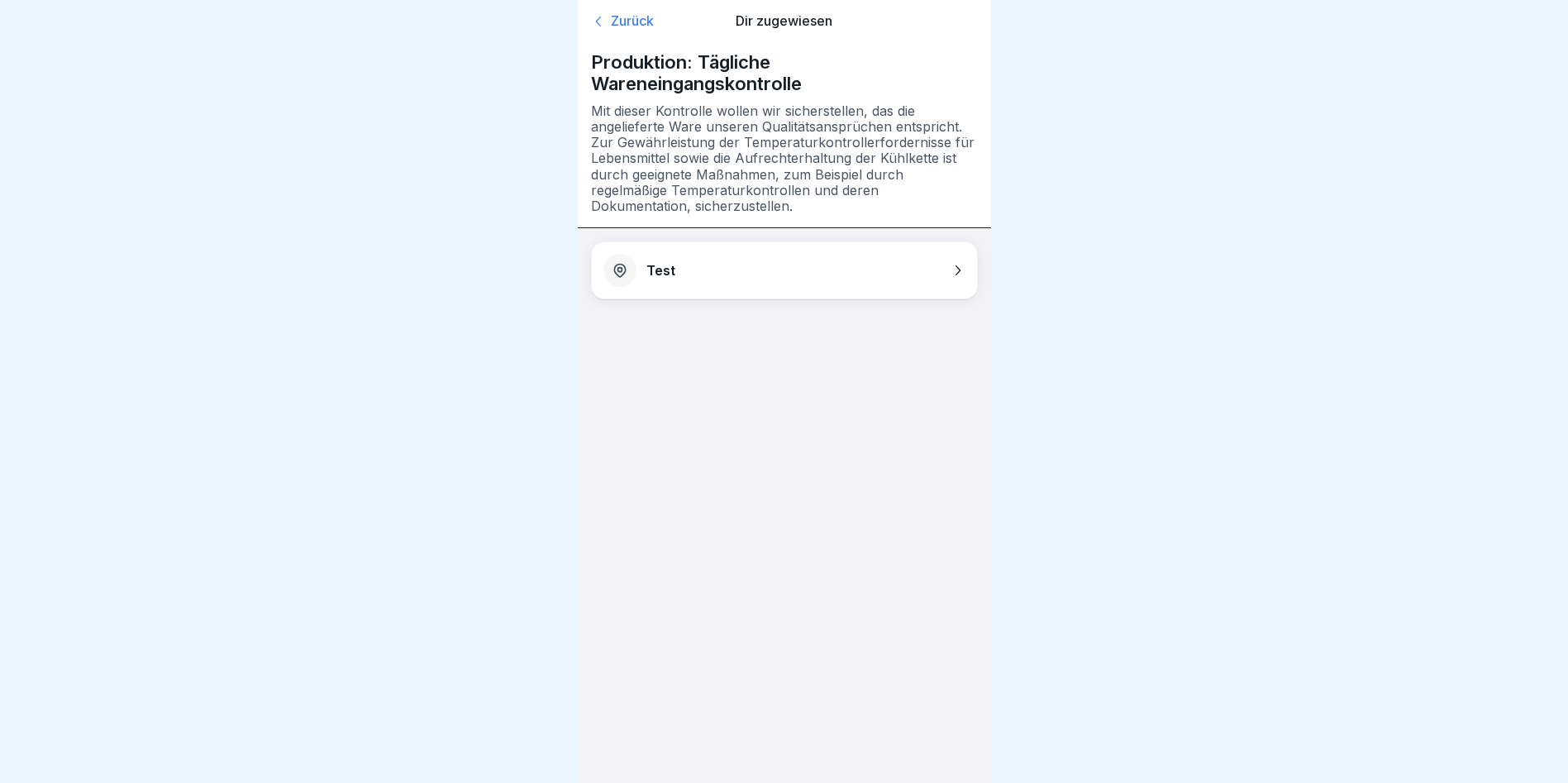
click at [649, 280] on div "Test" at bounding box center [784, 270] width 385 height 56
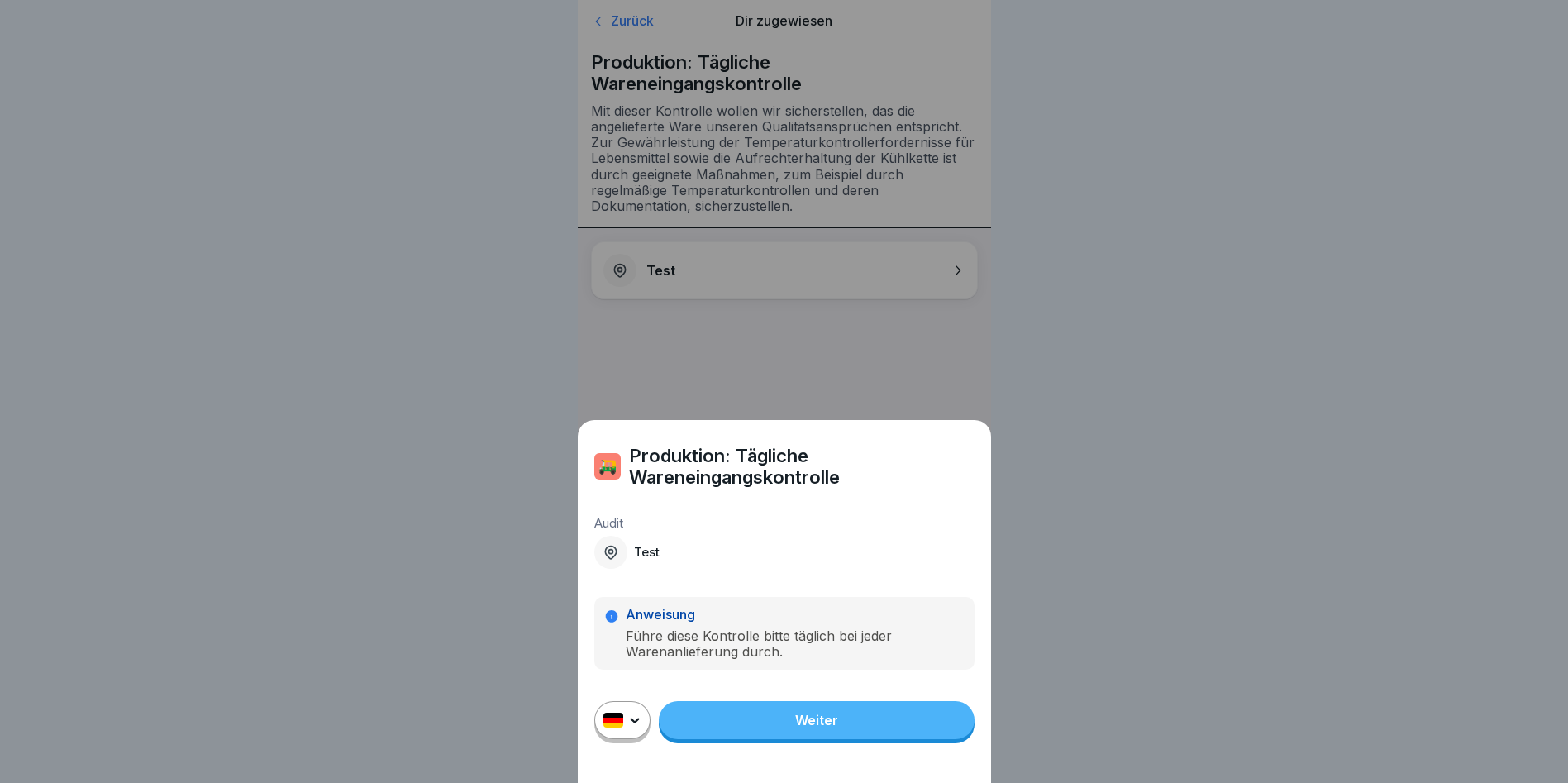
scroll to position [13, 0]
click at [582, 388] on div "🛺 Produktion: Tägliche Wareneingangskontrolle Audit Test Anweisung Führe diese …" at bounding box center [784, 392] width 1568 height 783
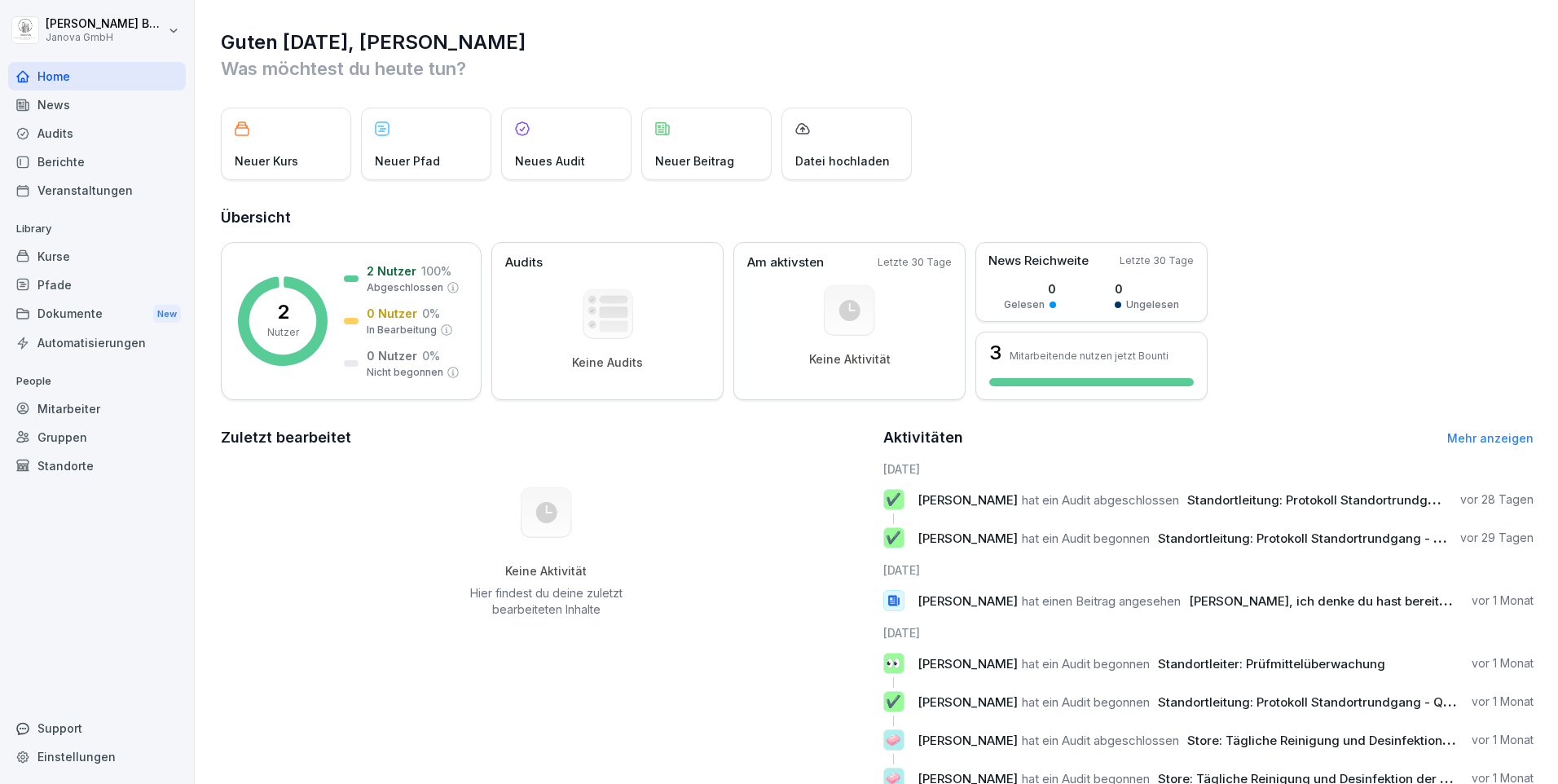
click at [78, 135] on div "Audits" at bounding box center [96, 134] width 177 height 29
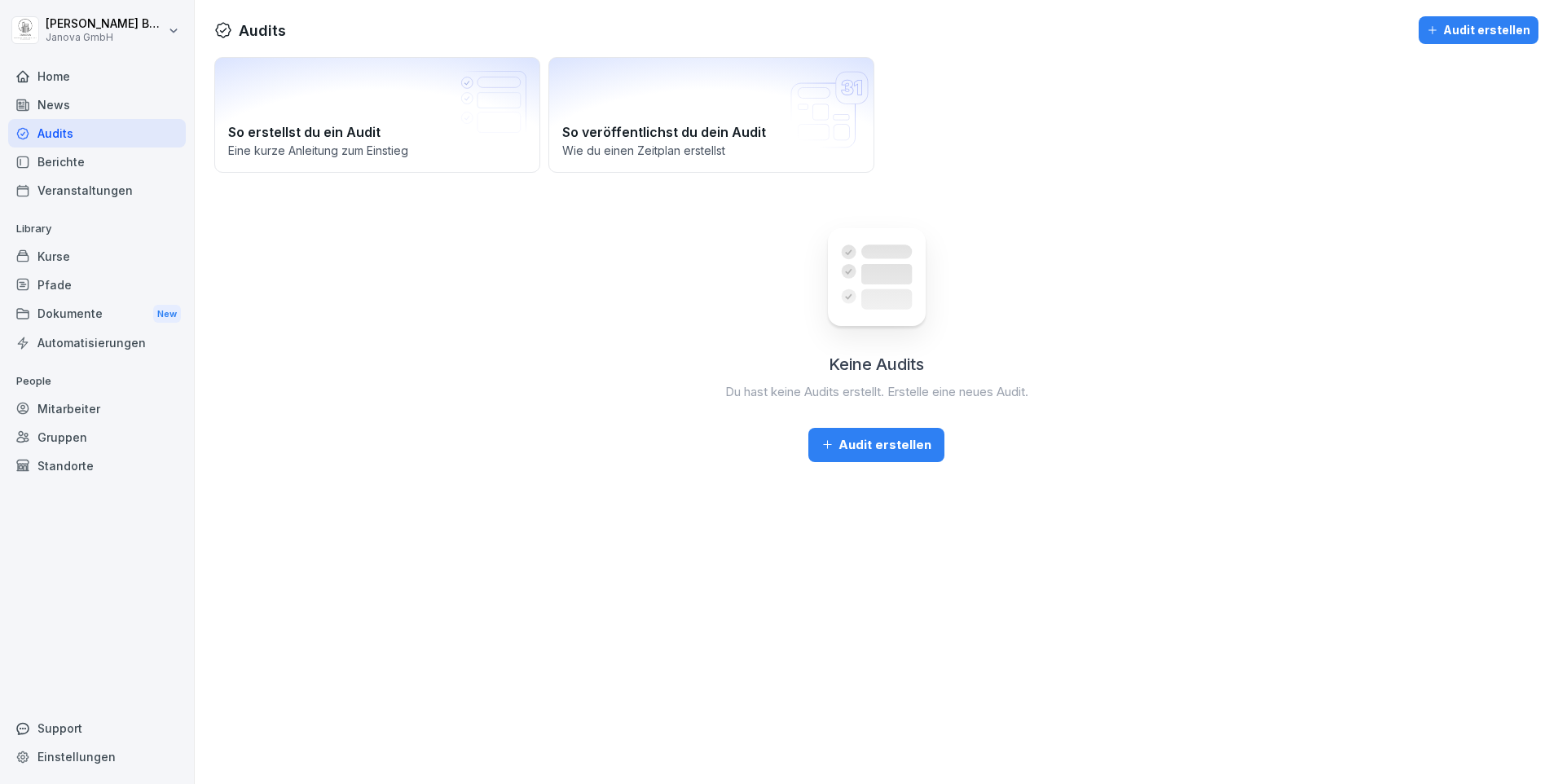
click at [52, 164] on div "Berichte" at bounding box center [96, 162] width 177 height 29
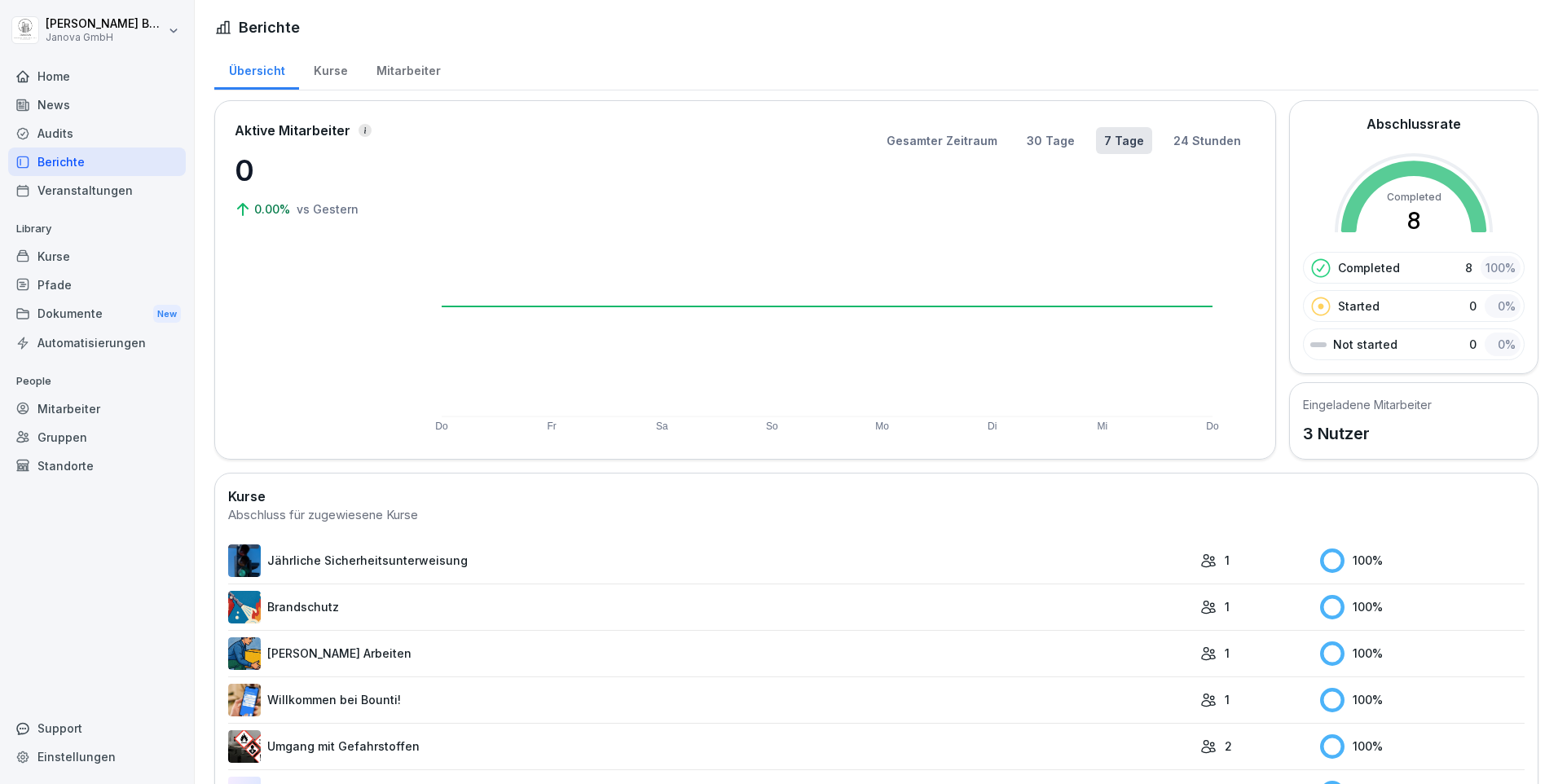
click at [59, 75] on div "Home" at bounding box center [96, 76] width 177 height 29
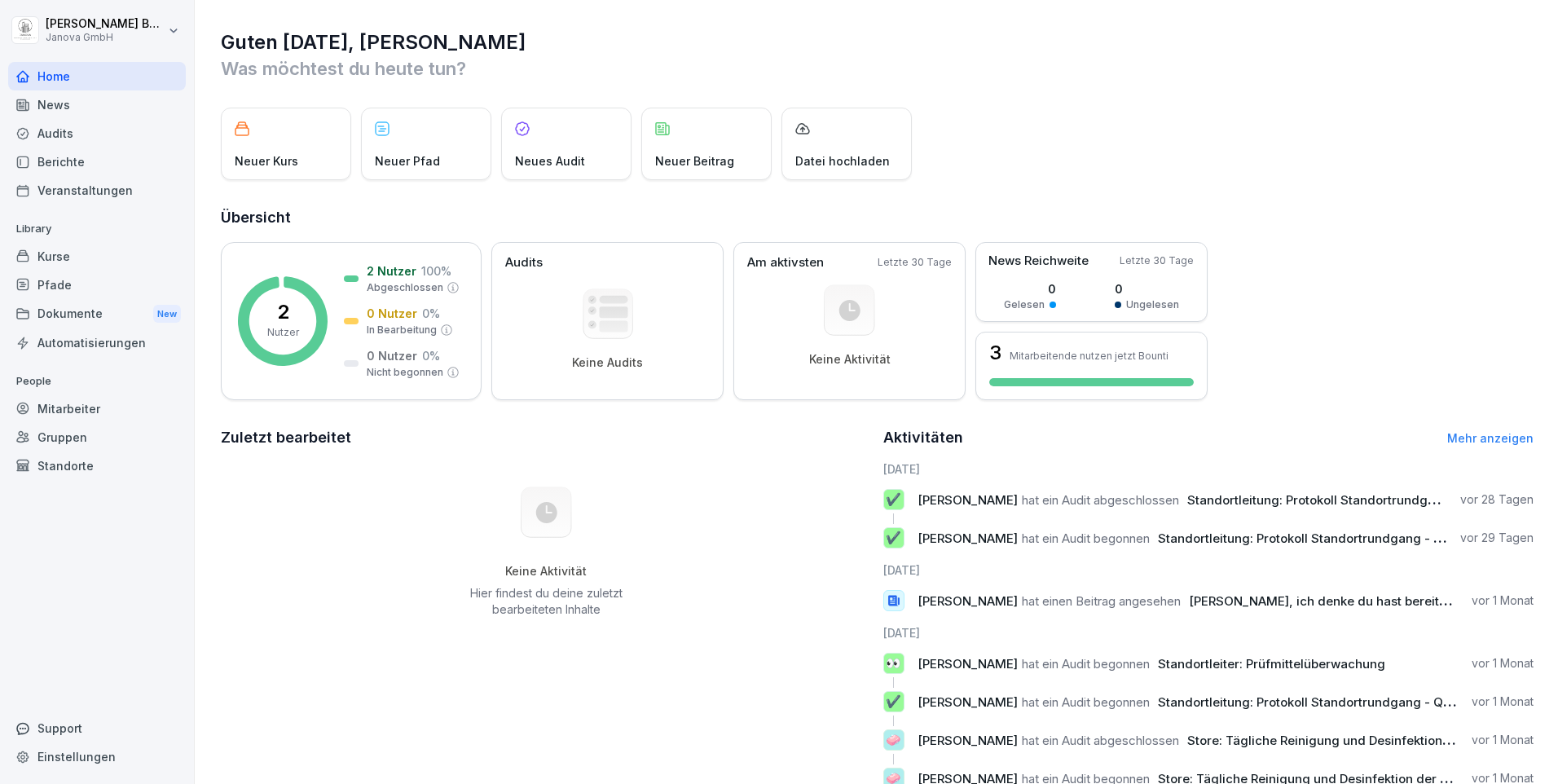
click at [537, 508] on icon at bounding box center [547, 512] width 21 height 21
drag, startPoint x: 535, startPoint y: 508, endPoint x: 482, endPoint y: 628, distance: 131.2
click at [482, 628] on div "Keine Aktivität Hier findest du deine zuletzt bearbeiteten Inhalte" at bounding box center [546, 552] width 652 height 184
click at [1453, 440] on link "Mehr anzeigen" at bounding box center [1490, 438] width 86 height 14
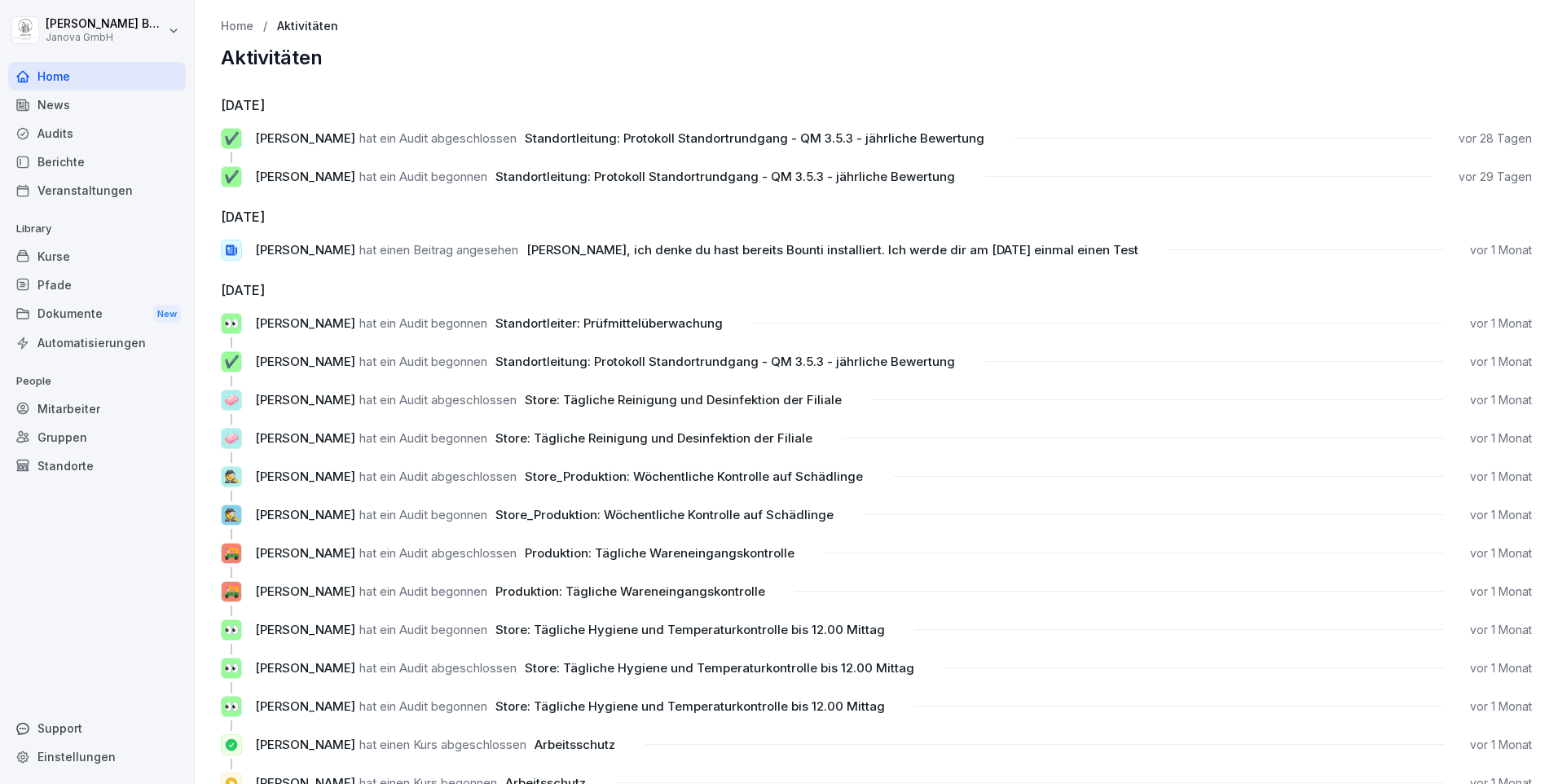
click at [106, 80] on div "Home" at bounding box center [96, 76] width 177 height 29
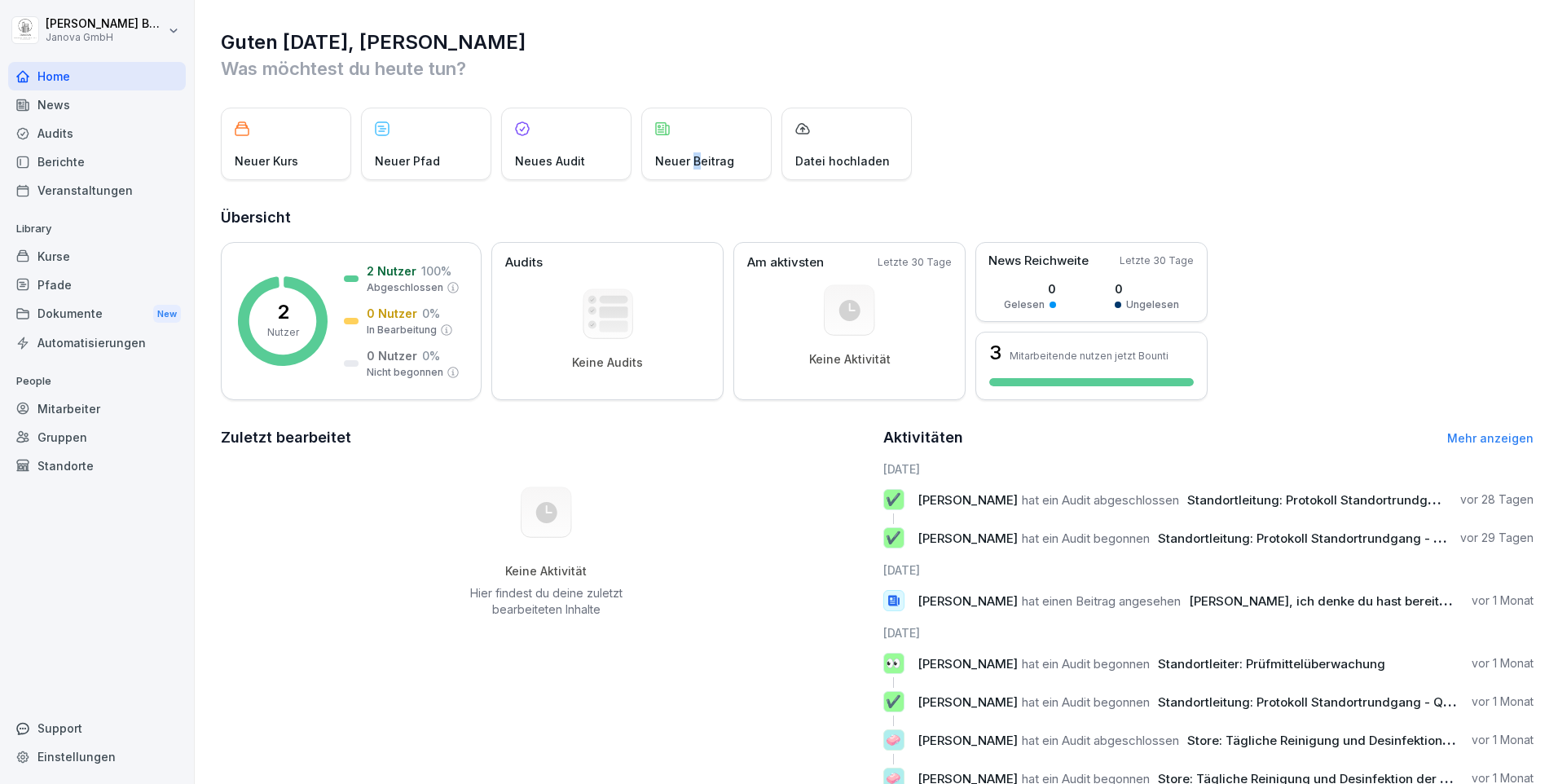
click at [696, 153] on p "Neuer Beitrag" at bounding box center [694, 160] width 79 height 17
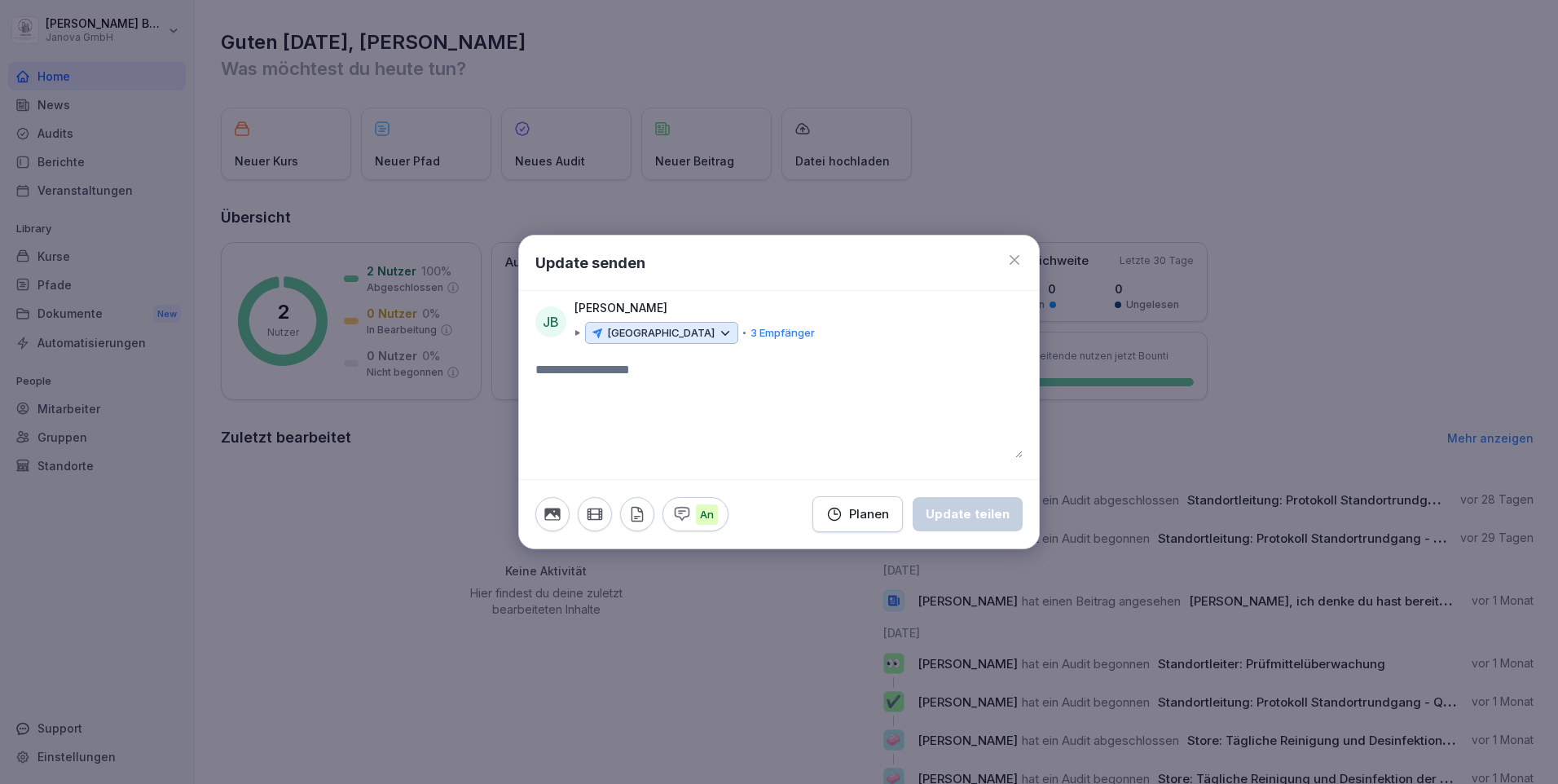
click at [1015, 260] on icon at bounding box center [1014, 259] width 10 height 10
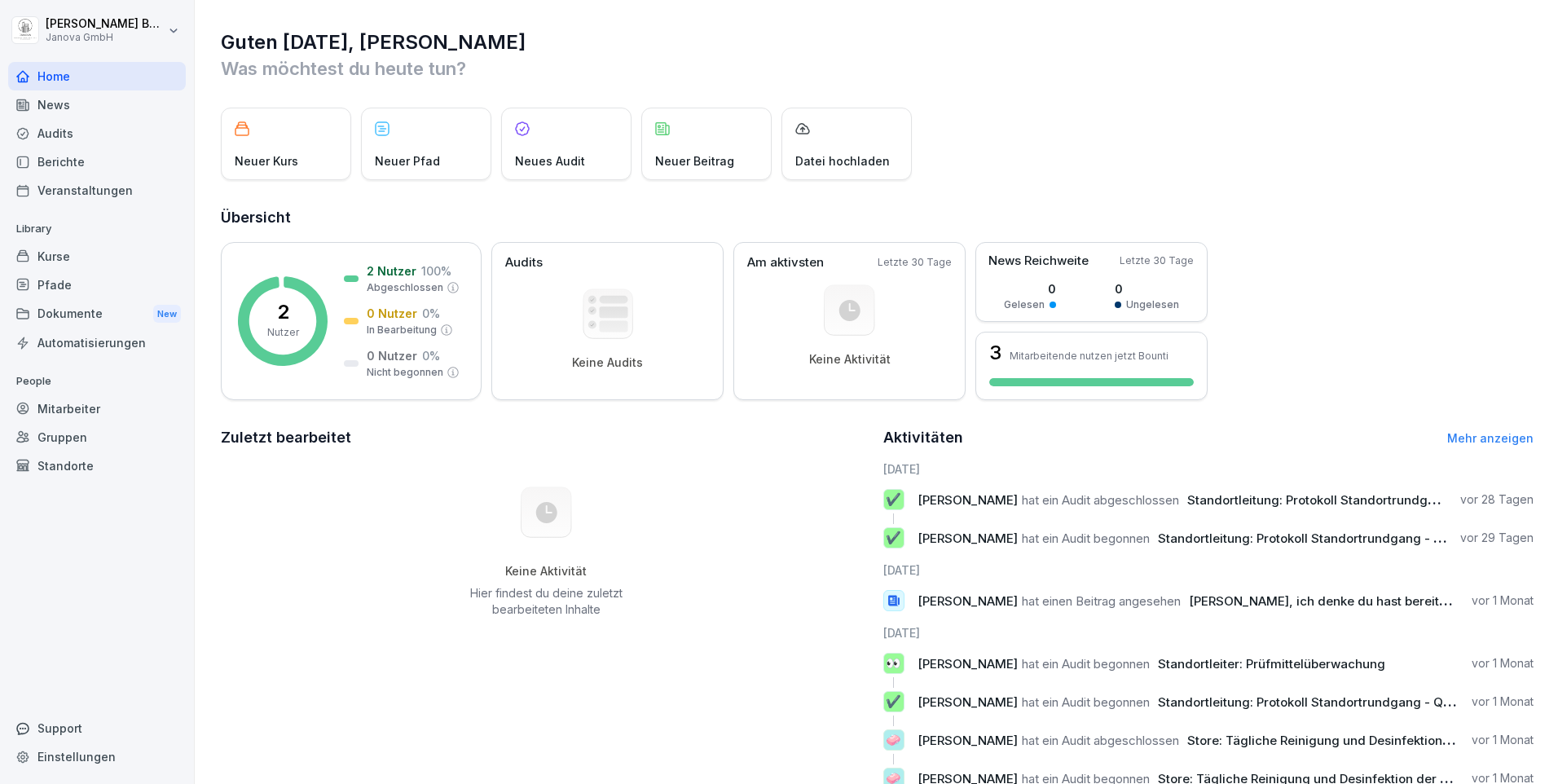
click at [53, 110] on div "News" at bounding box center [96, 105] width 177 height 29
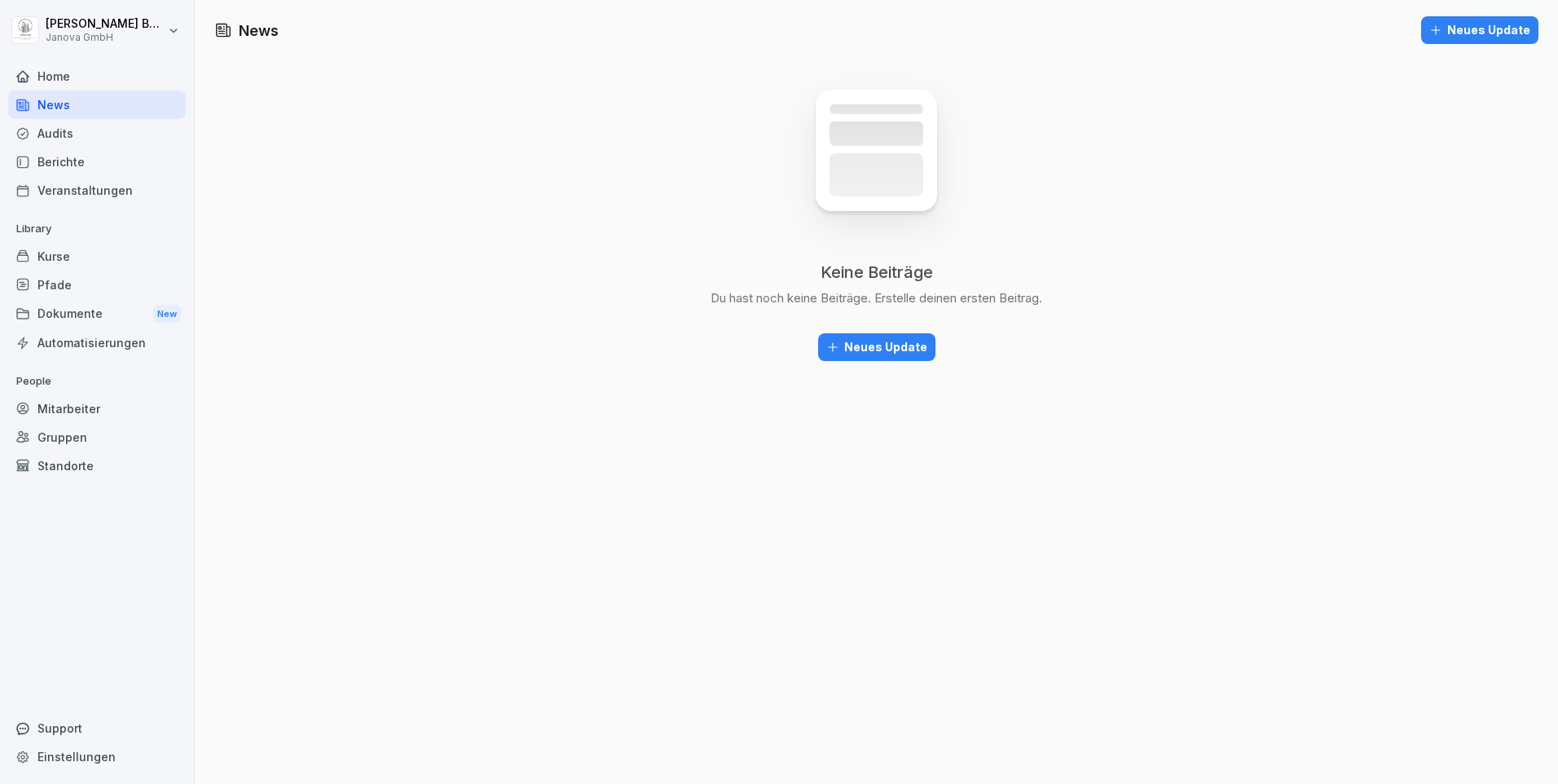
click at [62, 143] on div "Audits" at bounding box center [96, 134] width 177 height 29
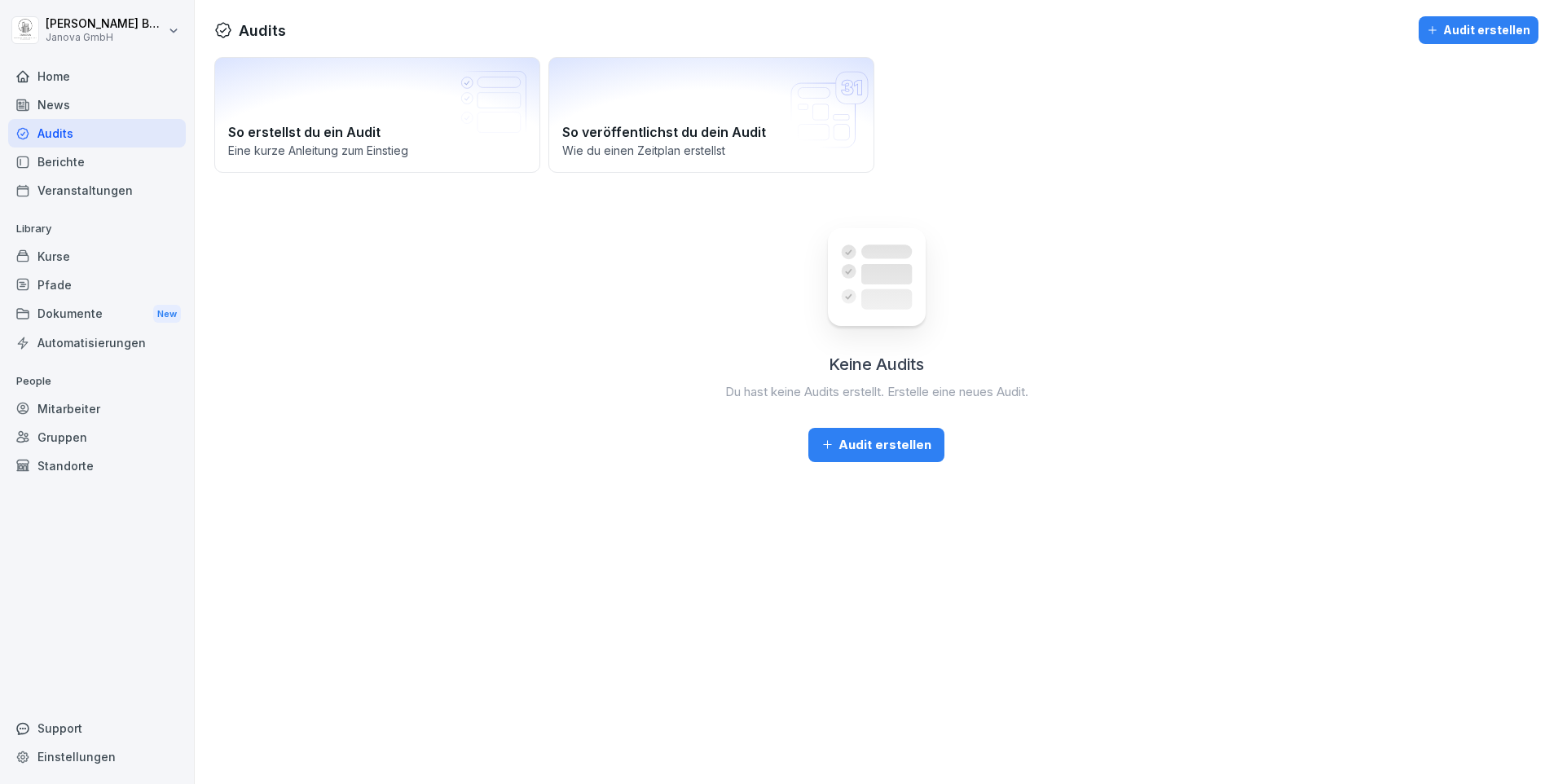
click at [44, 177] on div "Veranstaltungen" at bounding box center [96, 191] width 177 height 29
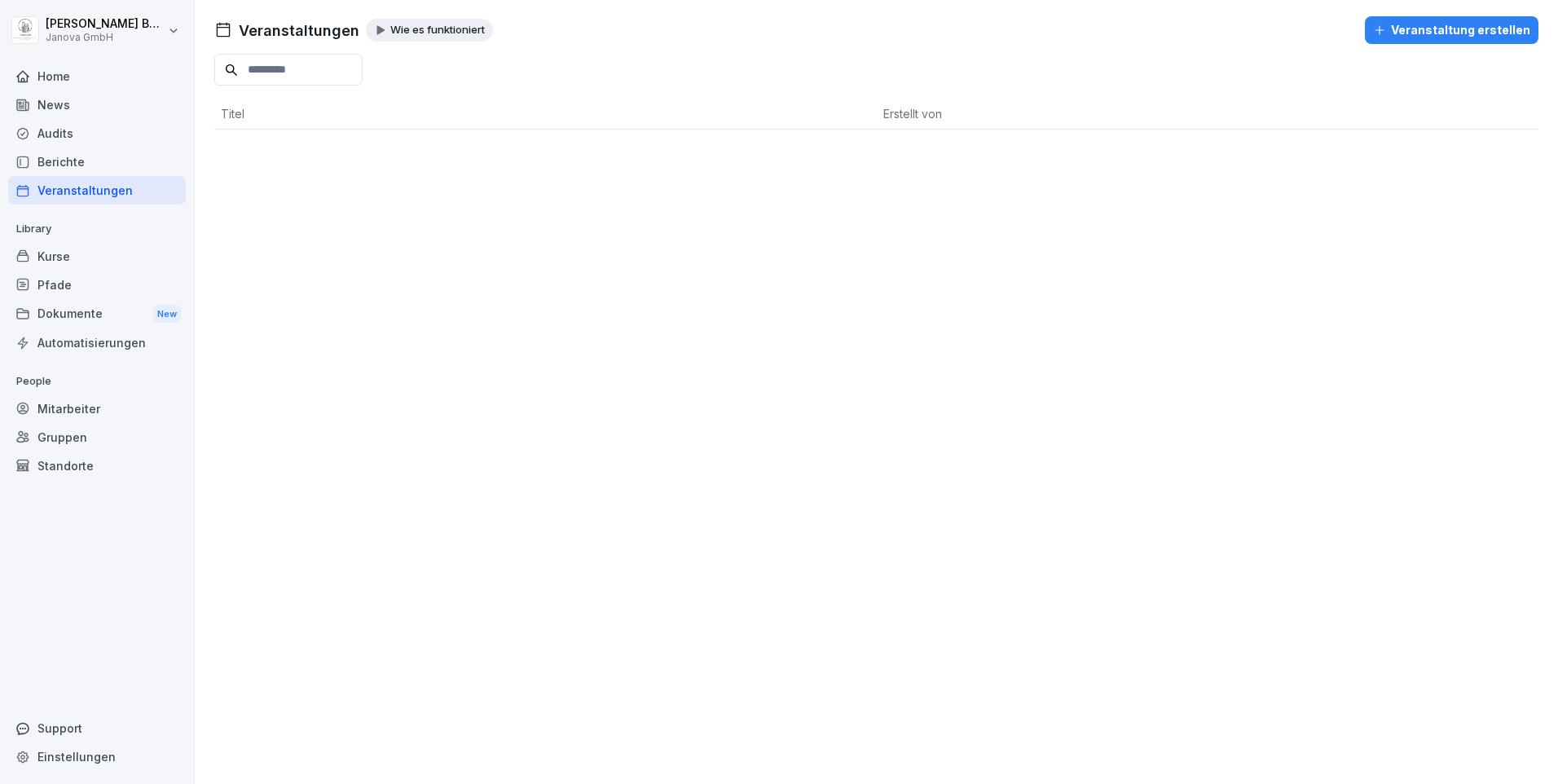
click at [38, 257] on div "Kurse" at bounding box center [96, 257] width 177 height 29
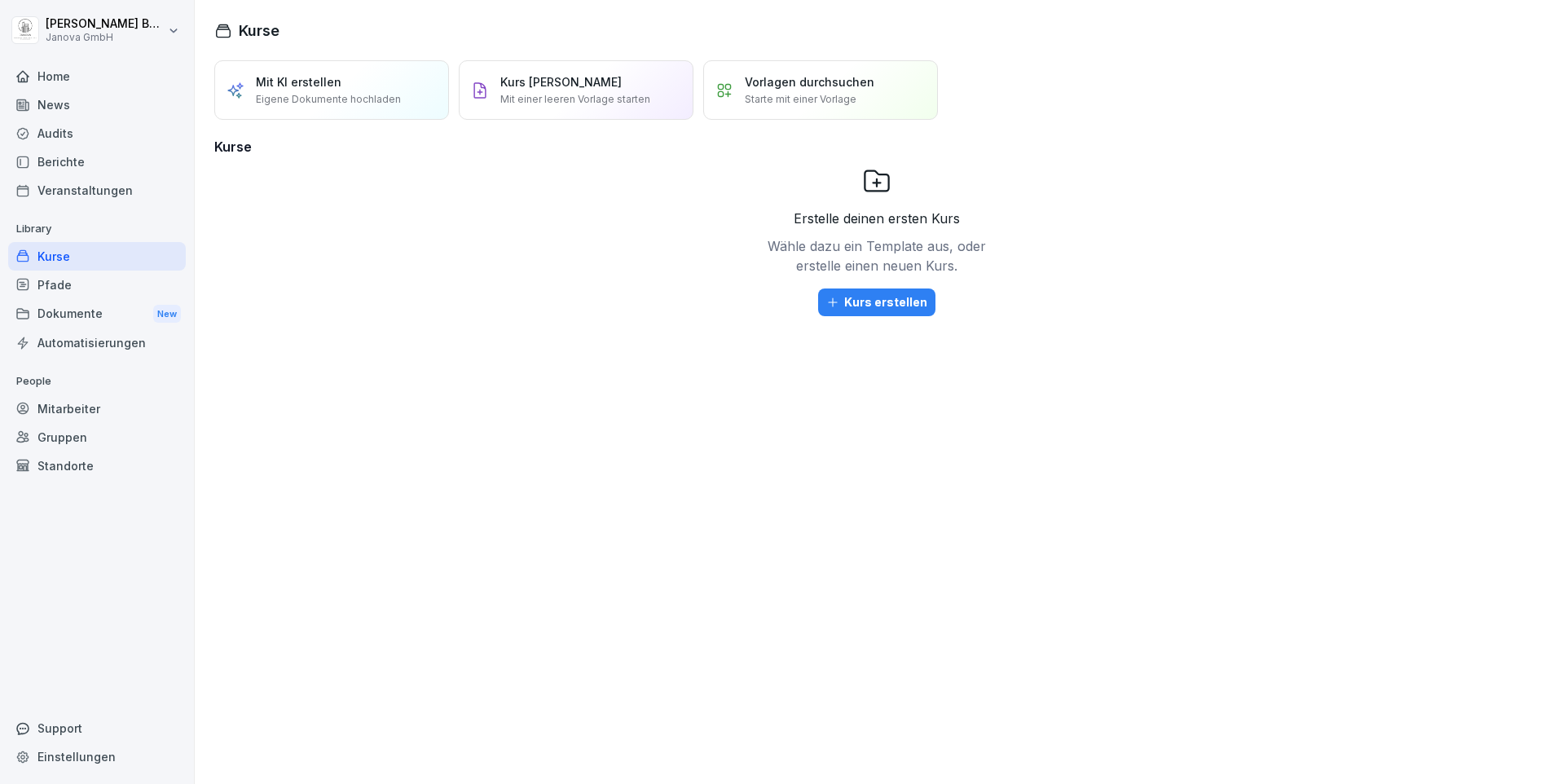
click at [33, 282] on div "Pfade" at bounding box center [96, 285] width 177 height 29
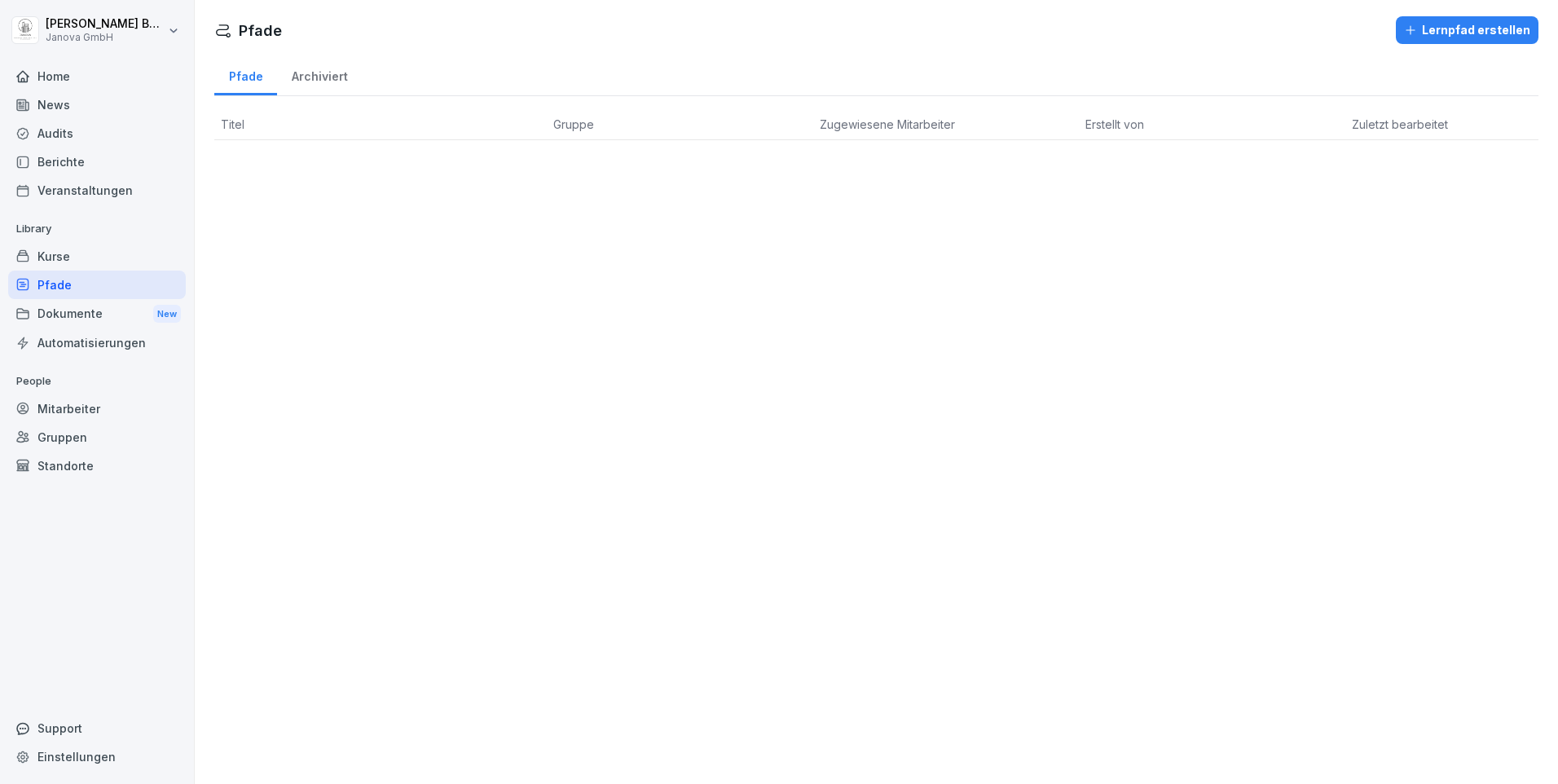
click at [71, 340] on div "Automatisierungen" at bounding box center [96, 343] width 177 height 29
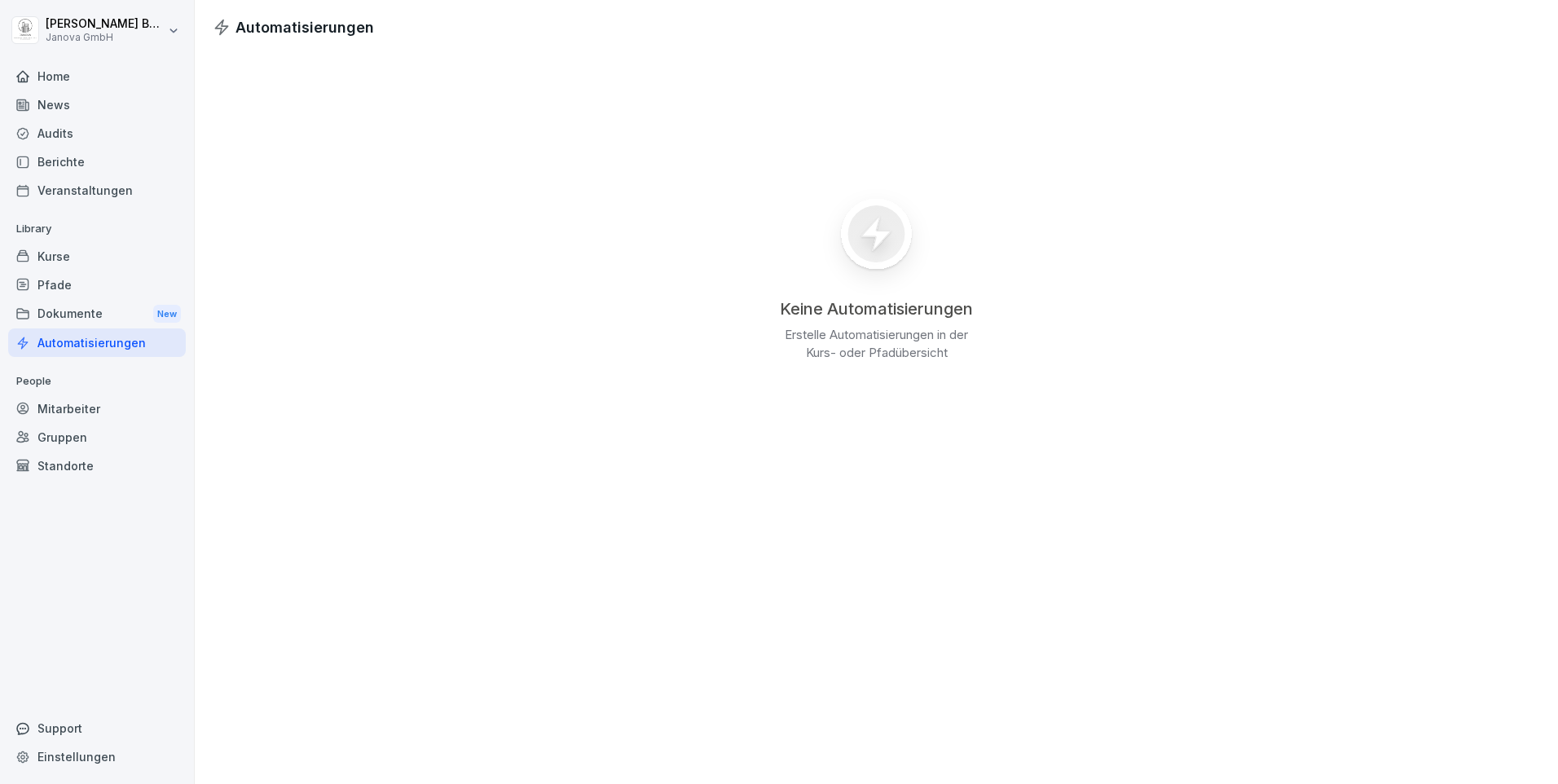
click at [70, 65] on div "Home" at bounding box center [96, 76] width 177 height 29
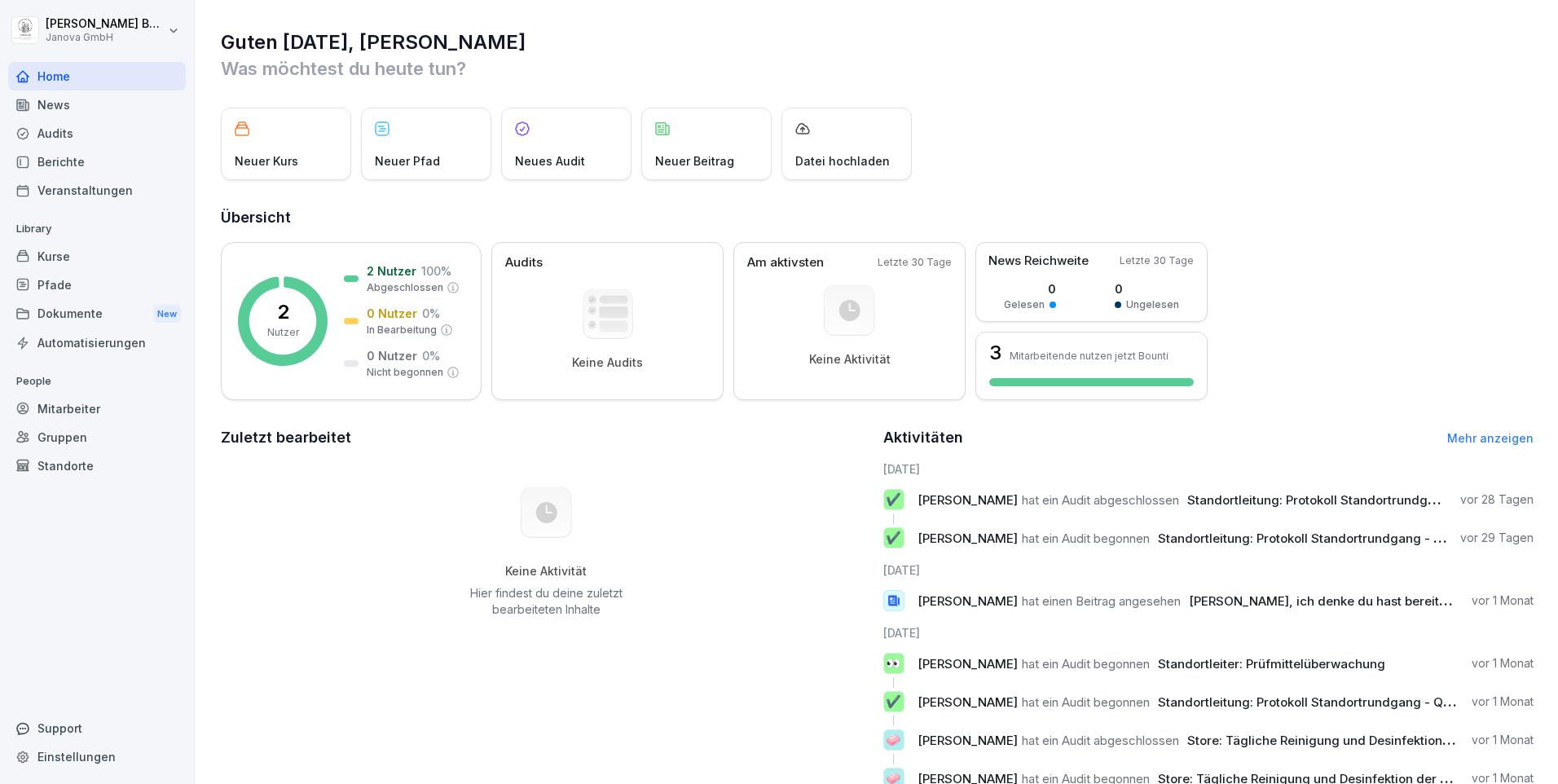
click at [39, 78] on div "Home" at bounding box center [96, 76] width 177 height 29
click at [39, 102] on div "News" at bounding box center [96, 105] width 177 height 29
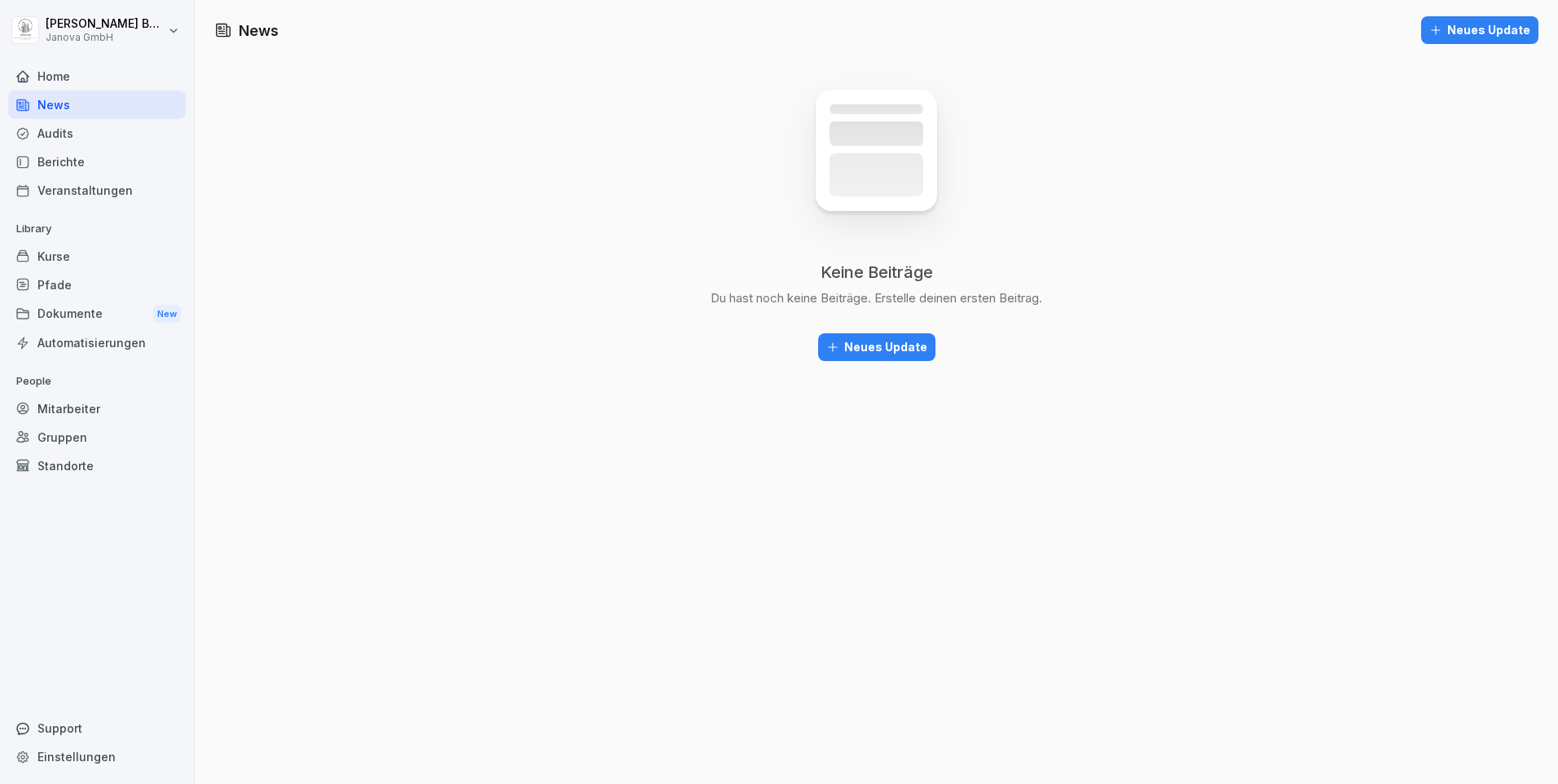
click at [53, 74] on div "Home" at bounding box center [96, 76] width 177 height 29
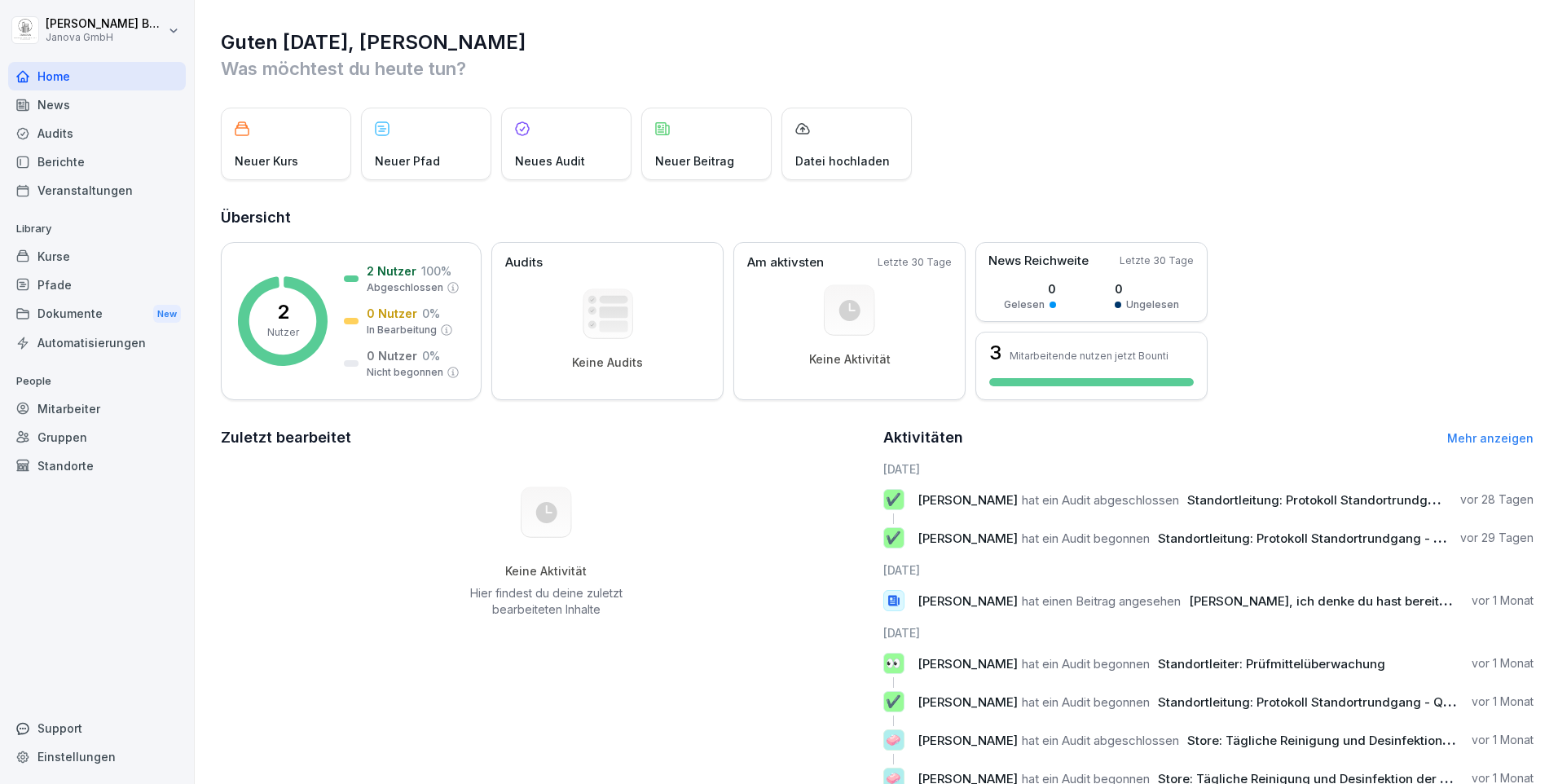
click at [144, 143] on div "Audits" at bounding box center [96, 134] width 177 height 29
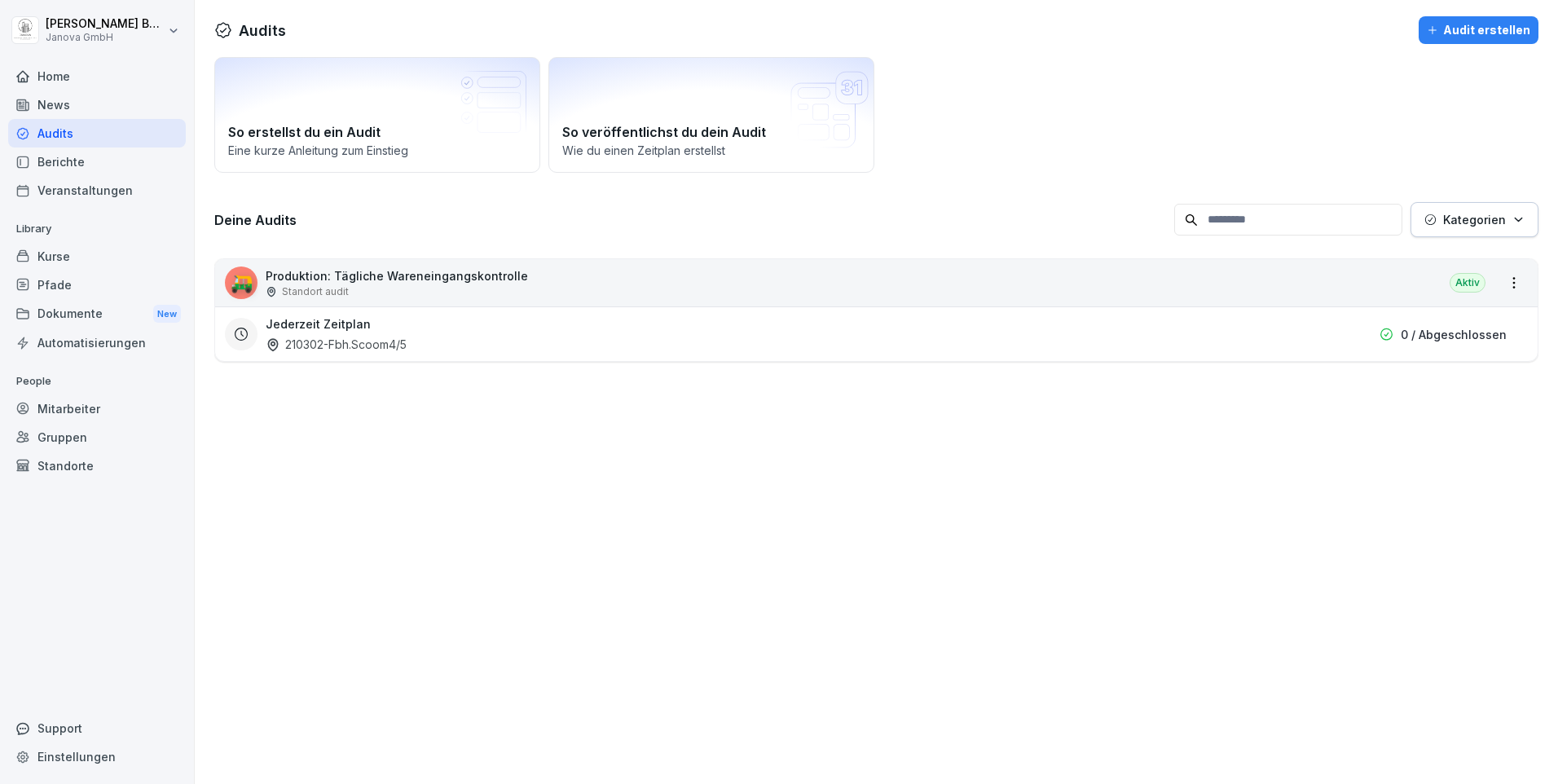
click at [421, 298] on div "Standort audit" at bounding box center [397, 291] width 262 height 14
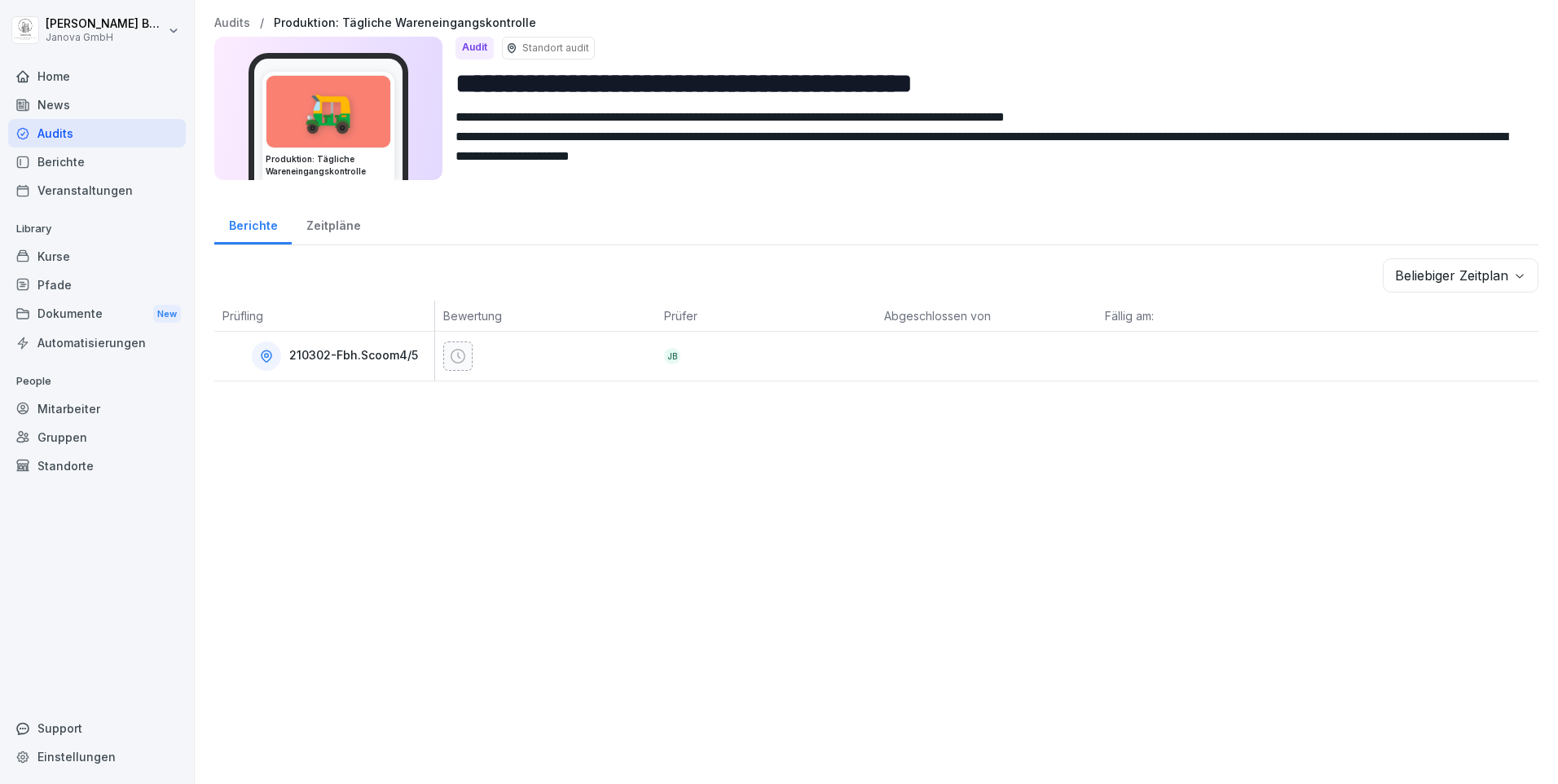
drag, startPoint x: 365, startPoint y: 205, endPoint x: 404, endPoint y: 241, distance: 53.1
click at [378, 224] on div "Berichte Zeitpläne" at bounding box center [877, 225] width 1324 height 43
click at [53, 132] on div "Audits" at bounding box center [96, 134] width 177 height 29
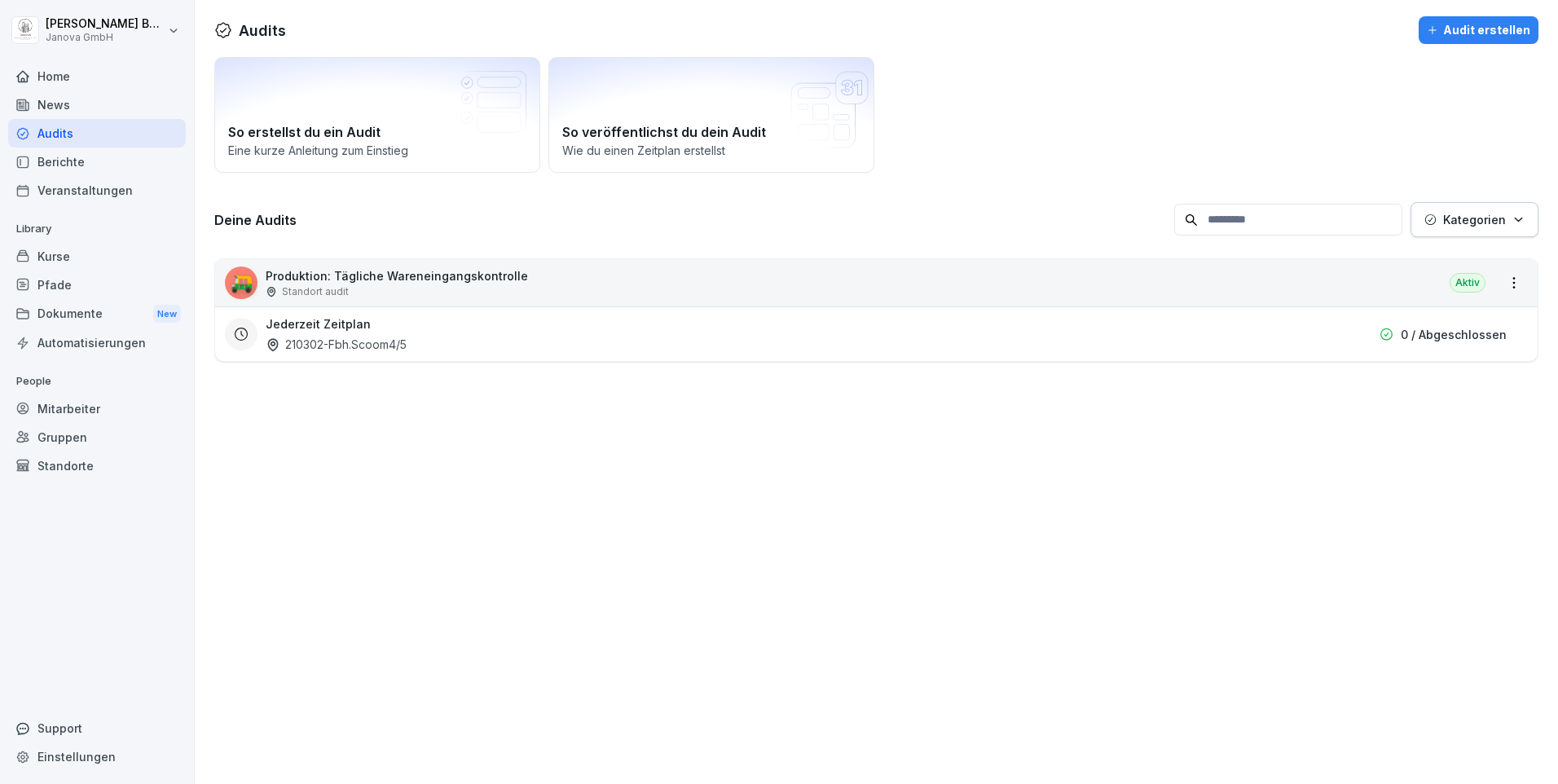
click at [340, 347] on div "210302-Fbh.Scoom4/5" at bounding box center [336, 344] width 141 height 17
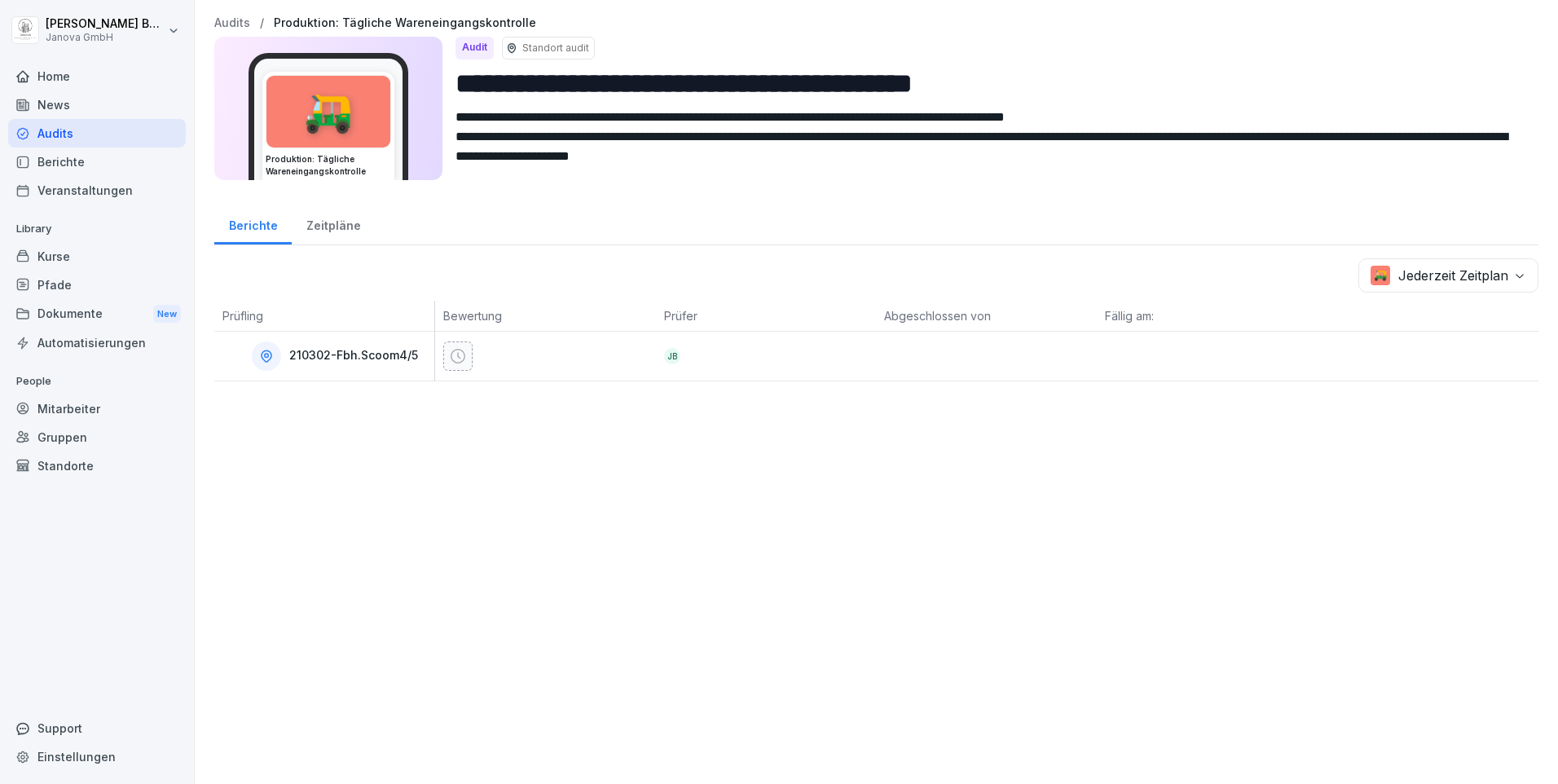
click at [71, 137] on div "Audits" at bounding box center [96, 134] width 177 height 29
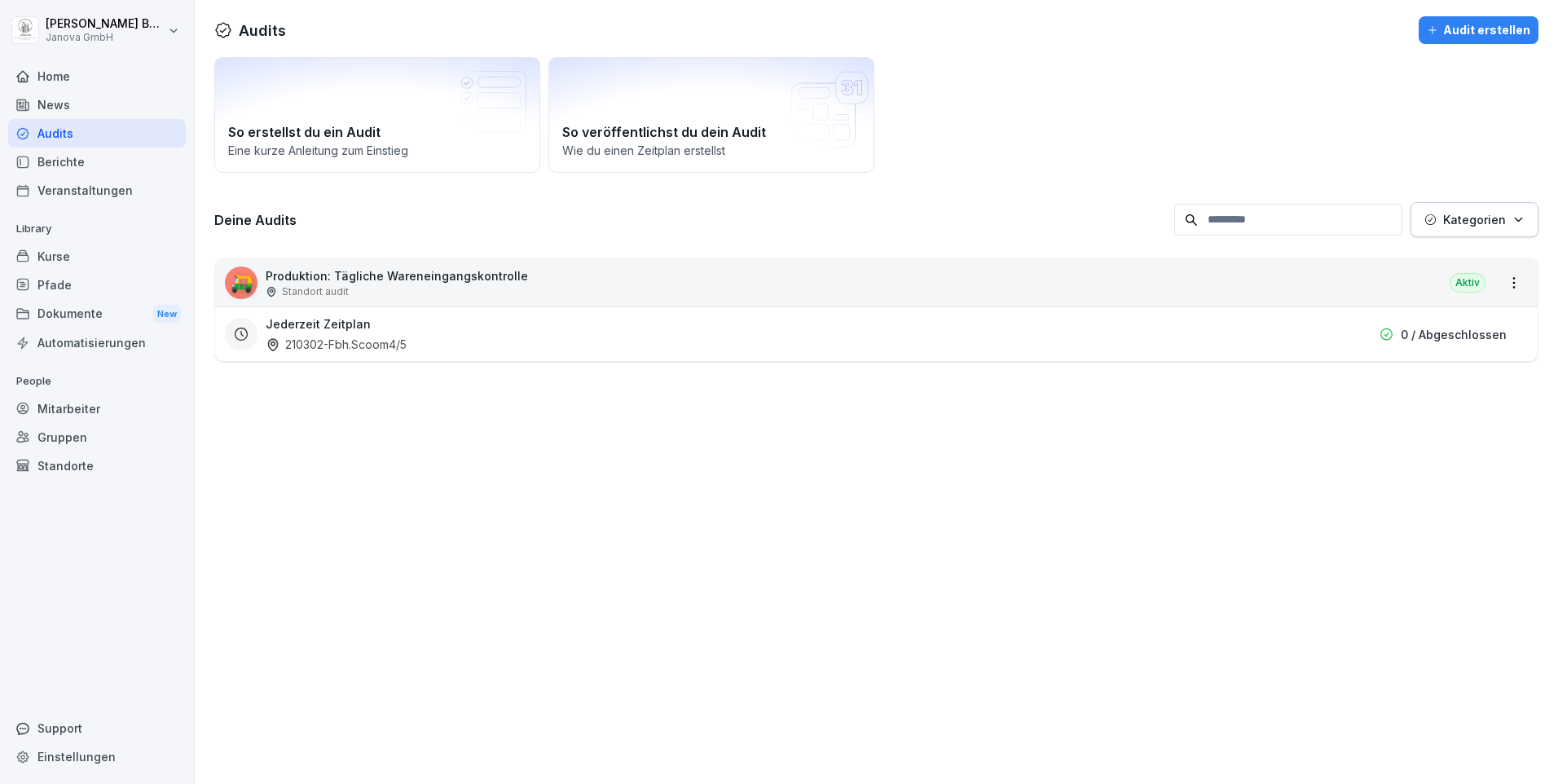
click at [283, 339] on div "210302-Fbh.Scoom4/5" at bounding box center [336, 344] width 141 height 17
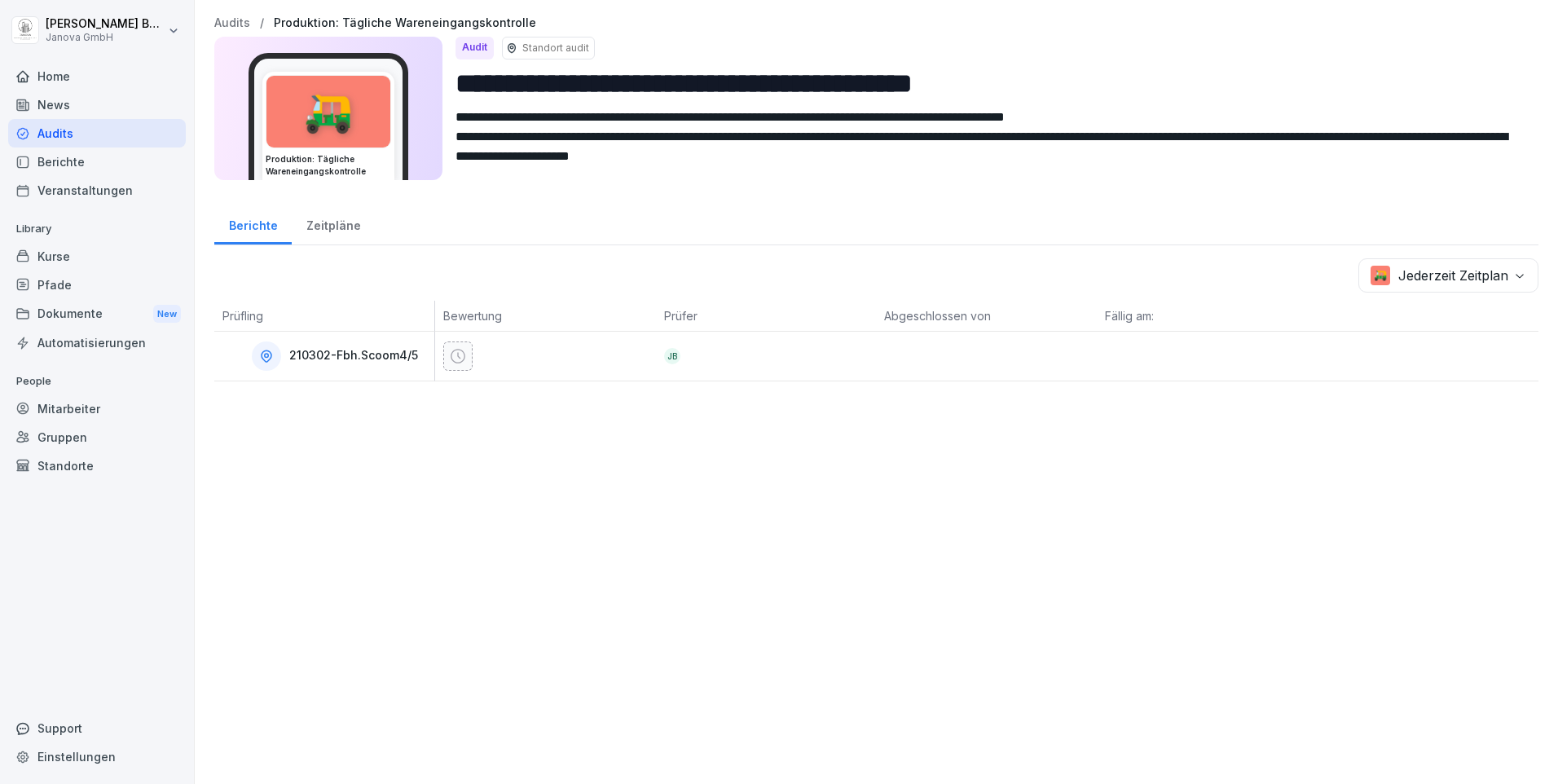
click at [73, 82] on div "Home" at bounding box center [96, 76] width 177 height 29
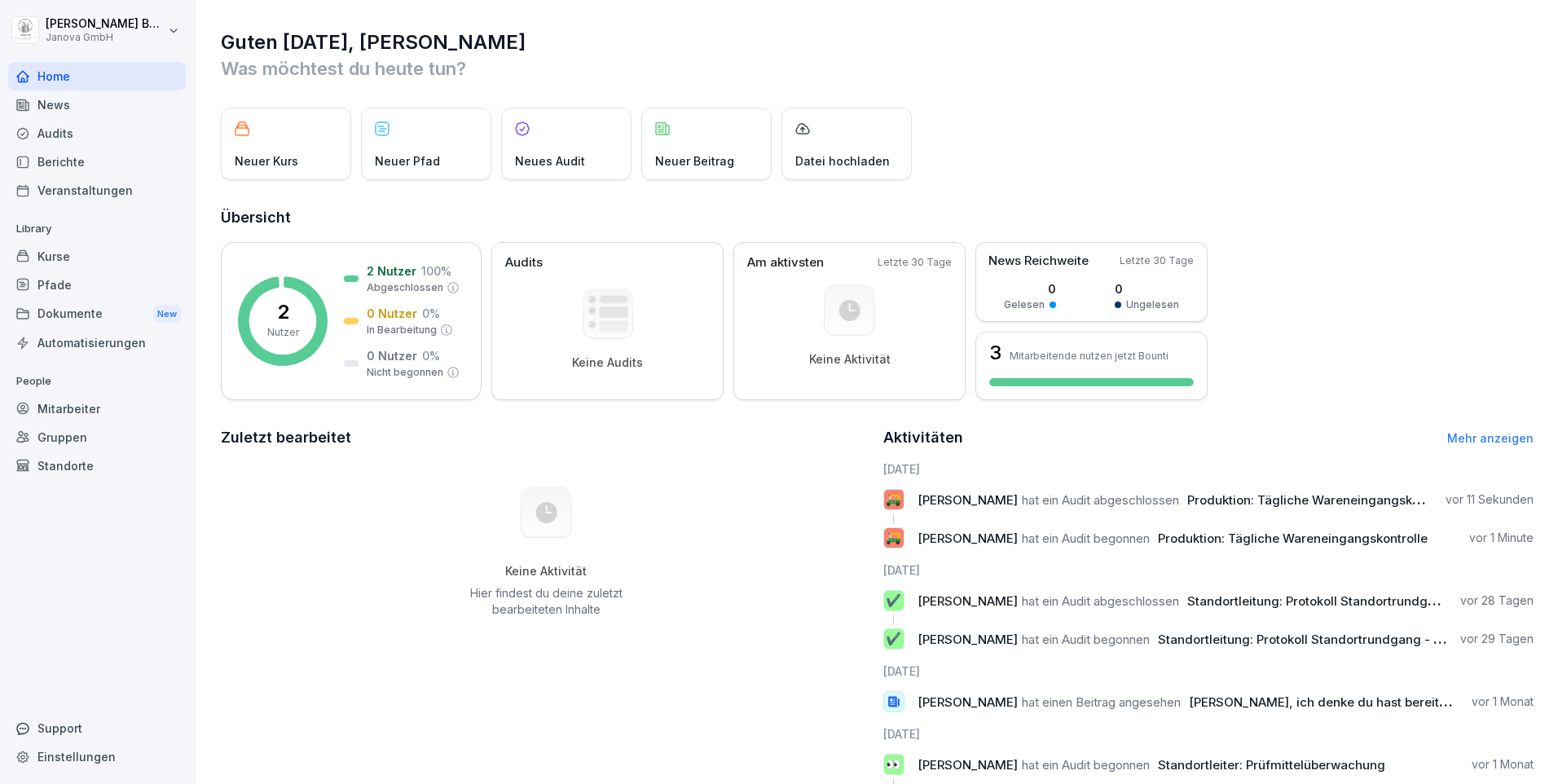
click at [76, 138] on div "Audits" at bounding box center [96, 134] width 177 height 29
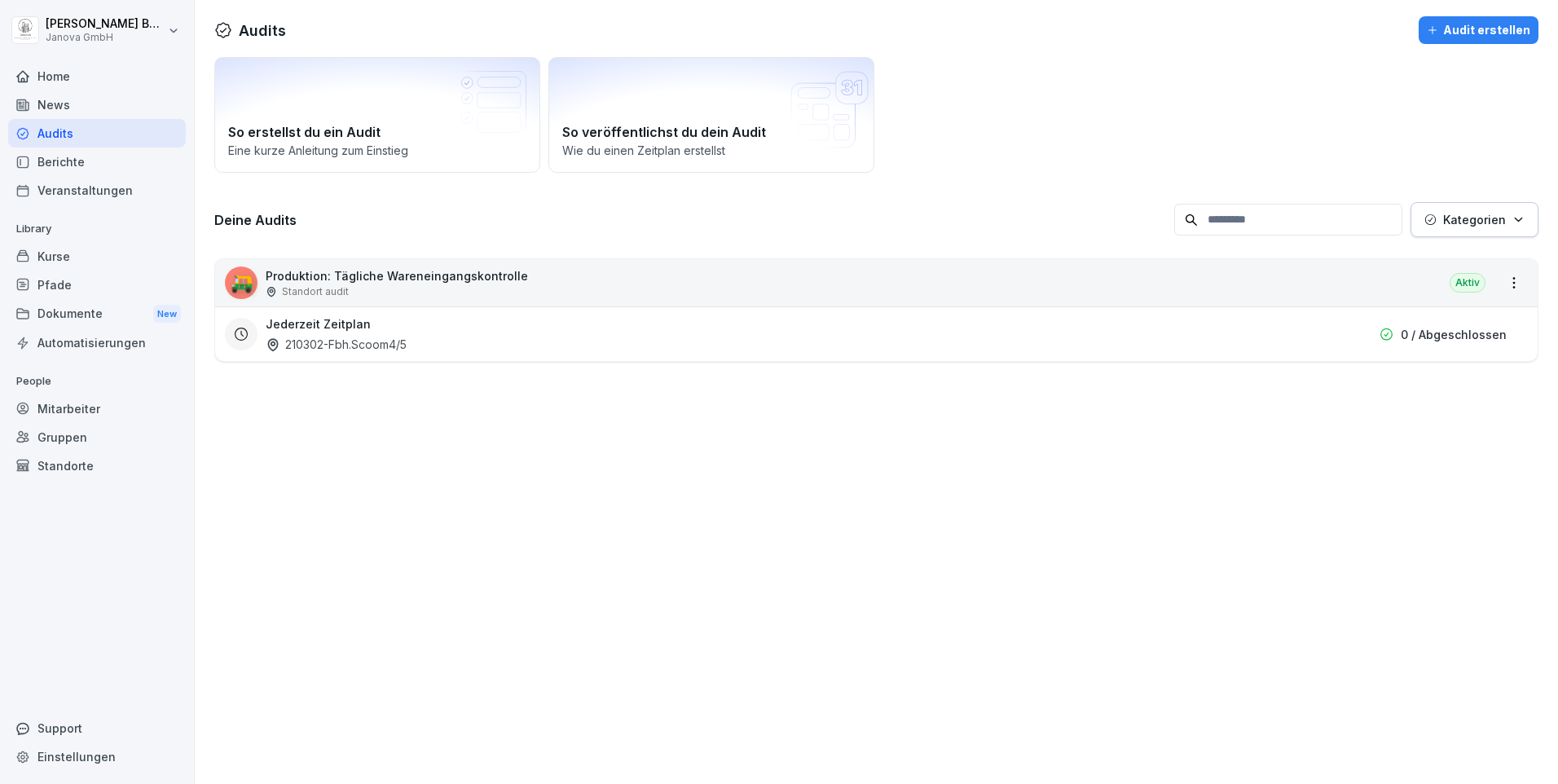
click at [55, 68] on div "Home" at bounding box center [96, 76] width 177 height 29
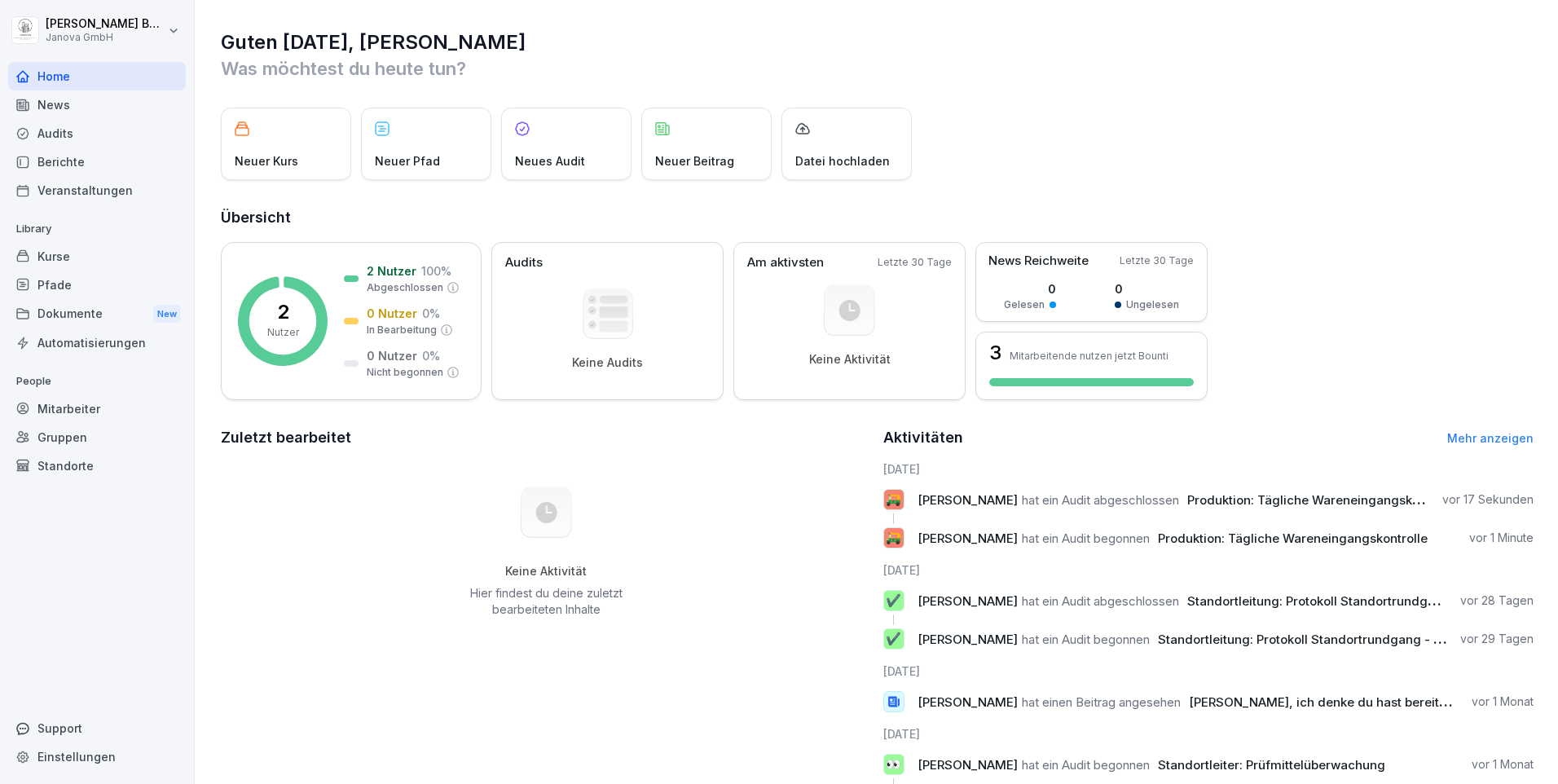
click at [82, 139] on div "Audits" at bounding box center [96, 134] width 177 height 29
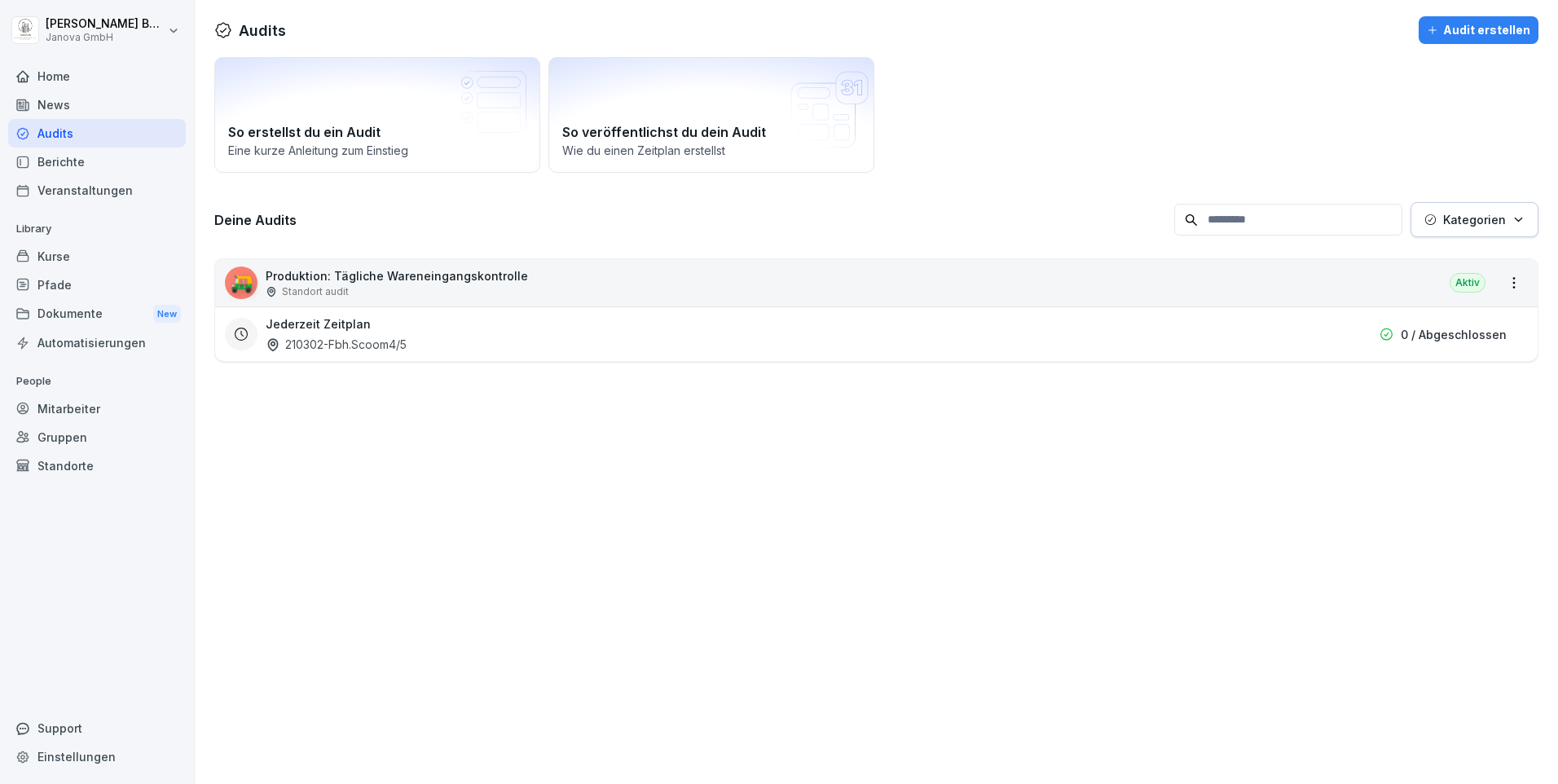
click at [110, 68] on div "Home" at bounding box center [96, 76] width 177 height 29
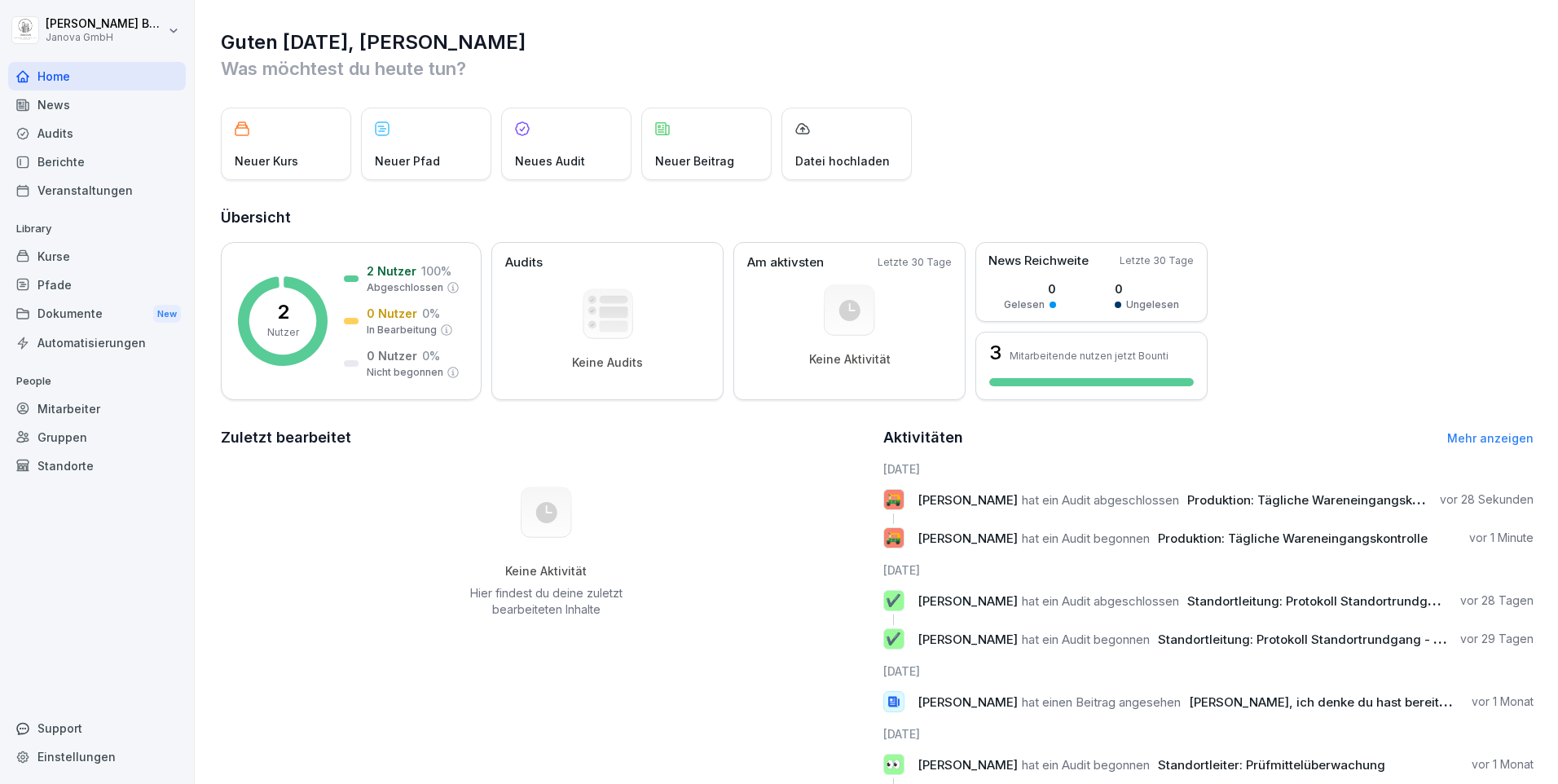
click at [53, 136] on div "Audits" at bounding box center [96, 134] width 177 height 29
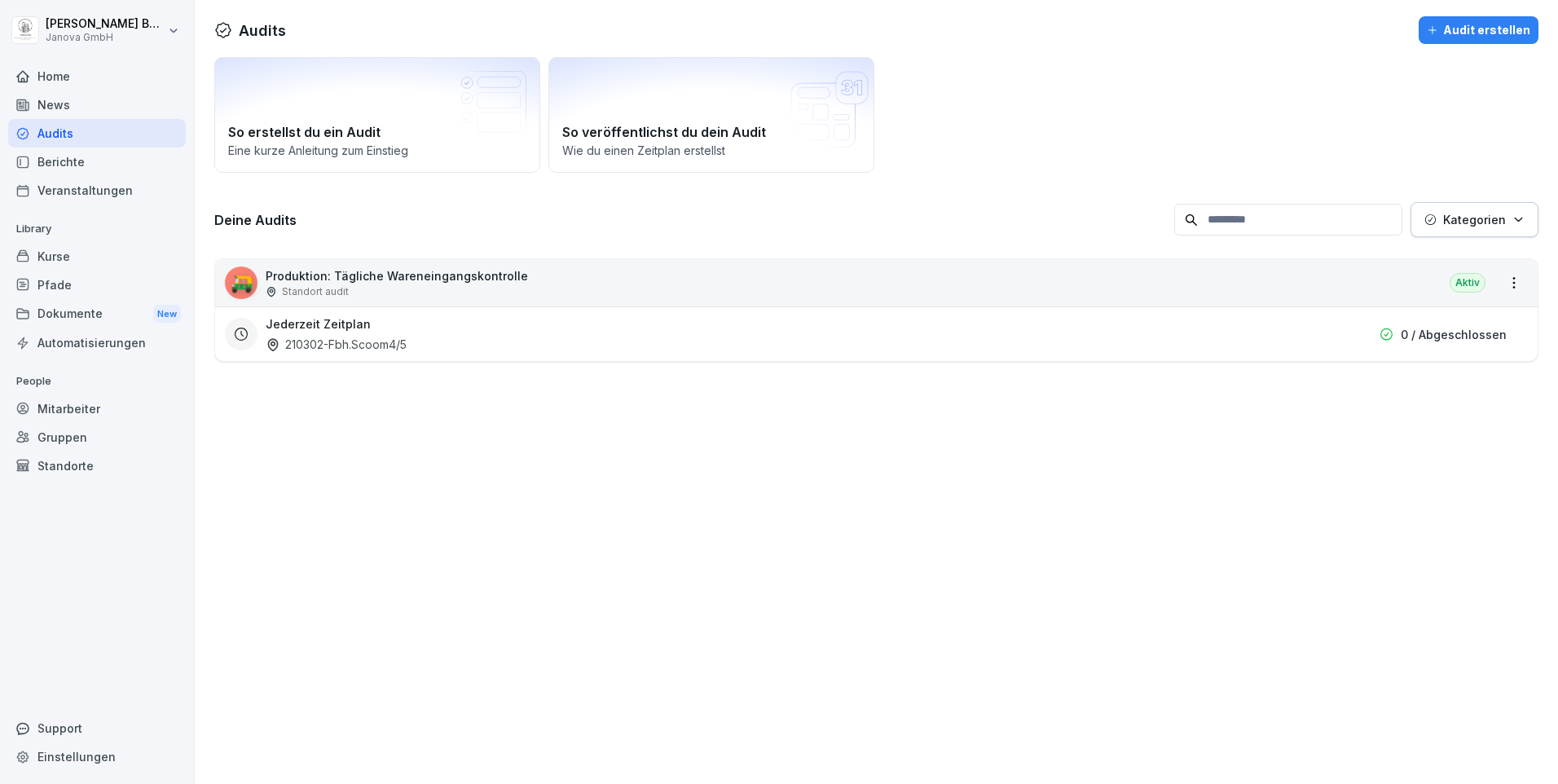
click at [855, 313] on div "Jederzeit Zeitplan 210302-Fbh.Scoom4/5 0 / Abgeschlossen" at bounding box center [876, 333] width 1323 height 54
click at [823, 331] on div "Jederzeit Zeitplan 210302-Fbh.Scoom4/5" at bounding box center [784, 334] width 1037 height 37
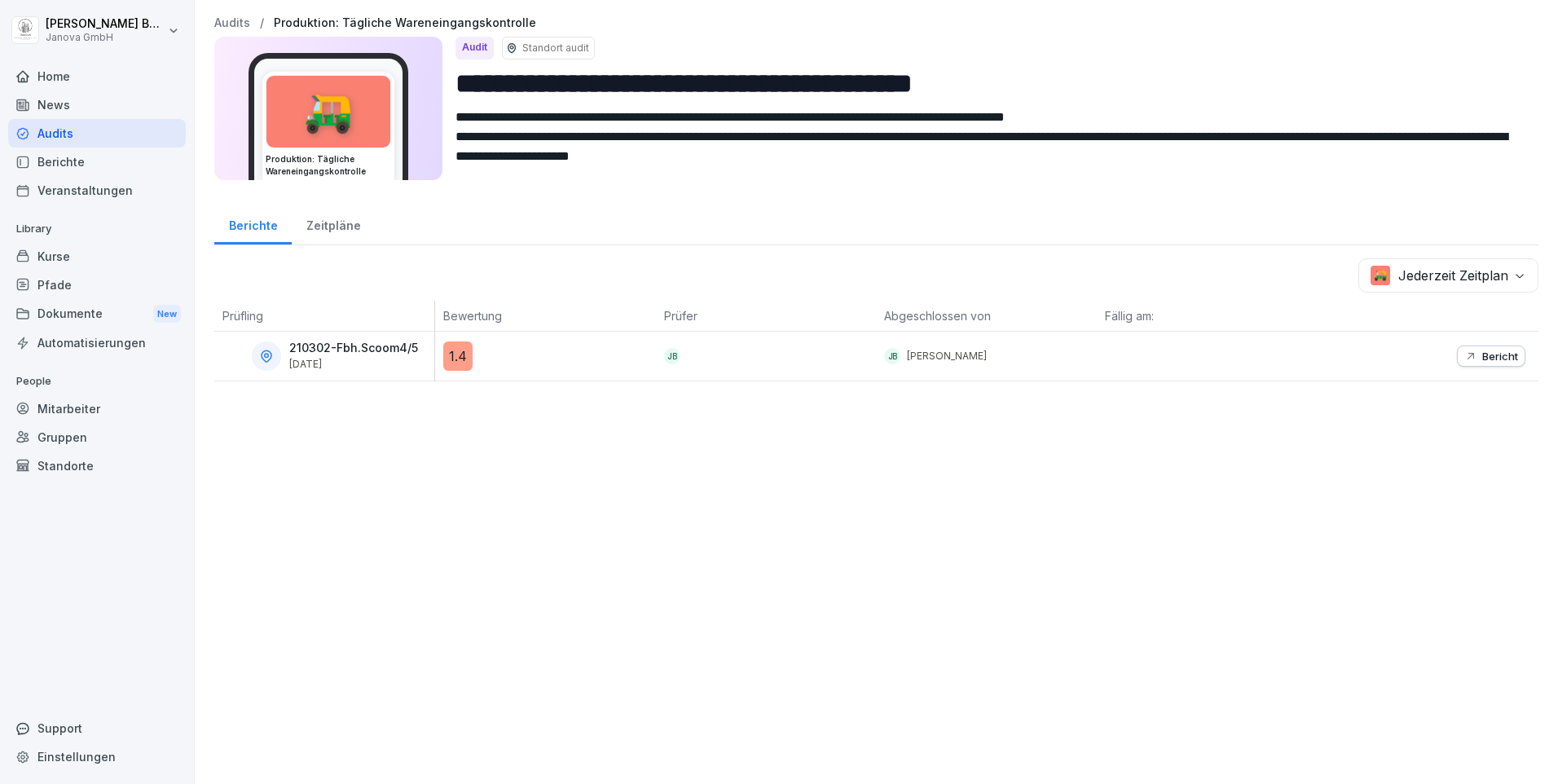
click at [1482, 357] on p "Bericht" at bounding box center [1500, 355] width 36 height 13
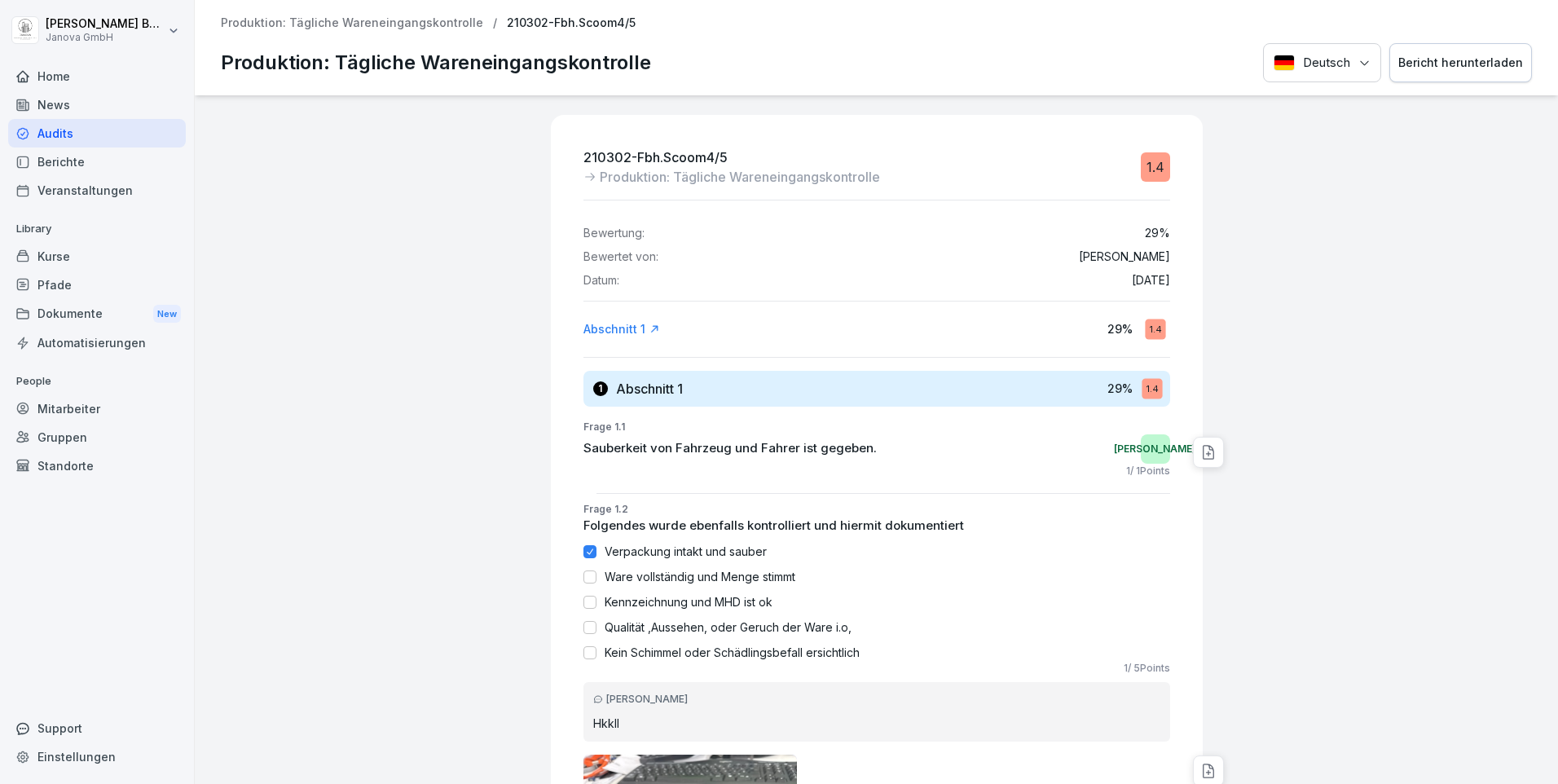
click at [45, 74] on div "Home" at bounding box center [96, 76] width 177 height 29
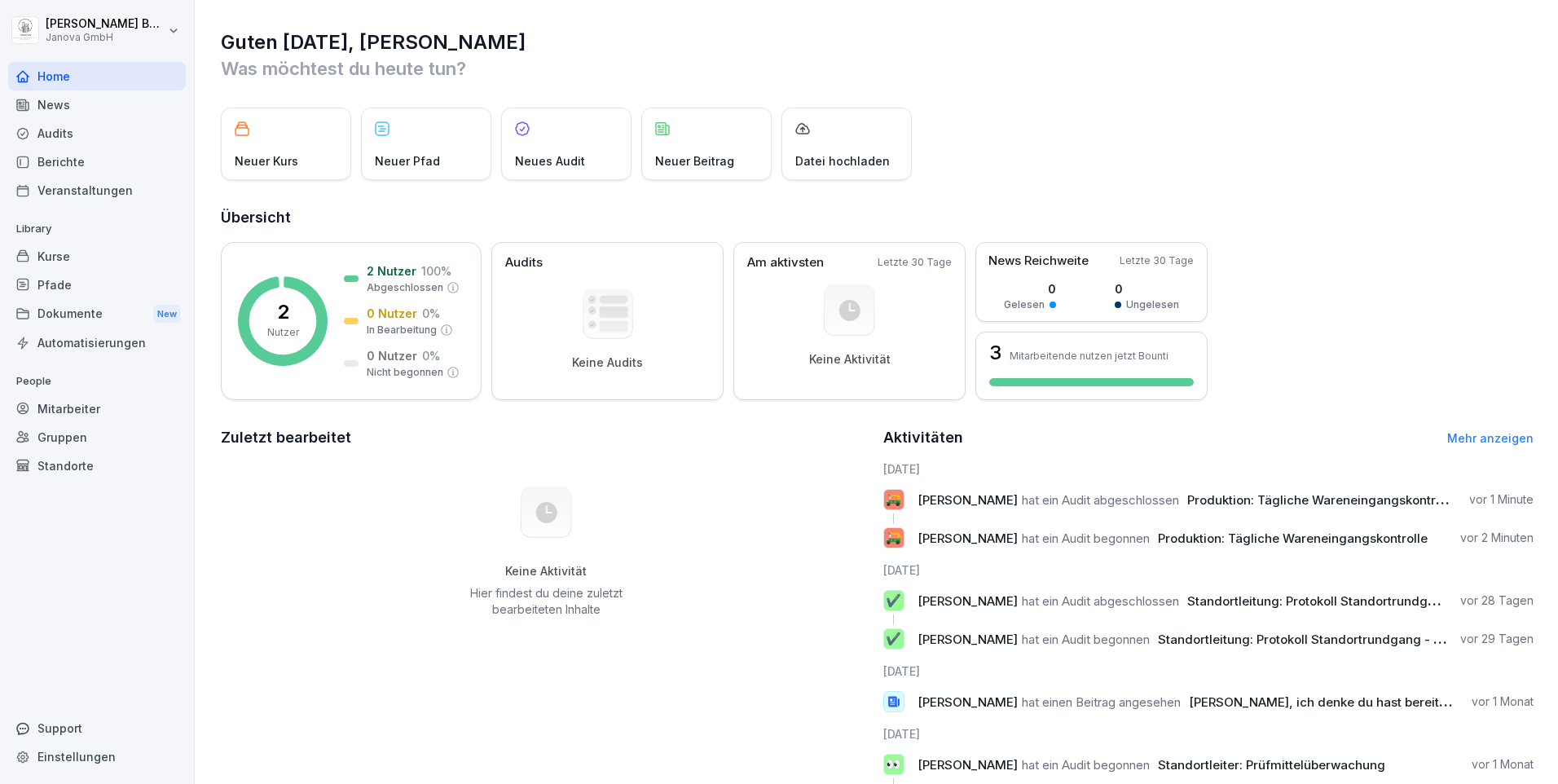
click at [98, 135] on div "Audits" at bounding box center [96, 134] width 177 height 29
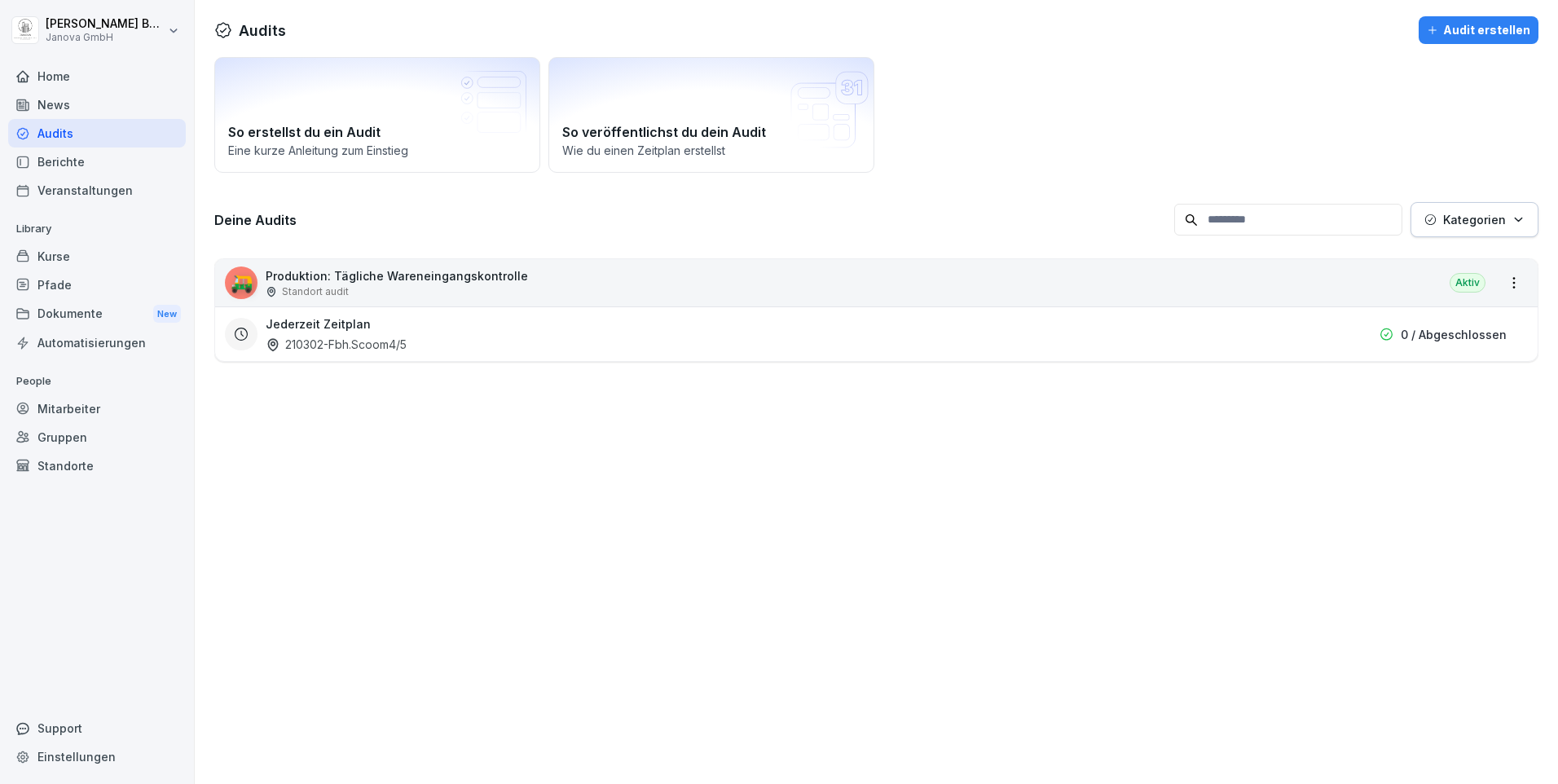
click at [1064, 337] on div "Jederzeit Zeitplan 210302-Fbh.Scoom4/5" at bounding box center [784, 334] width 1037 height 37
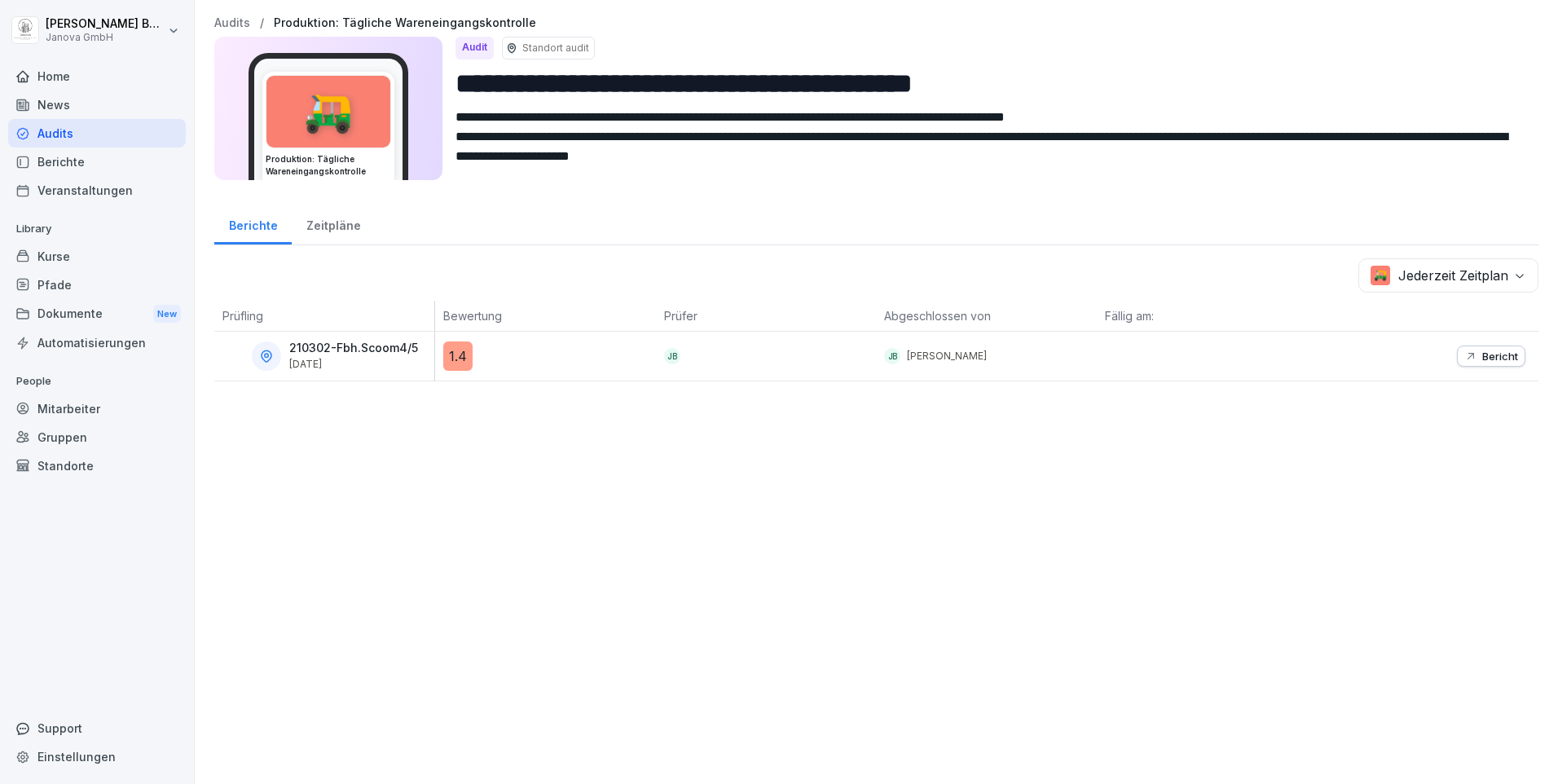
click at [337, 353] on p "210302-Fbh.Scoom4/5" at bounding box center [354, 348] width 128 height 14
click at [1482, 352] on p "Bericht" at bounding box center [1500, 355] width 36 height 13
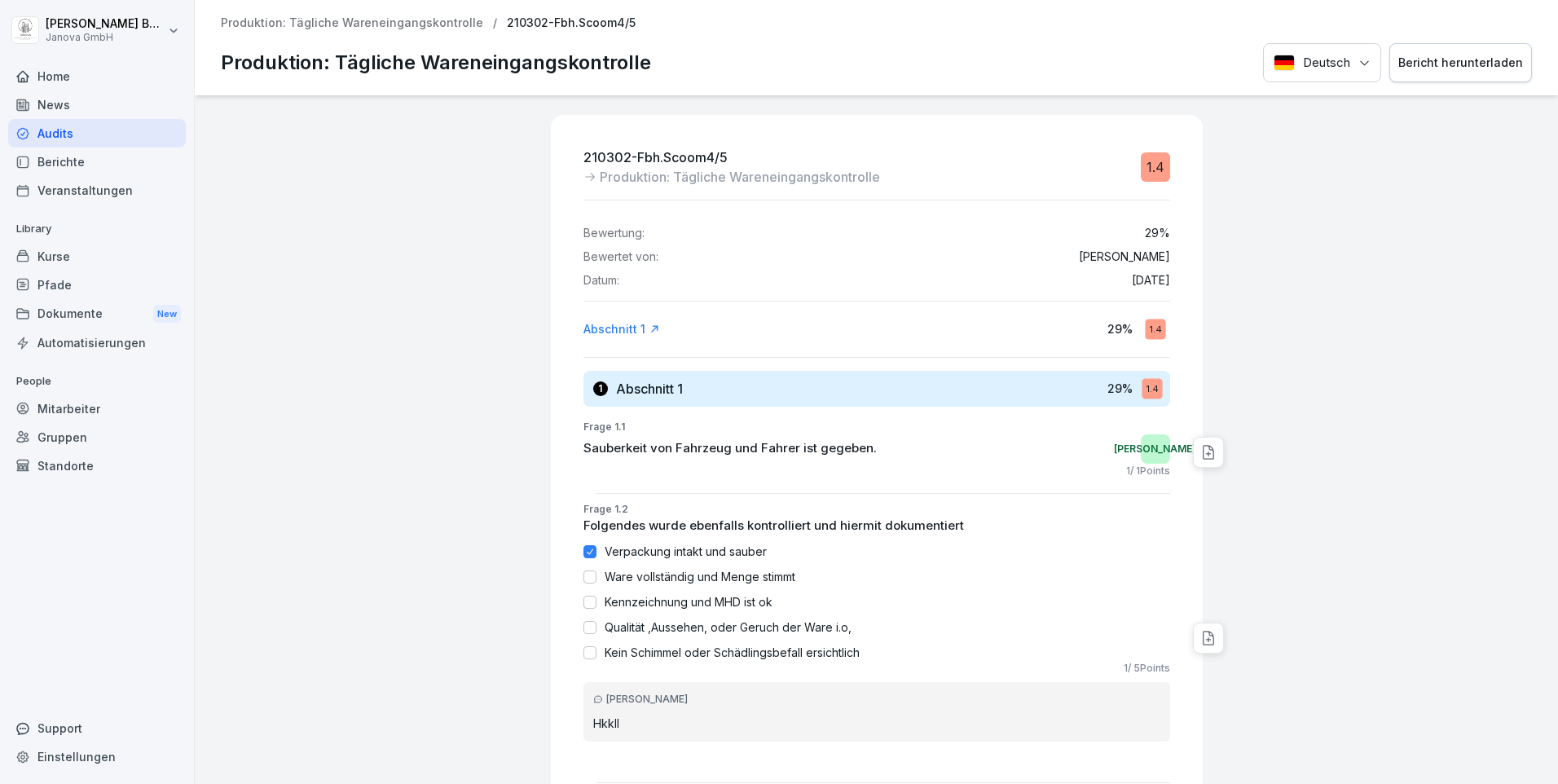
click at [58, 75] on div "Home" at bounding box center [96, 76] width 177 height 29
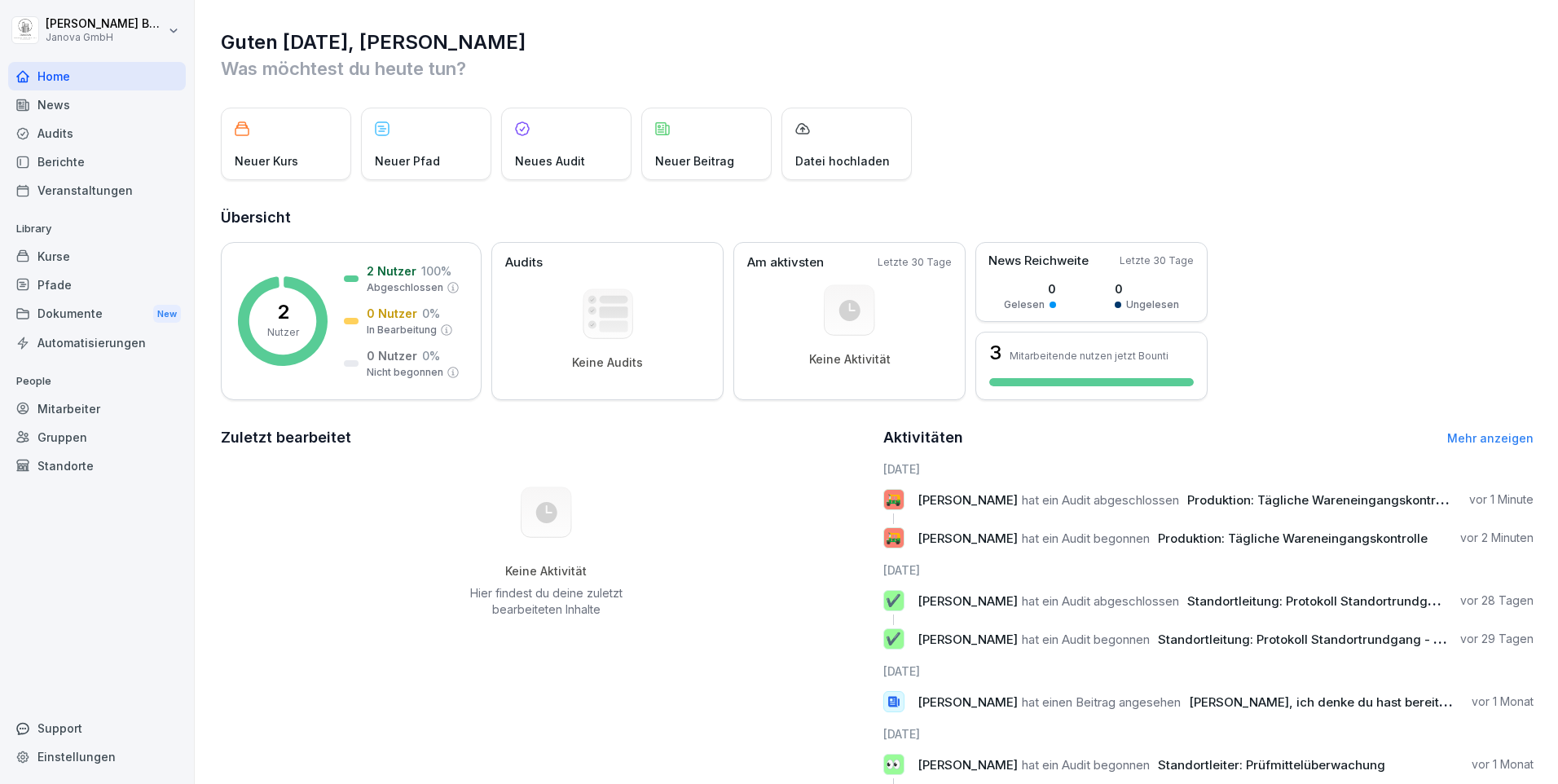
click at [56, 111] on div "News" at bounding box center [96, 105] width 177 height 29
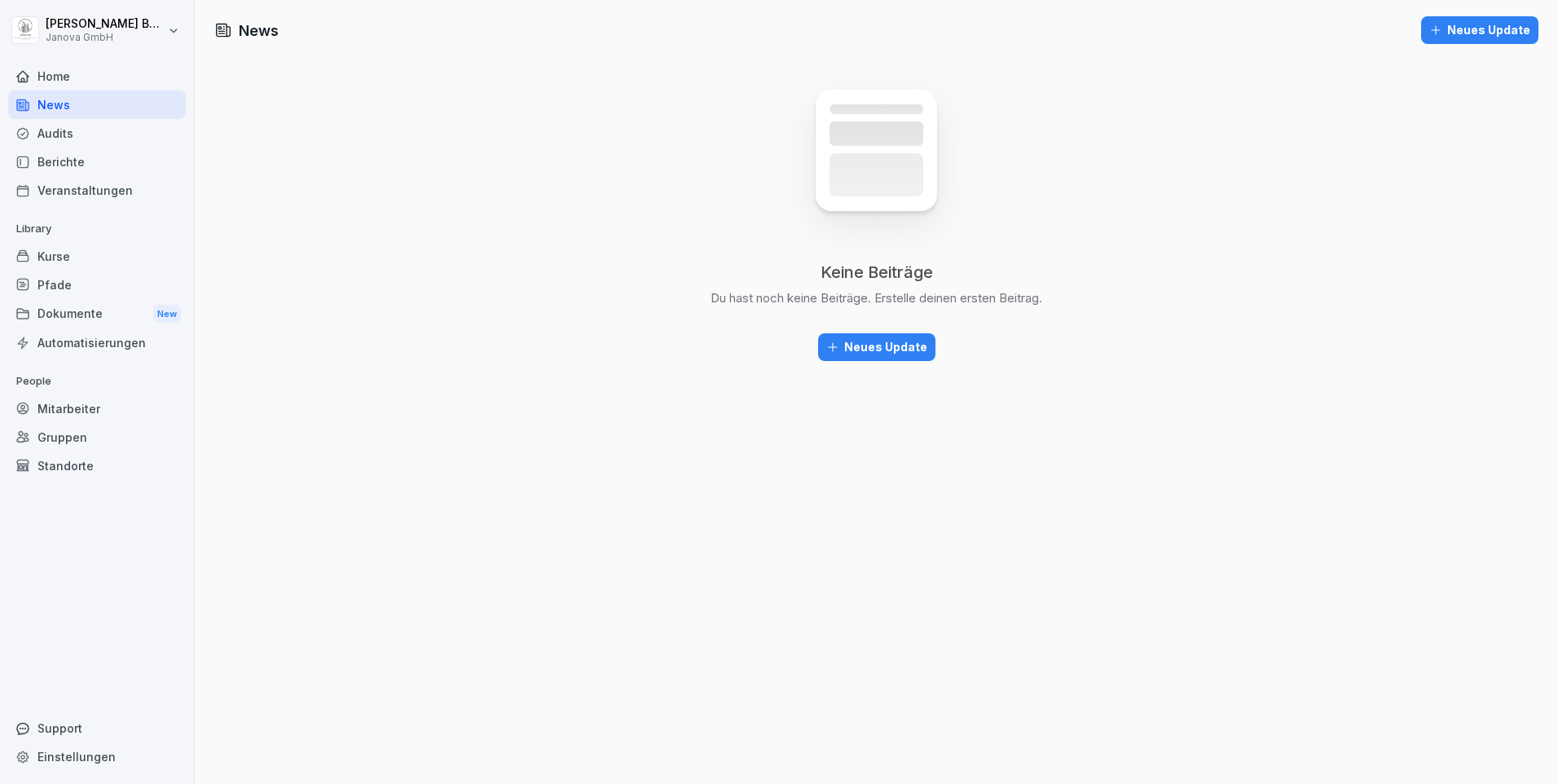
click at [83, 70] on div "Home" at bounding box center [96, 76] width 177 height 29
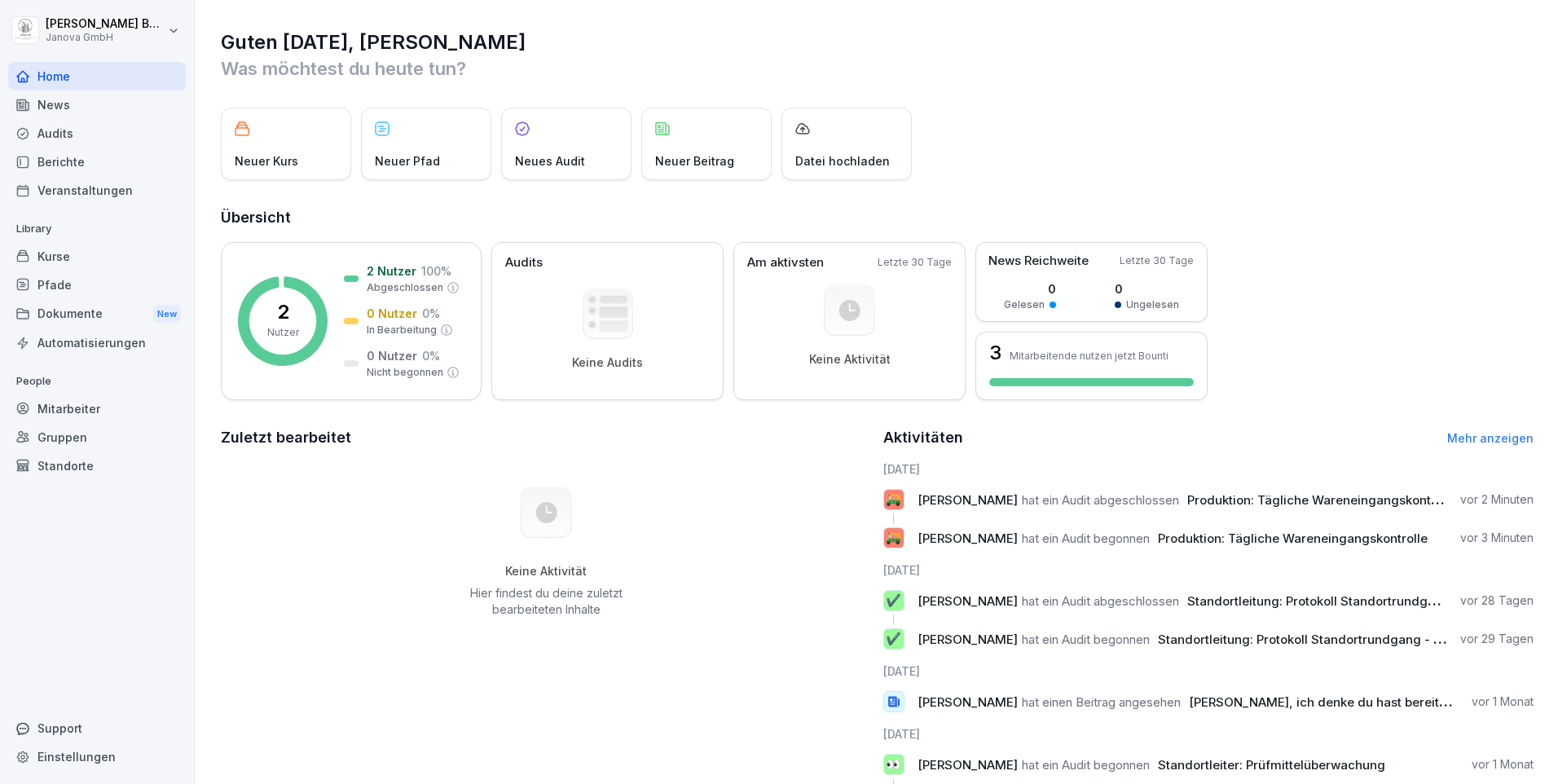
click at [93, 257] on div "Kurse" at bounding box center [96, 257] width 177 height 29
